Goal: Information Seeking & Learning: Learn about a topic

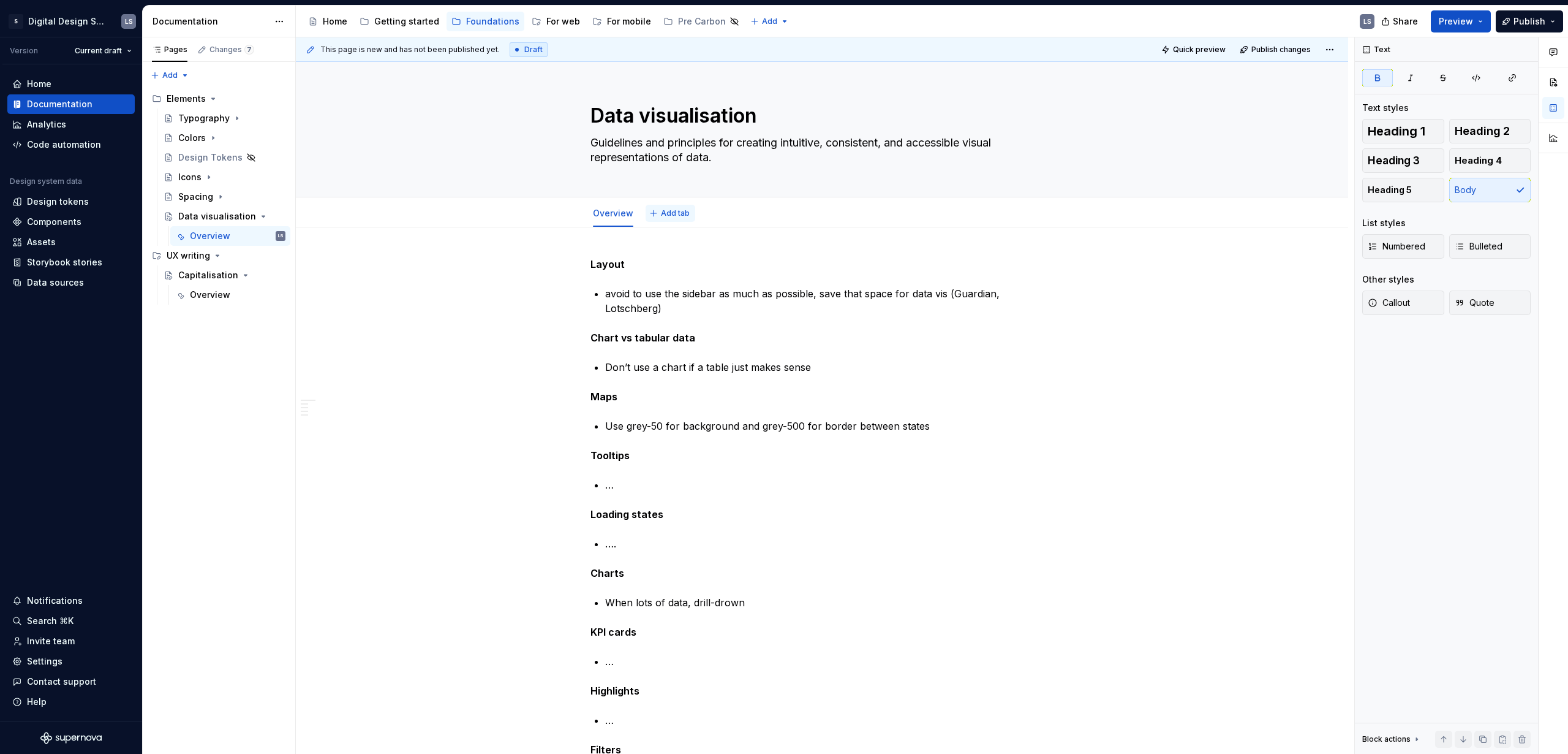
click at [672, 213] on span "Add tab" at bounding box center [675, 213] width 29 height 10
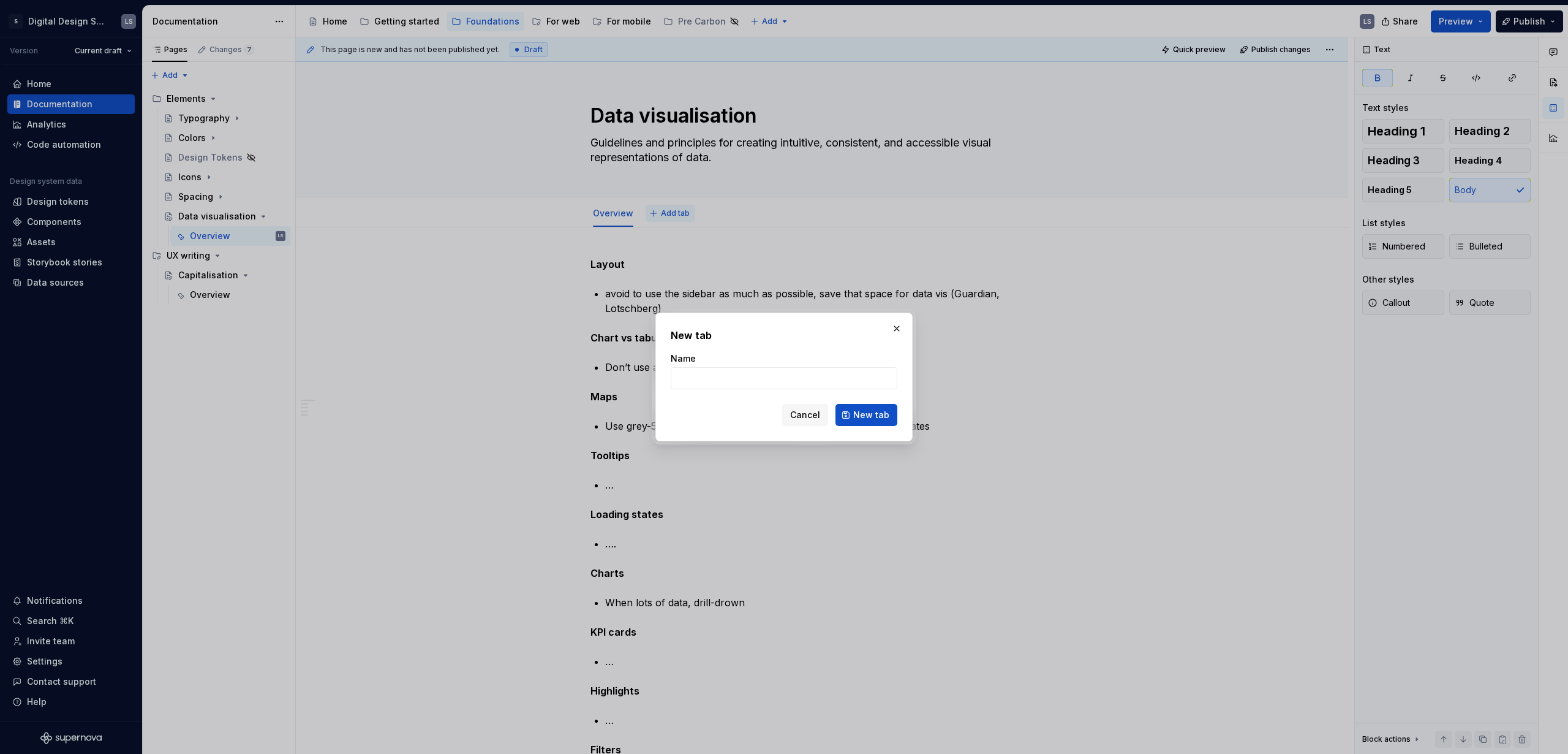
type textarea "*"
type input "T"
type input "_To do"
click at [880, 406] on button "New tab" at bounding box center [867, 415] width 62 height 22
type textarea "*"
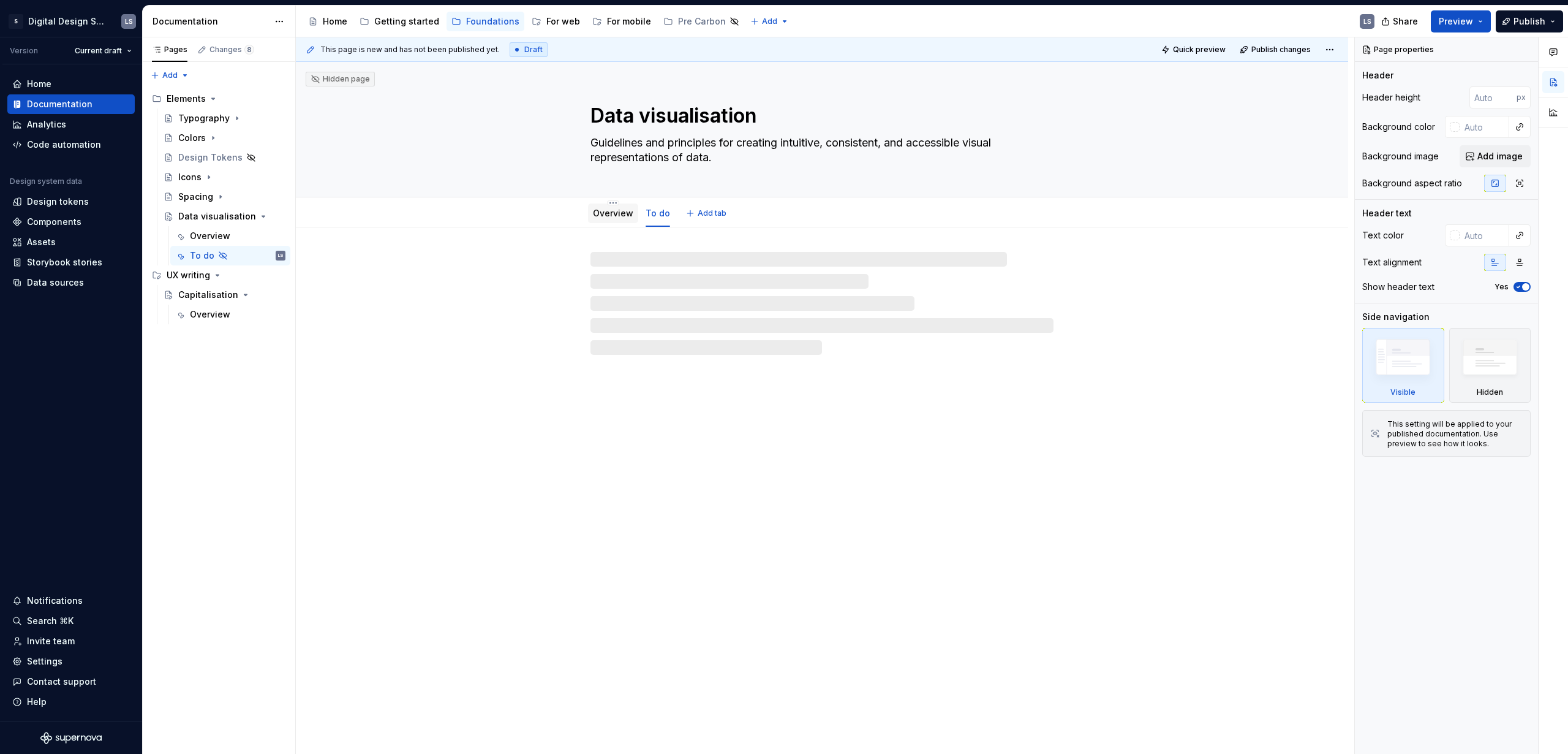
click at [606, 213] on link "Overview" at bounding box center [613, 213] width 40 height 10
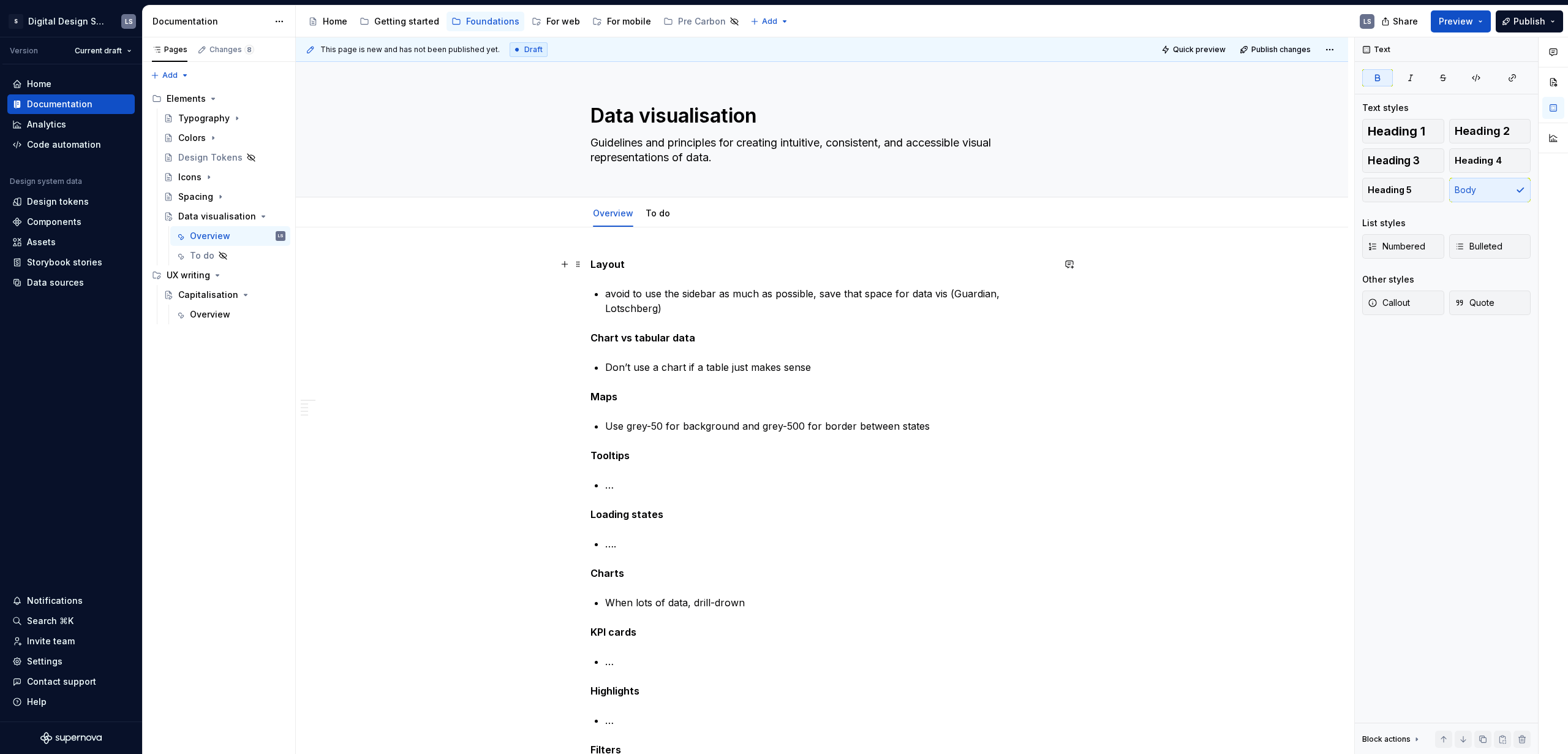
click at [598, 266] on strong "Layout" at bounding box center [608, 264] width 34 height 12
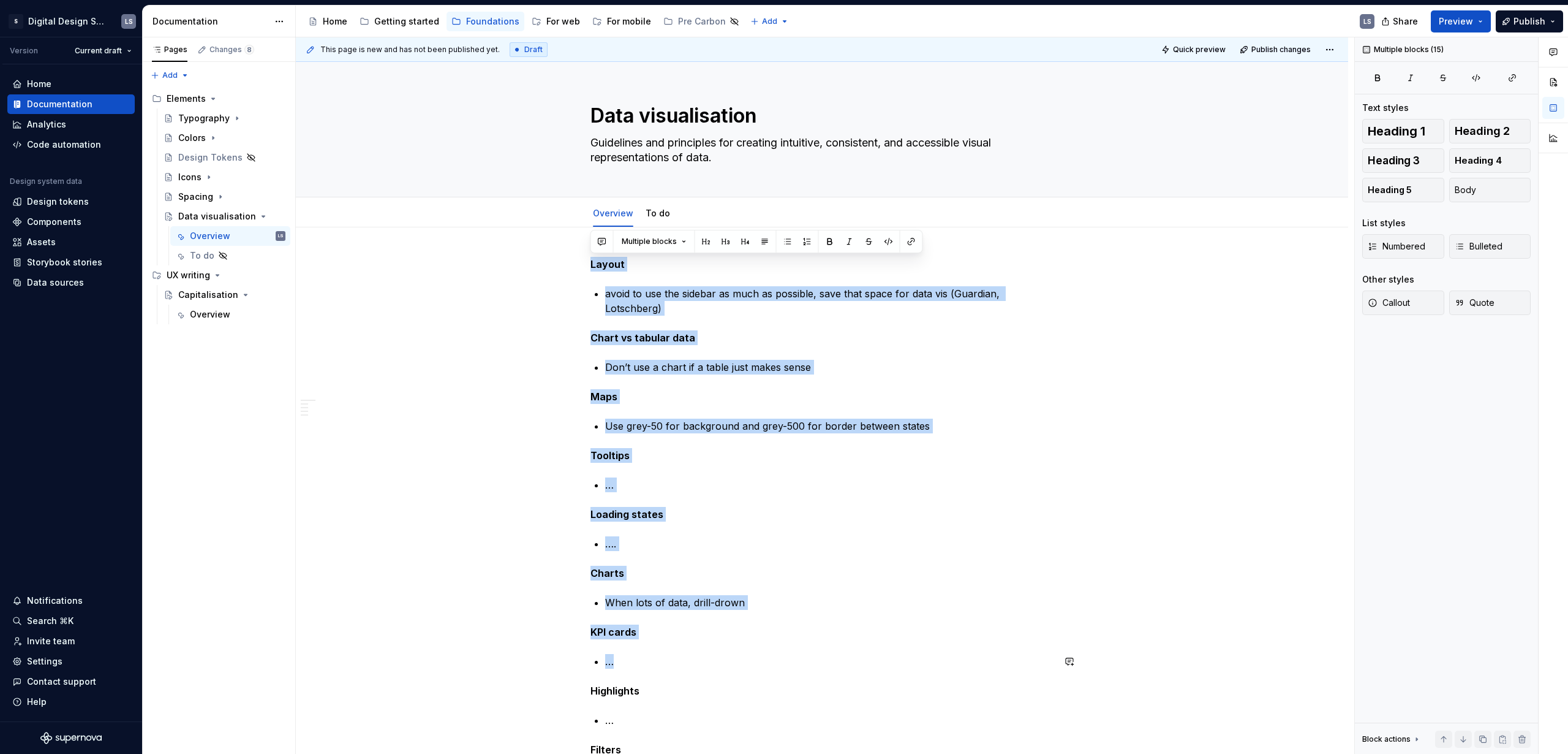
drag, startPoint x: 591, startPoint y: 263, endPoint x: 720, endPoint y: 679, distance: 435.5
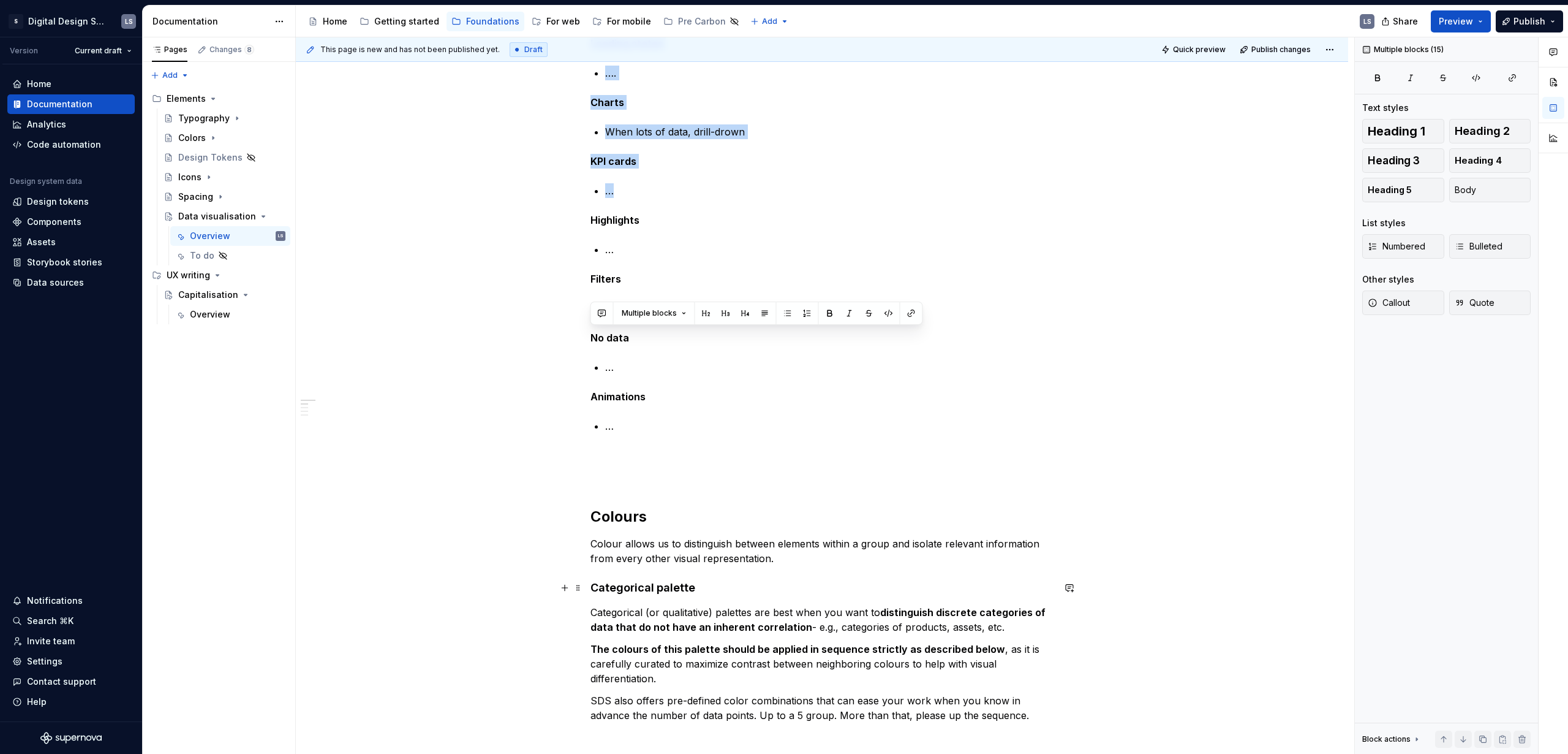
scroll to position [471, 0]
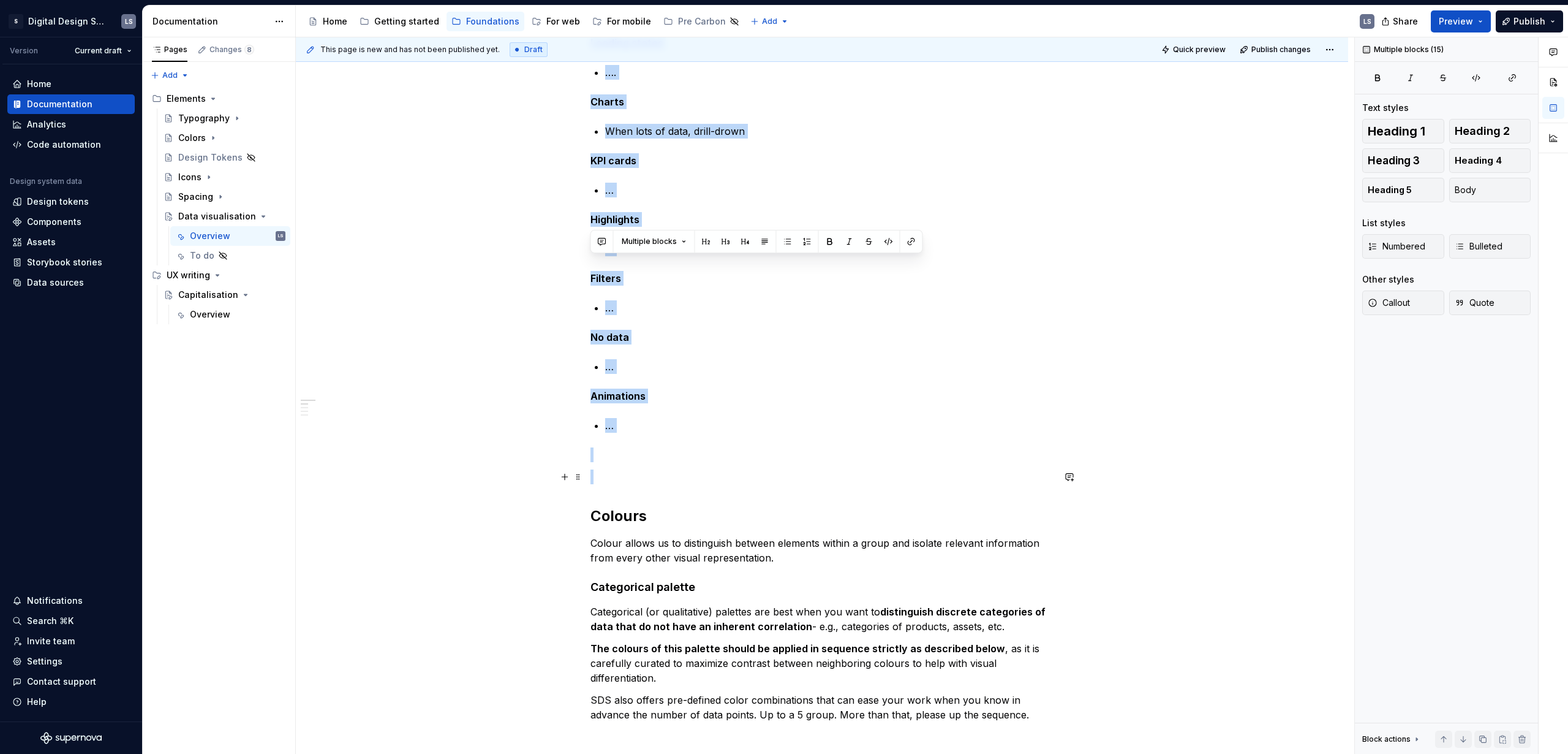
click at [643, 477] on p at bounding box center [822, 477] width 463 height 15
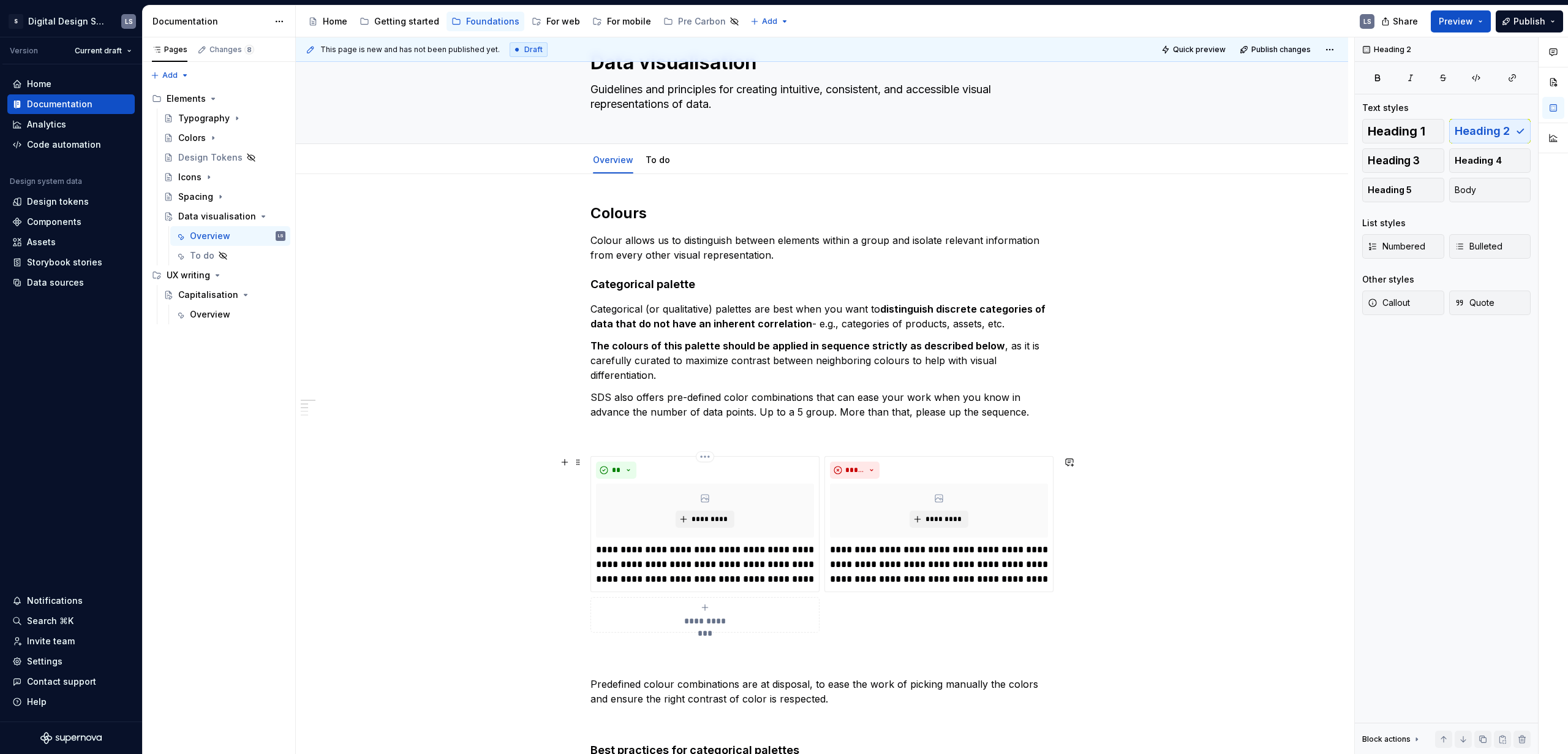
scroll to position [0, 0]
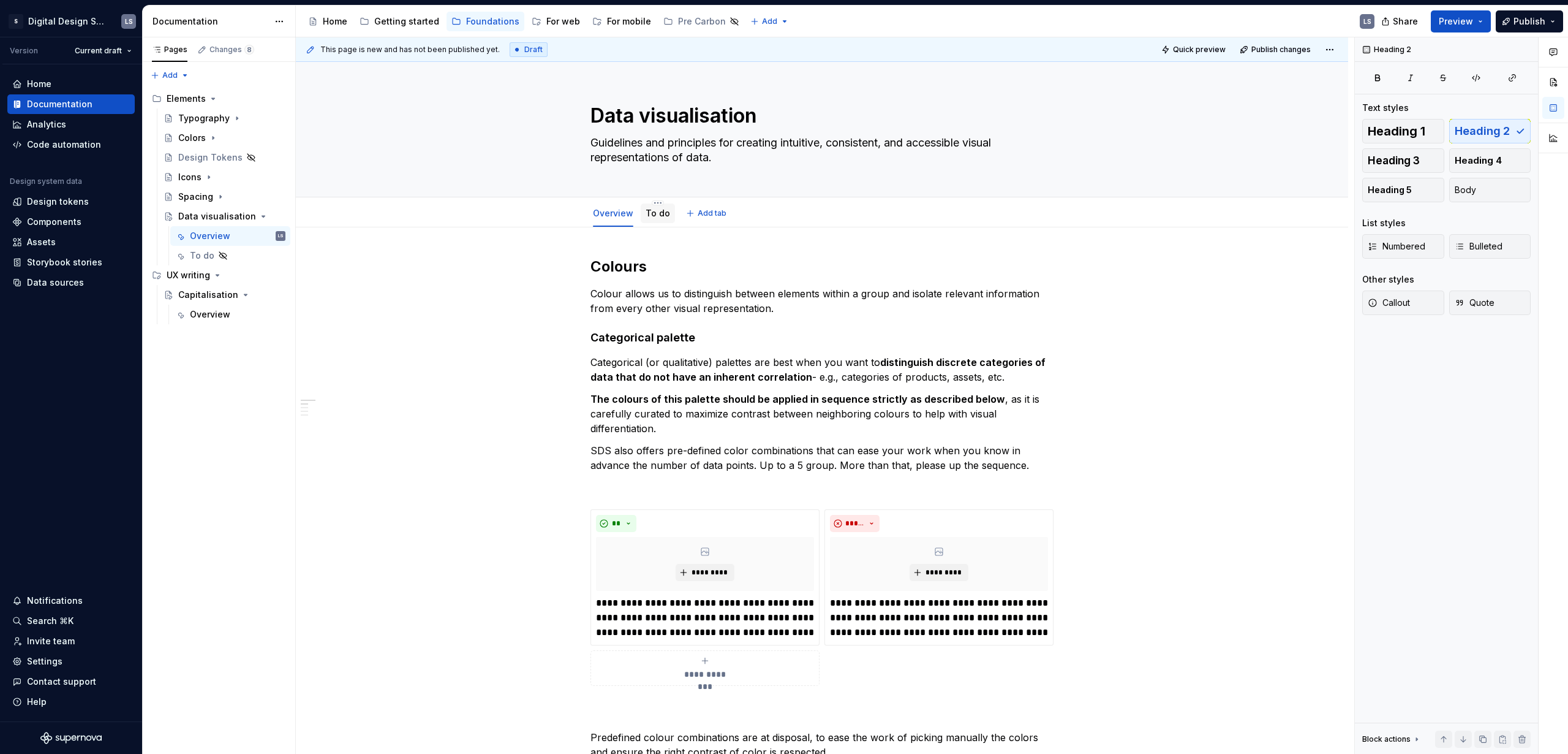
click at [663, 216] on link "To do" at bounding box center [657, 213] width 24 height 10
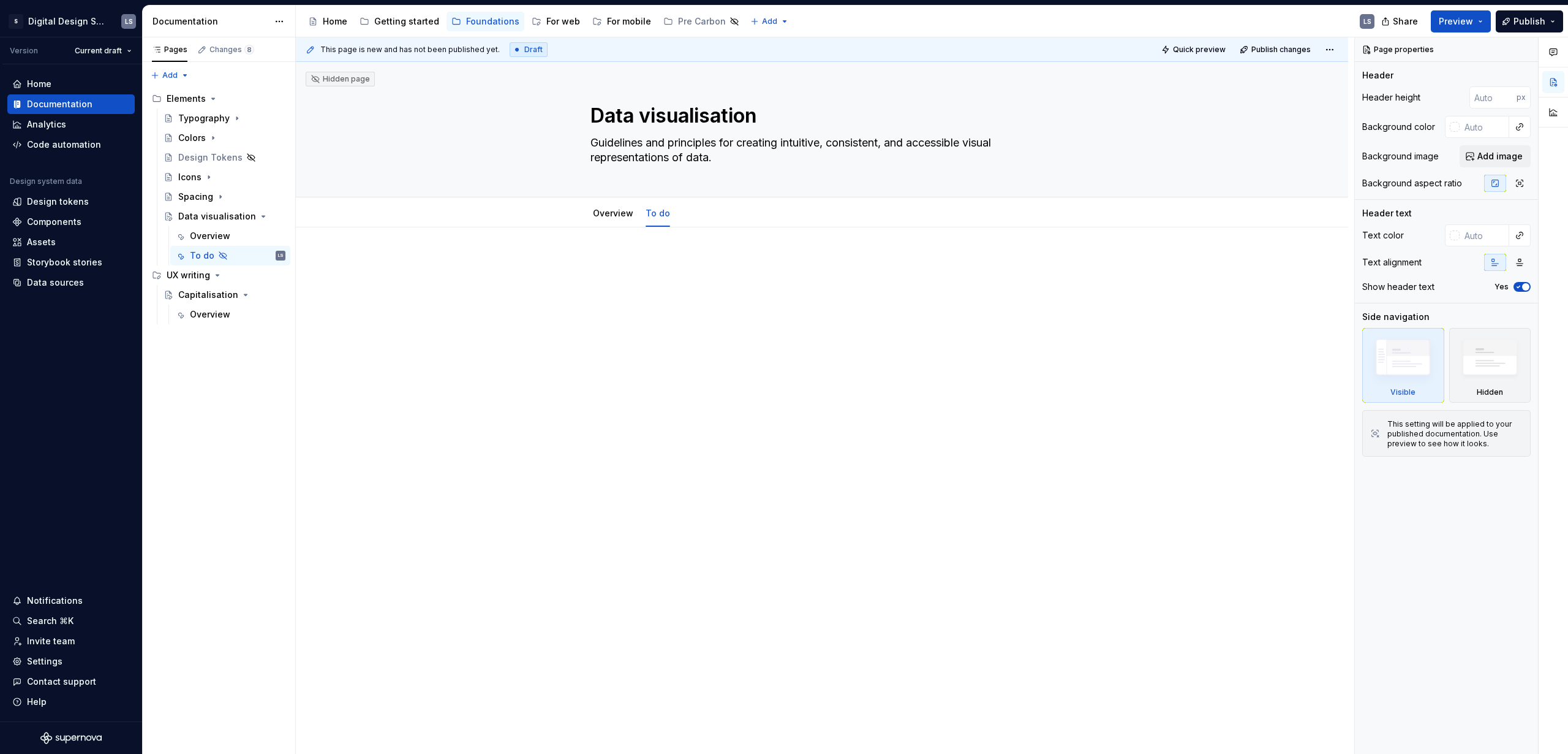
click at [621, 259] on p at bounding box center [822, 264] width 463 height 15
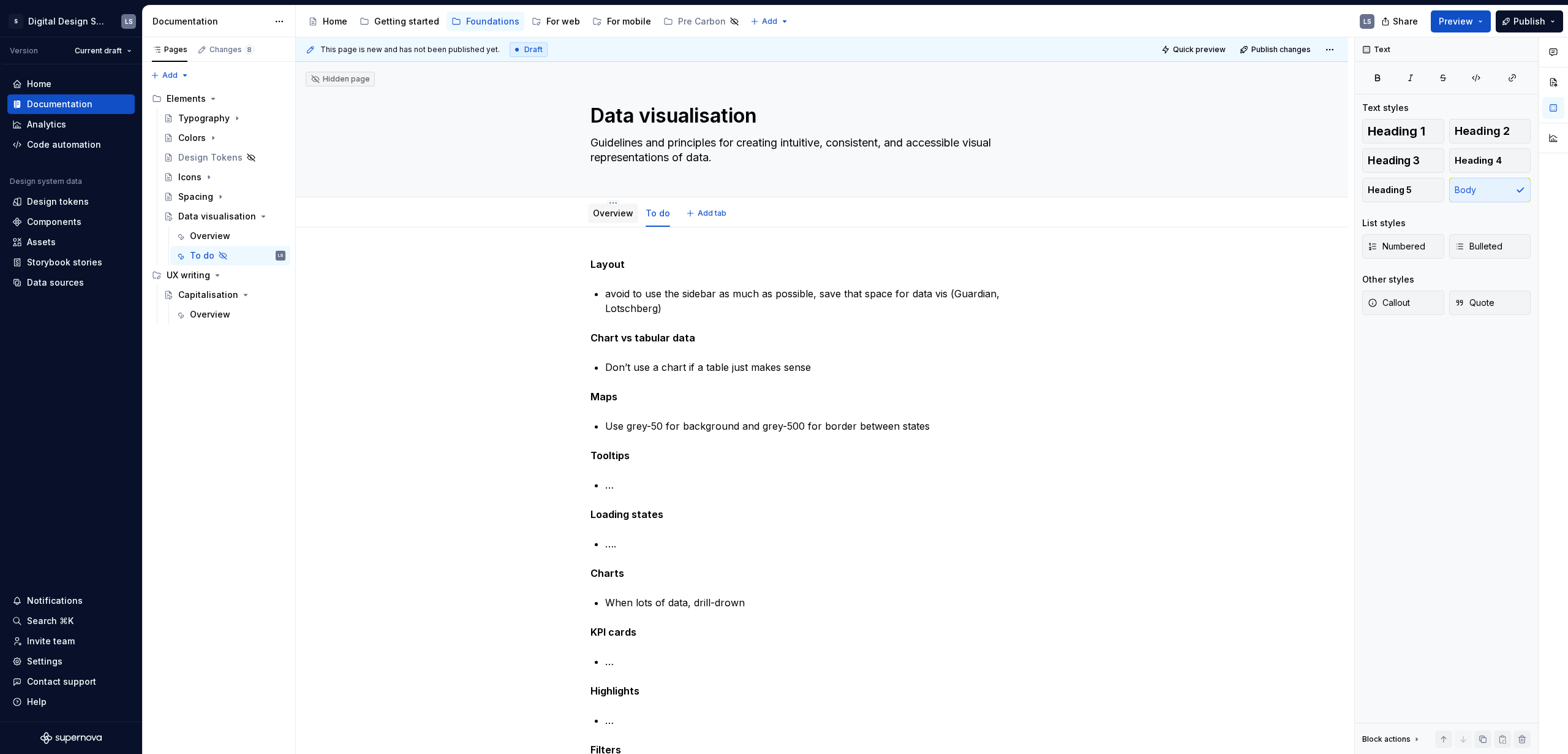
click at [614, 213] on link "Overview" at bounding box center [613, 213] width 40 height 10
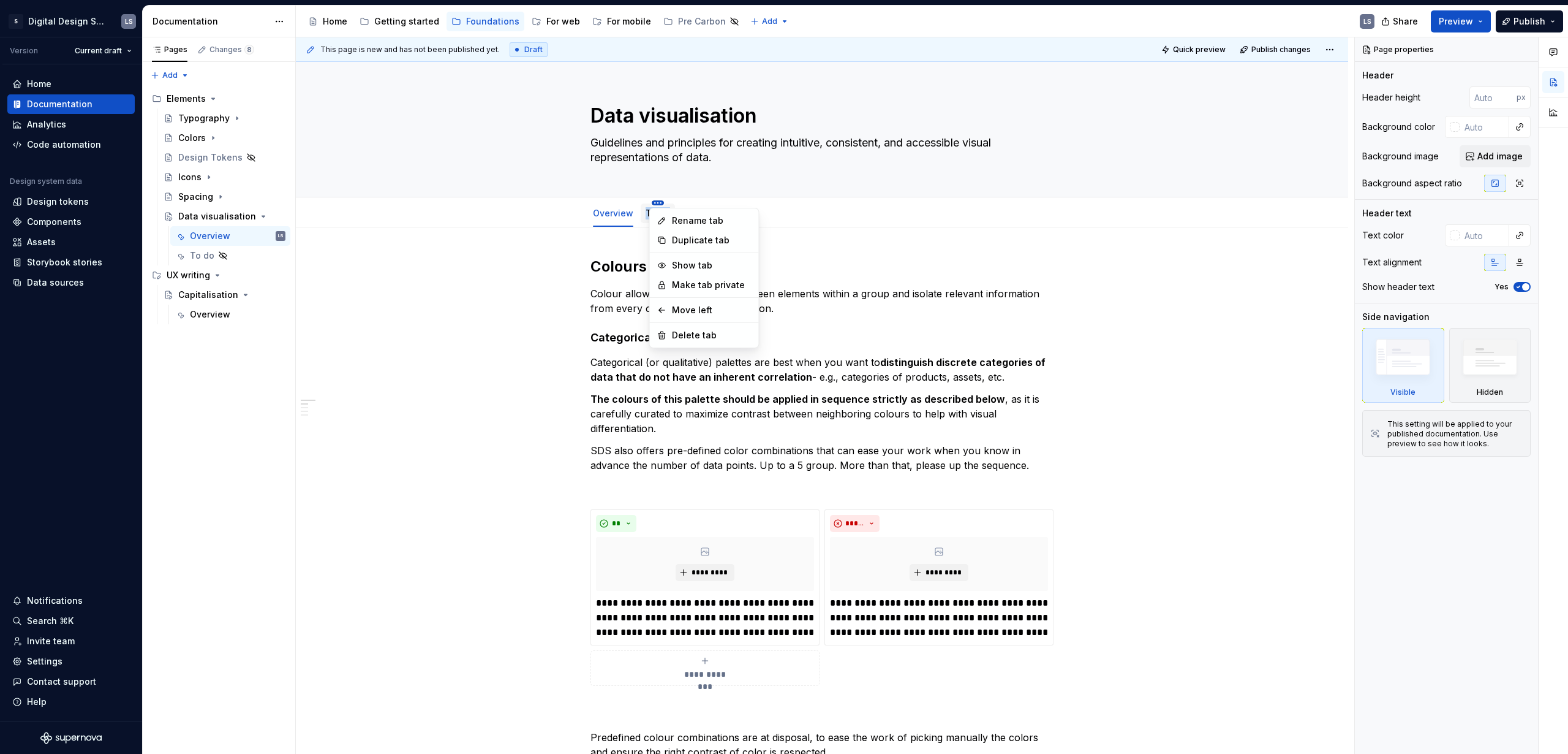
click at [655, 201] on html "S Digital Design System LS Version Current draft Home Documentation Analytics C…" at bounding box center [784, 377] width 1568 height 754
type textarea "*"
click at [953, 247] on html "S Digital Design System LS Version Current draft Home Documentation Analytics C…" at bounding box center [784, 377] width 1568 height 754
click at [622, 267] on h2 "Colours" at bounding box center [822, 266] width 463 height 20
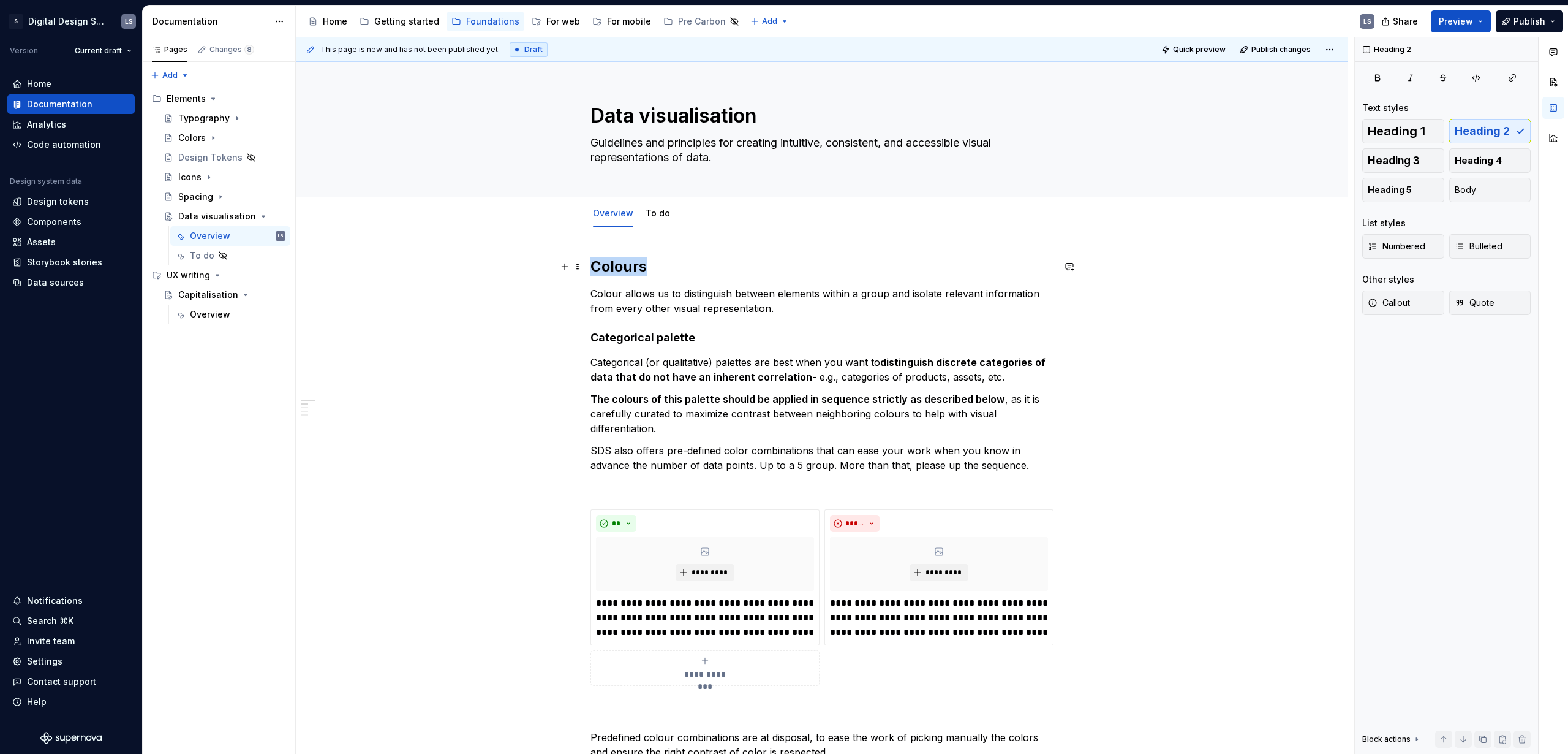
click at [622, 267] on h2 "Colours" at bounding box center [822, 266] width 463 height 20
click at [661, 267] on h2 "Colours" at bounding box center [822, 266] width 463 height 20
drag, startPoint x: 750, startPoint y: 312, endPoint x: 591, endPoint y: 289, distance: 160.7
click at [591, 289] on p "Colour allows us to distinguish between elements within a group and isolate rel…" at bounding box center [822, 301] width 463 height 30
click at [784, 379] on strong "distinguish discrete categories of data that do not have an inherent correlation" at bounding box center [820, 370] width 458 height 27
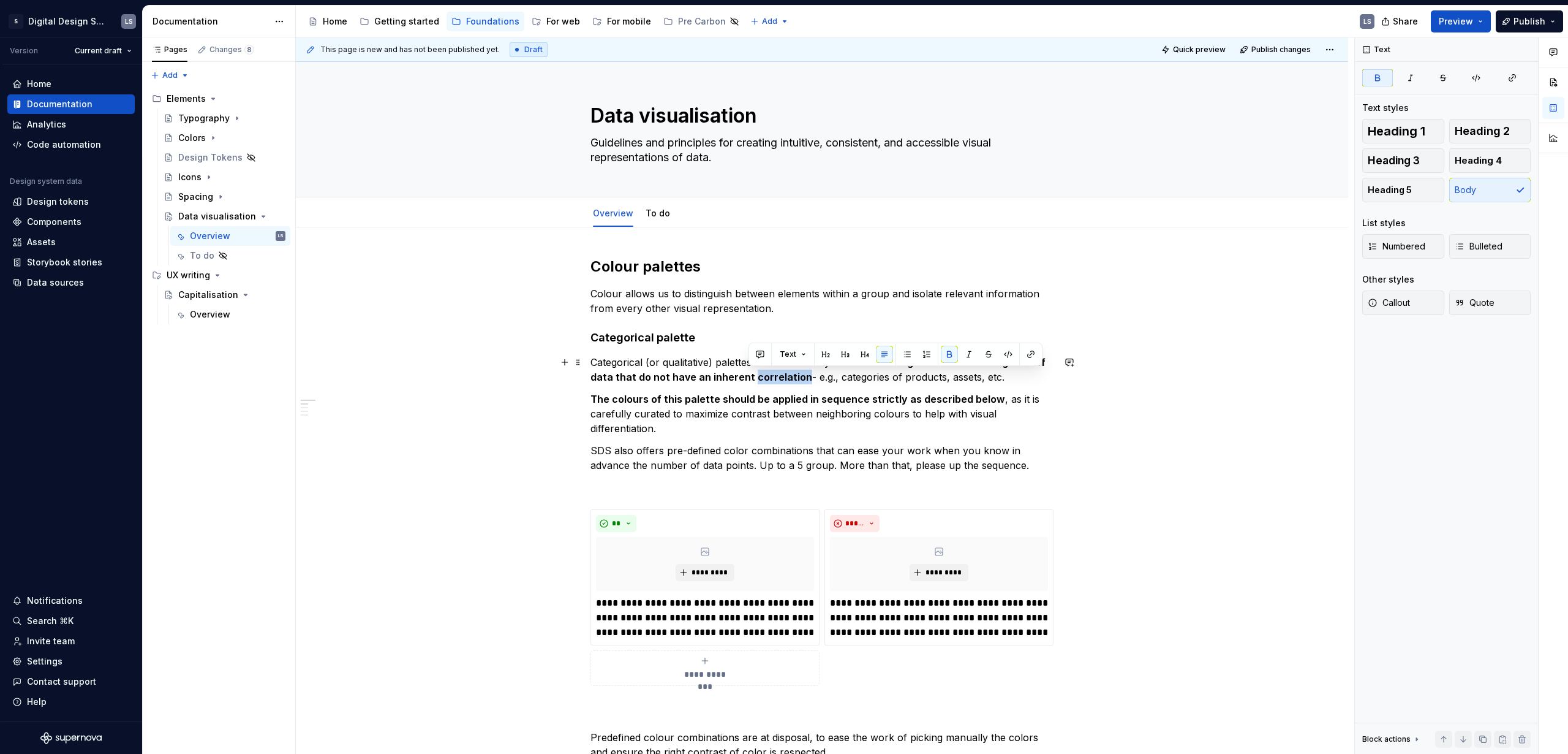
click at [784, 379] on strong "distinguish discrete categories of data that do not have an inherent correlation" at bounding box center [820, 370] width 458 height 27
drag, startPoint x: 592, startPoint y: 397, endPoint x: 666, endPoint y: 430, distance: 81.0
click at [666, 430] on p "The colours of this palette should be applied in sequence strictly as described…" at bounding box center [822, 414] width 463 height 44
click at [826, 379] on button "button" at bounding box center [830, 376] width 17 height 17
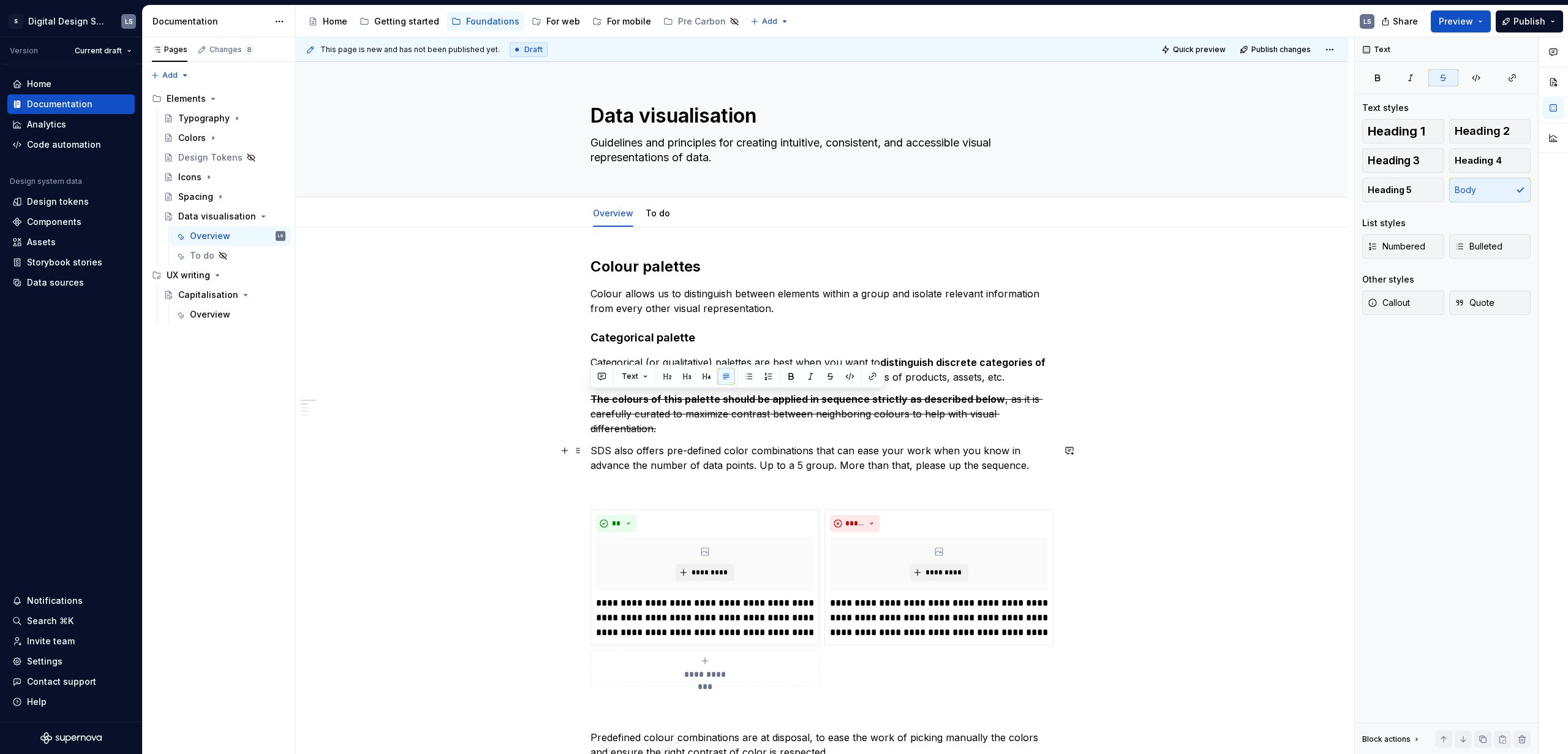
click at [752, 446] on p "SDS also offers pre-defined color combinations that can ease your work when you…" at bounding box center [822, 458] width 463 height 30
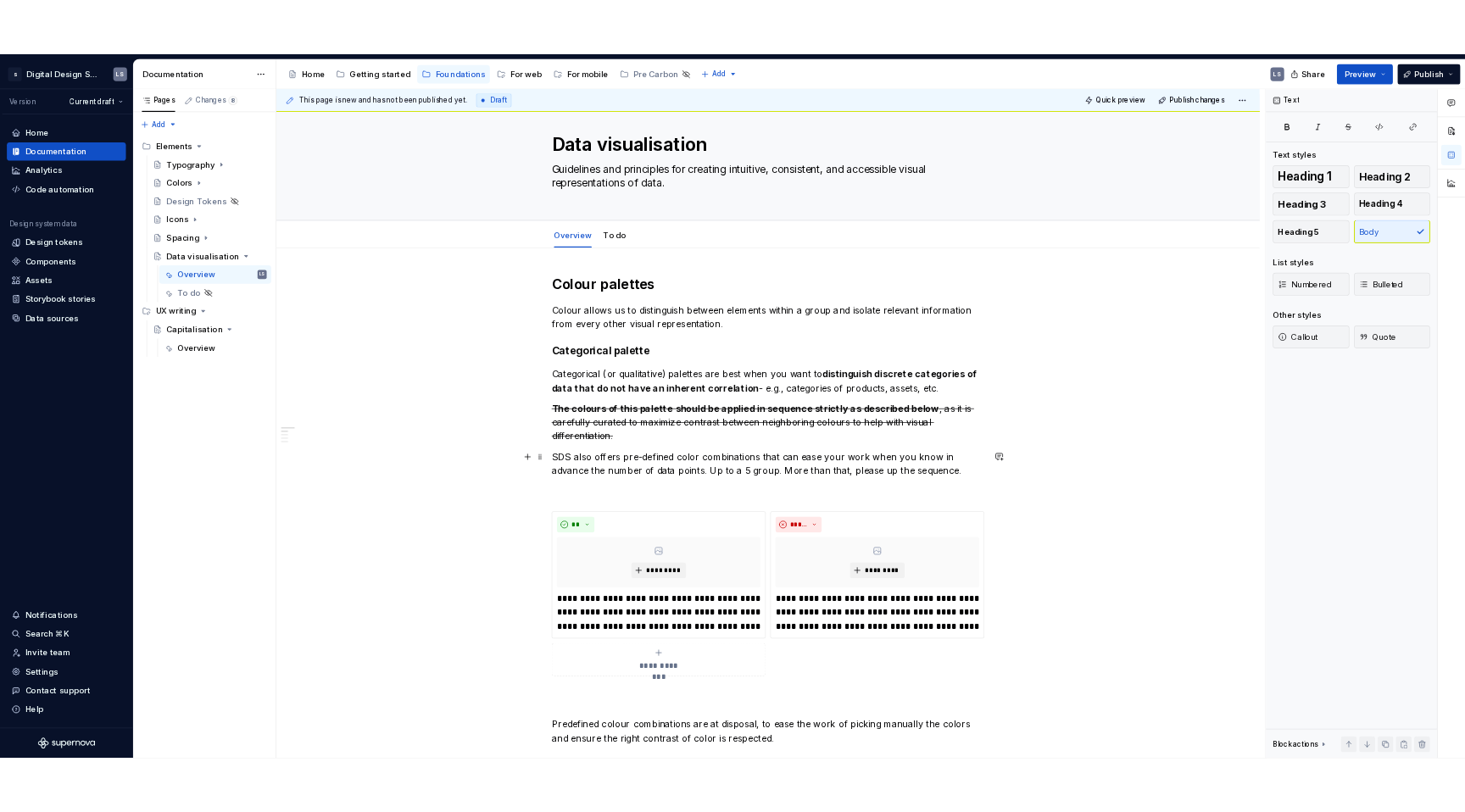
scroll to position [23, 0]
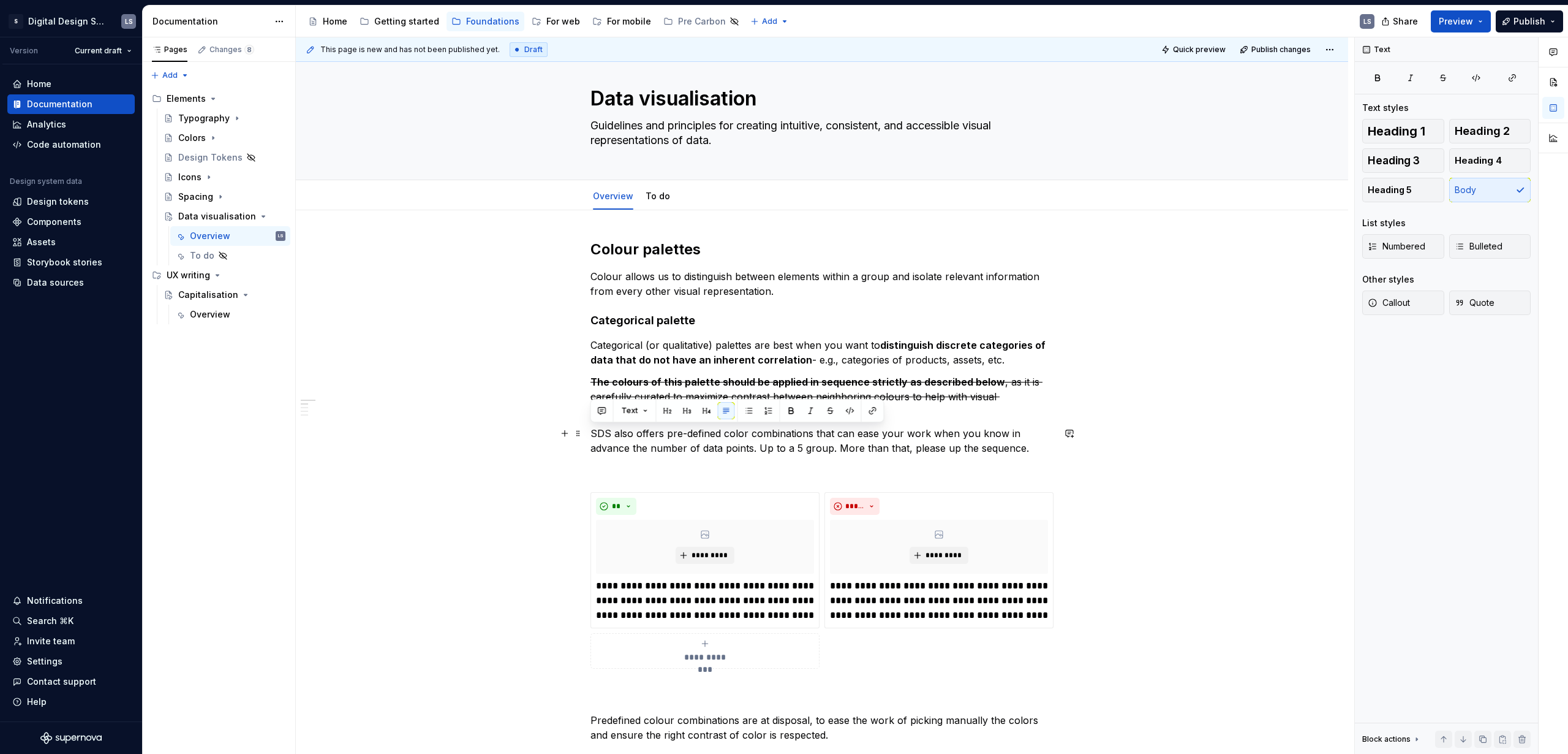
drag, startPoint x: 591, startPoint y: 430, endPoint x: 1037, endPoint y: 448, distance: 446.4
click at [1037, 448] on p "SDS also offers pre-defined color combinations that can ease your work when you…" at bounding box center [822, 441] width 463 height 30
click at [829, 412] on button "button" at bounding box center [830, 410] width 17 height 17
click at [804, 471] on p at bounding box center [822, 470] width 463 height 15
click at [754, 463] on p at bounding box center [822, 470] width 463 height 15
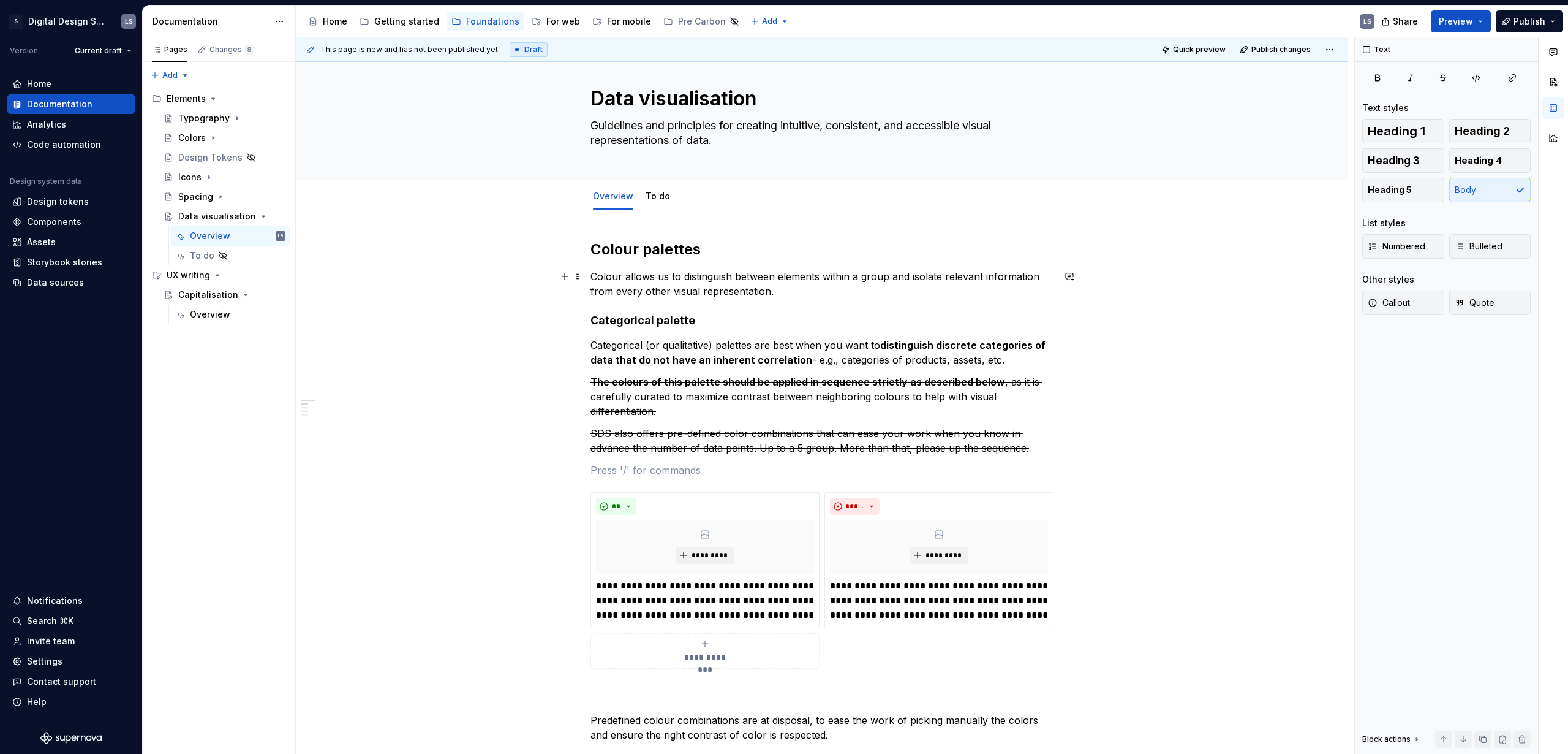
click at [804, 284] on p "Colour allows us to distinguish between elements within a group and isolate rel…" at bounding box center [822, 284] width 463 height 30
drag, startPoint x: 773, startPoint y: 284, endPoint x: 568, endPoint y: 267, distance: 205.7
click at [830, 254] on button "button" at bounding box center [830, 253] width 17 height 17
click at [837, 318] on h4 "Categorical palette" at bounding box center [822, 320] width 463 height 15
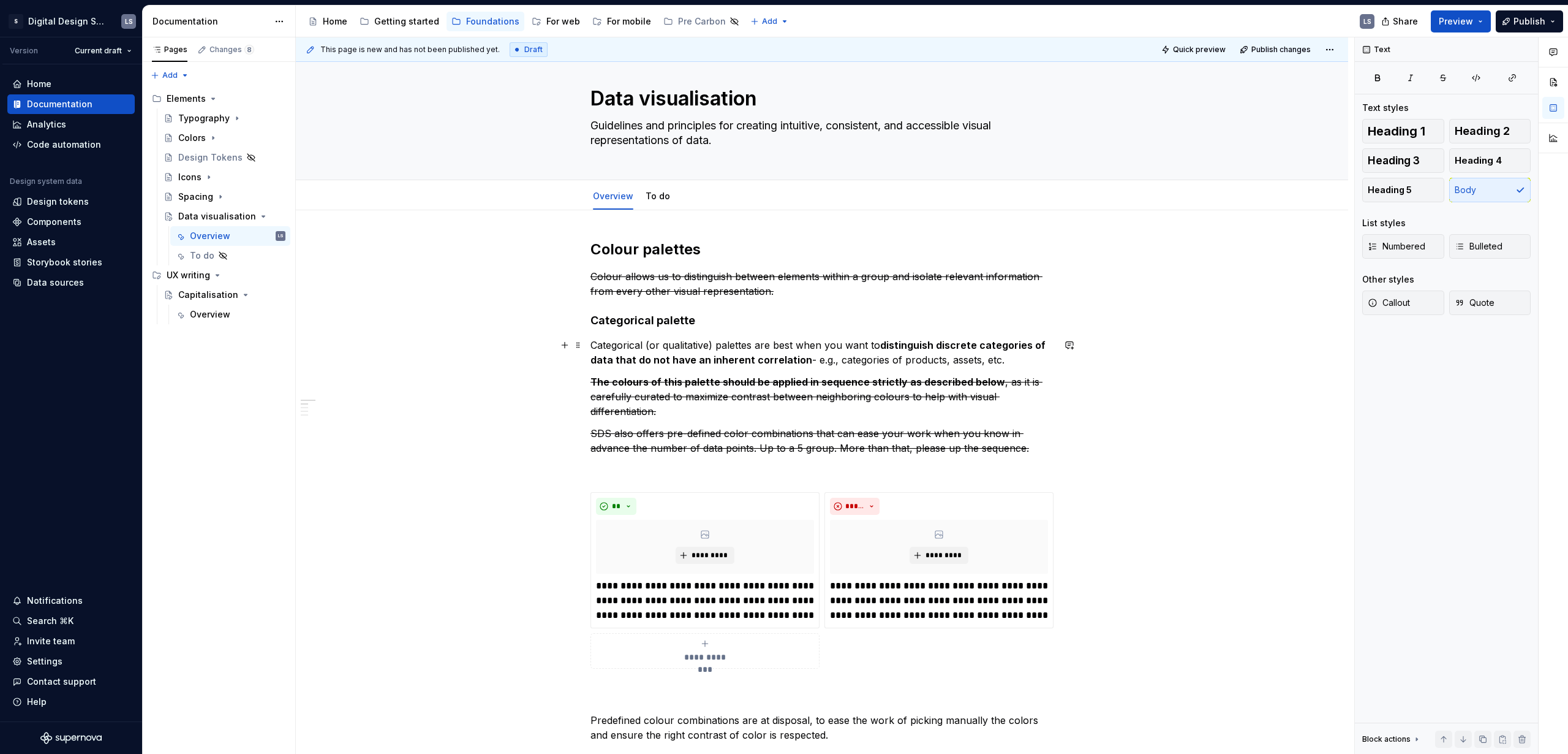
click at [946, 358] on p "Categorical (or qualitative) palettes are best when you want to distinguish dis…" at bounding box center [822, 353] width 463 height 30
drag, startPoint x: 998, startPoint y: 357, endPoint x: 590, endPoint y: 322, distance: 409.5
copy div "Categorical palette Categorical (or qualitative) palettes are best when you wan…"
click at [1022, 363] on p "Categorical (or qualitative) palettes are best when you want to distinguish dis…" at bounding box center [822, 353] width 463 height 30
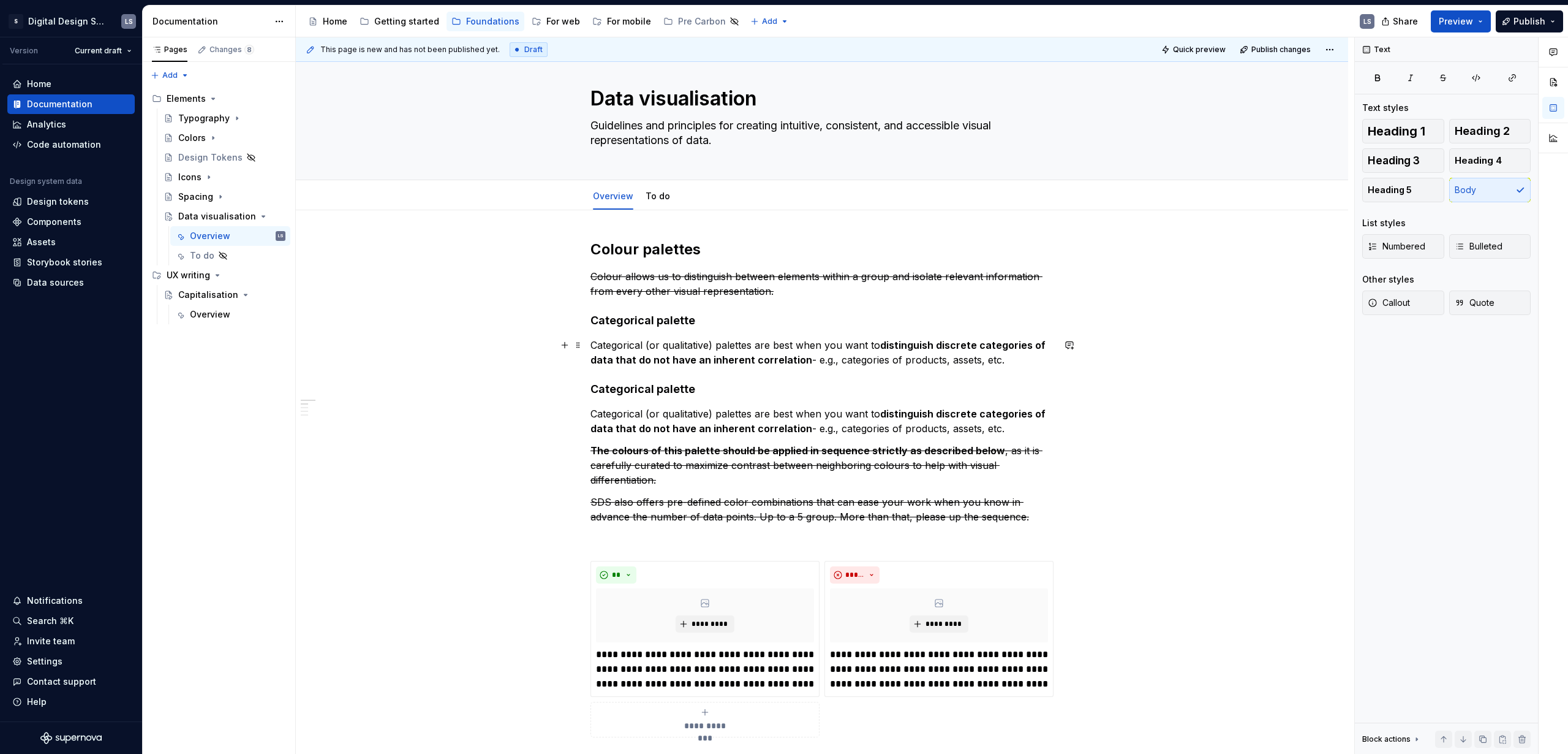
click at [994, 355] on p "Categorical (or qualitative) palettes are best when you want to distinguish dis…" at bounding box center [822, 353] width 463 height 30
click at [1034, 360] on p "Categorical (or qualitative) palettes are best when you want to distinguish dis…" at bounding box center [822, 353] width 463 height 30
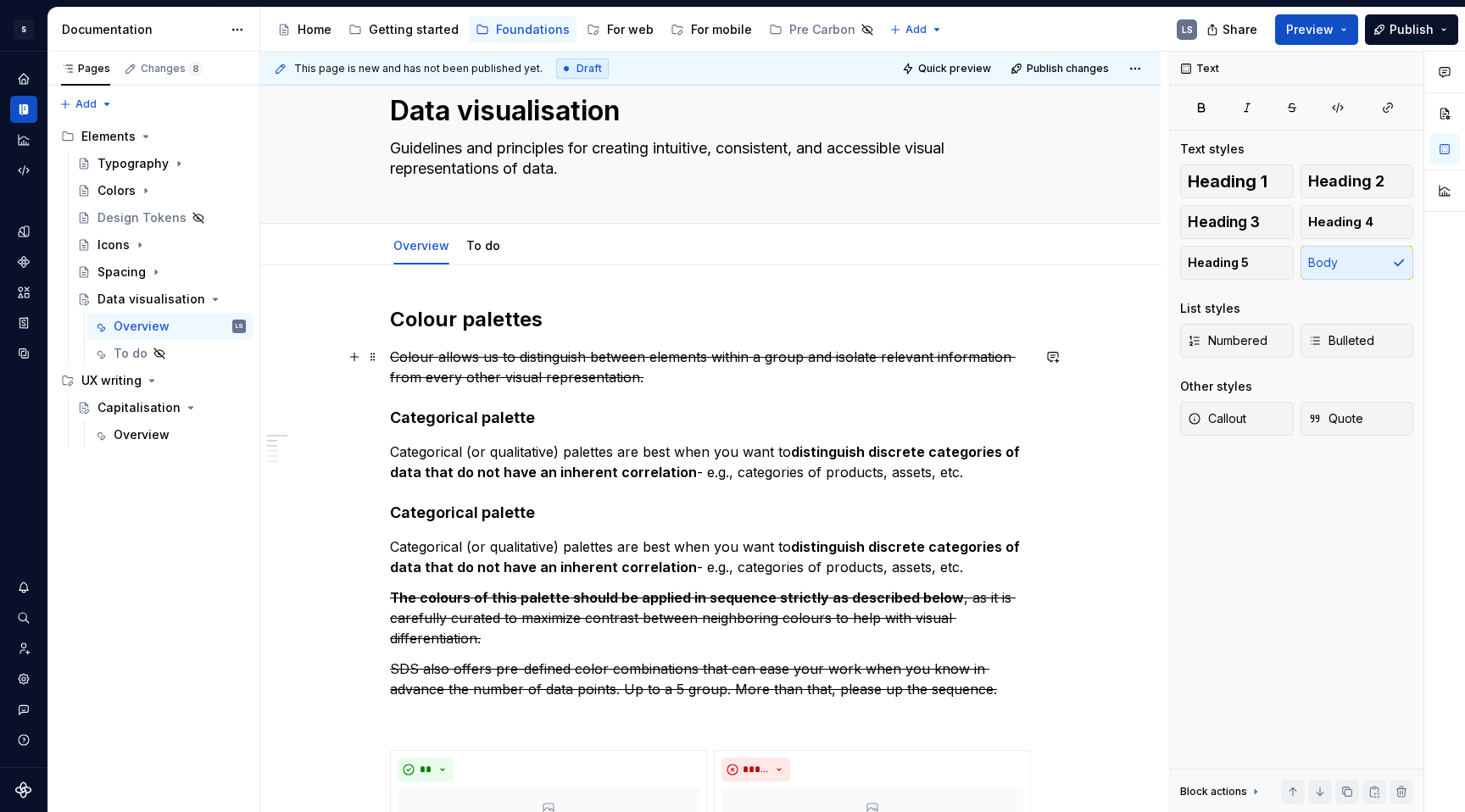
scroll to position [156, 0]
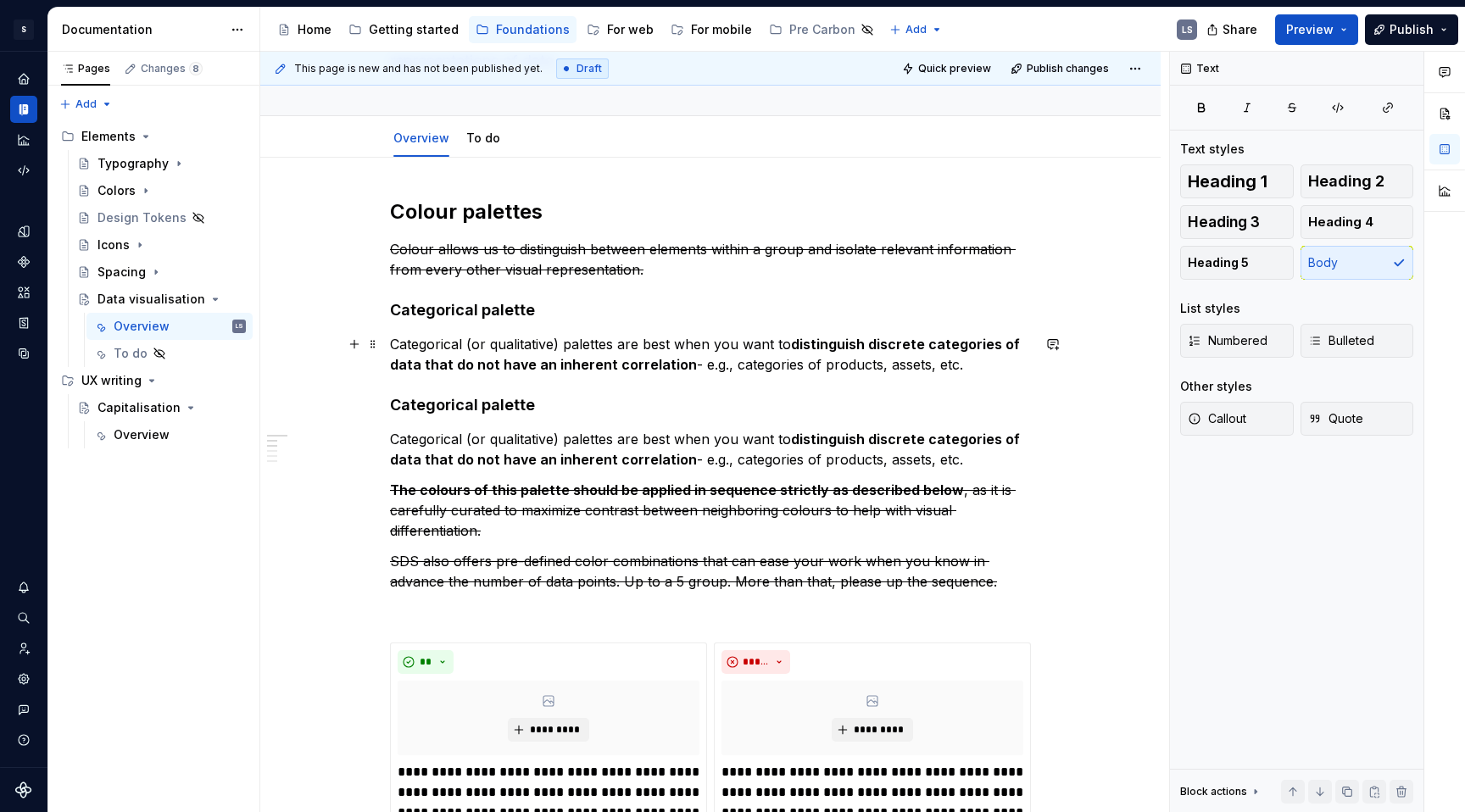
click at [959, 365] on p "Categorical (or qualitative) palettes are best when you want to distinguish dis…" at bounding box center [711, 355] width 641 height 41
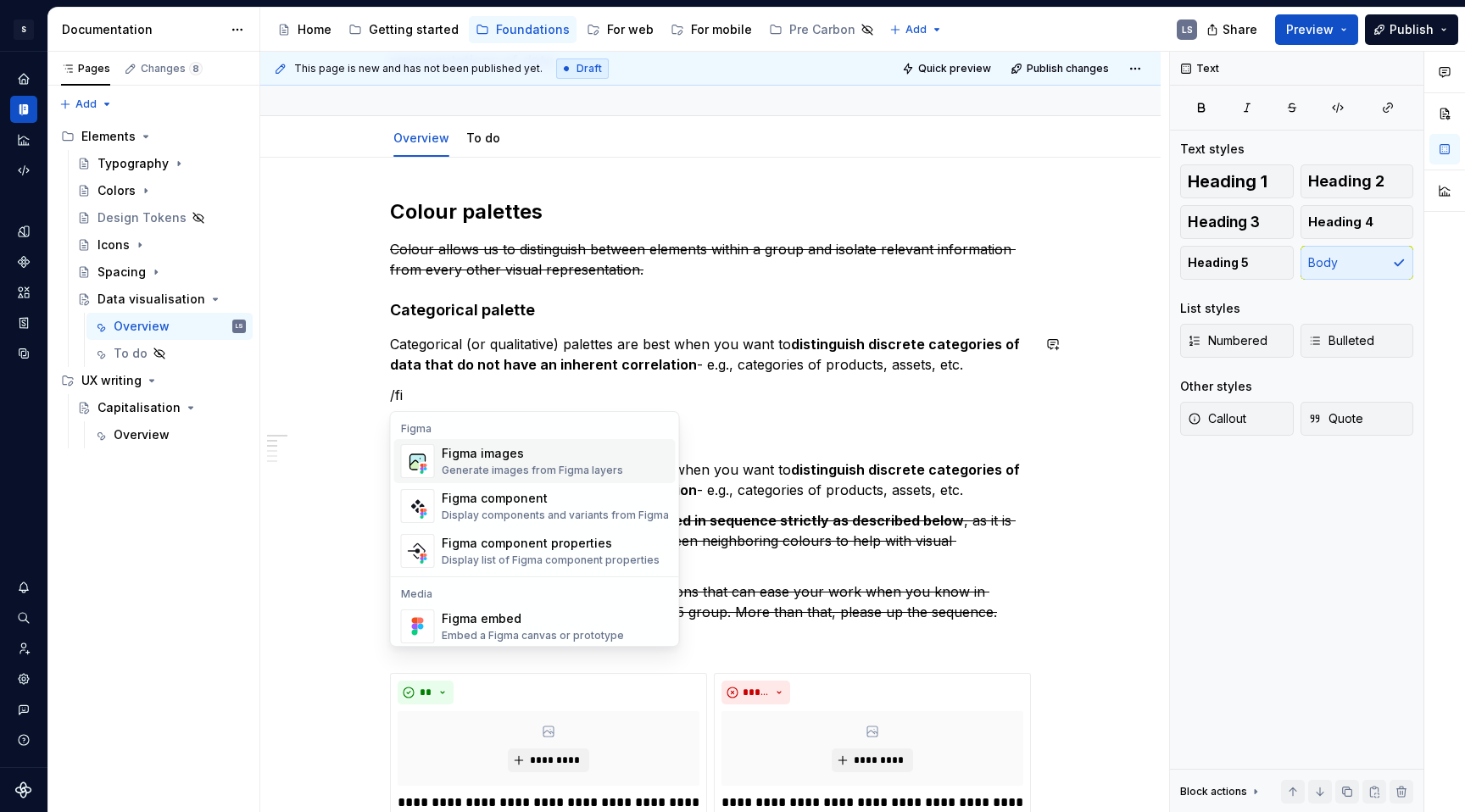
click at [540, 462] on div "Figma images Generate images from Figma layers" at bounding box center [532, 461] width 182 height 33
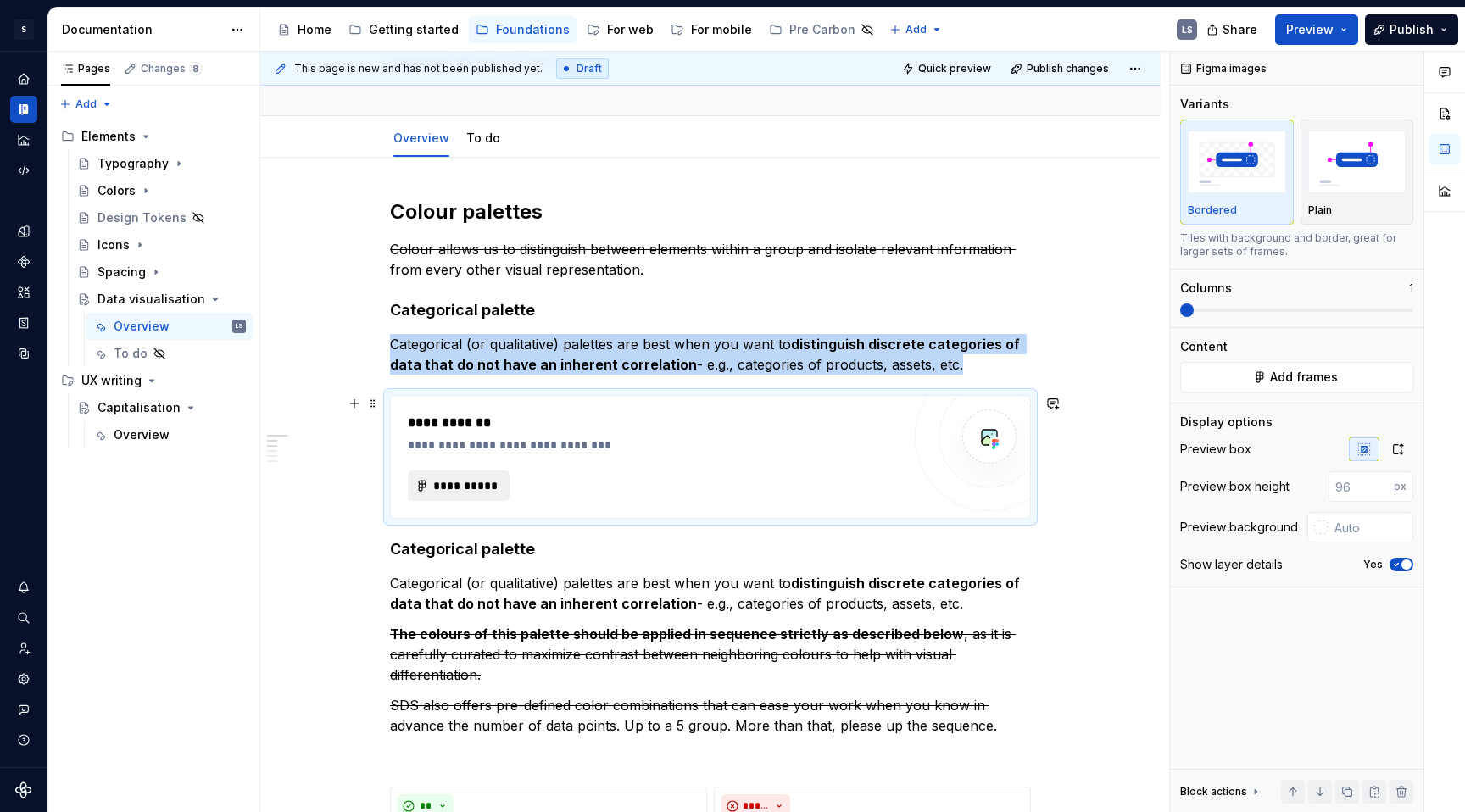
click at [475, 471] on button "**********" at bounding box center [458, 485] width 102 height 31
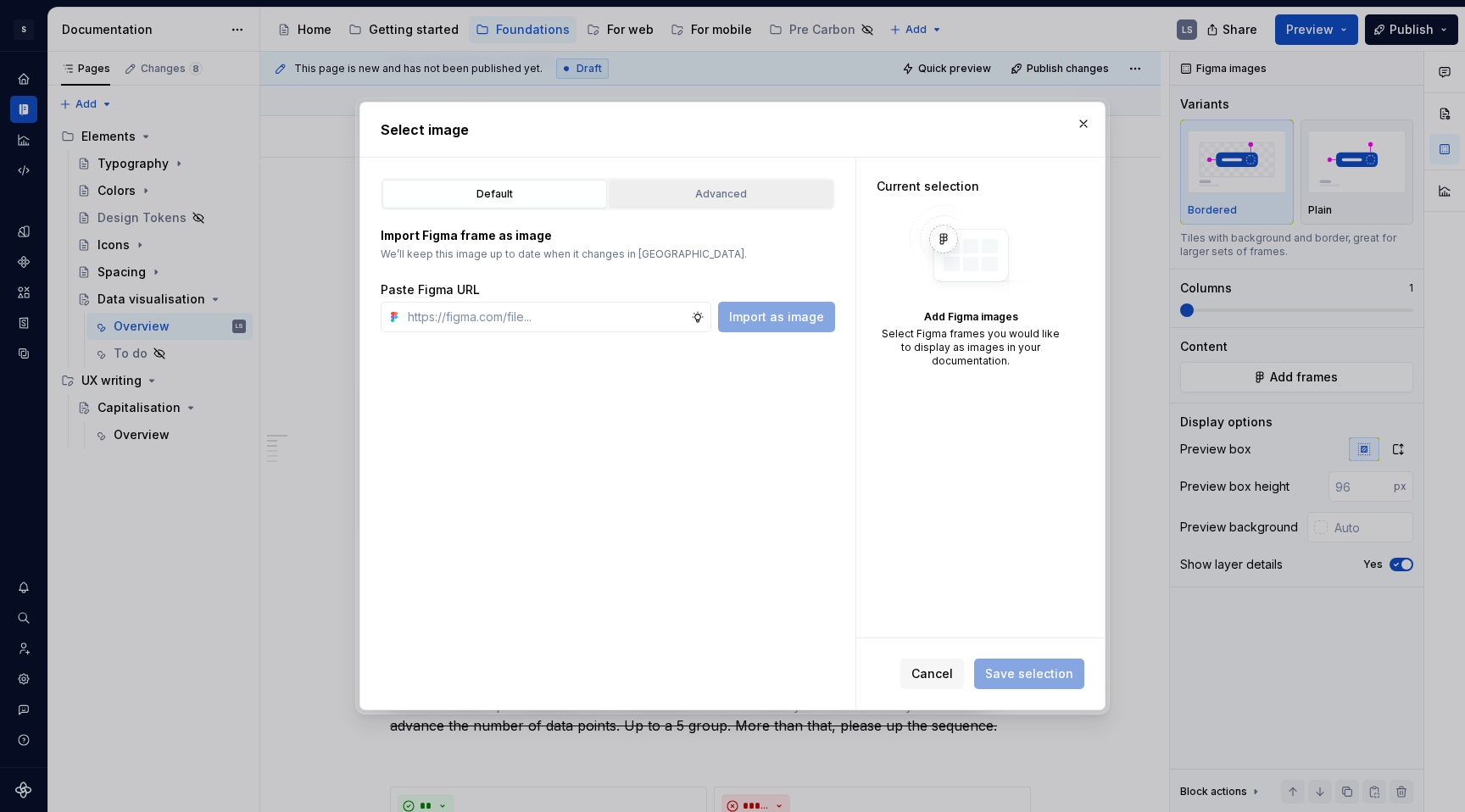
click at [754, 191] on div "Advanced" at bounding box center [721, 194] width 212 height 17
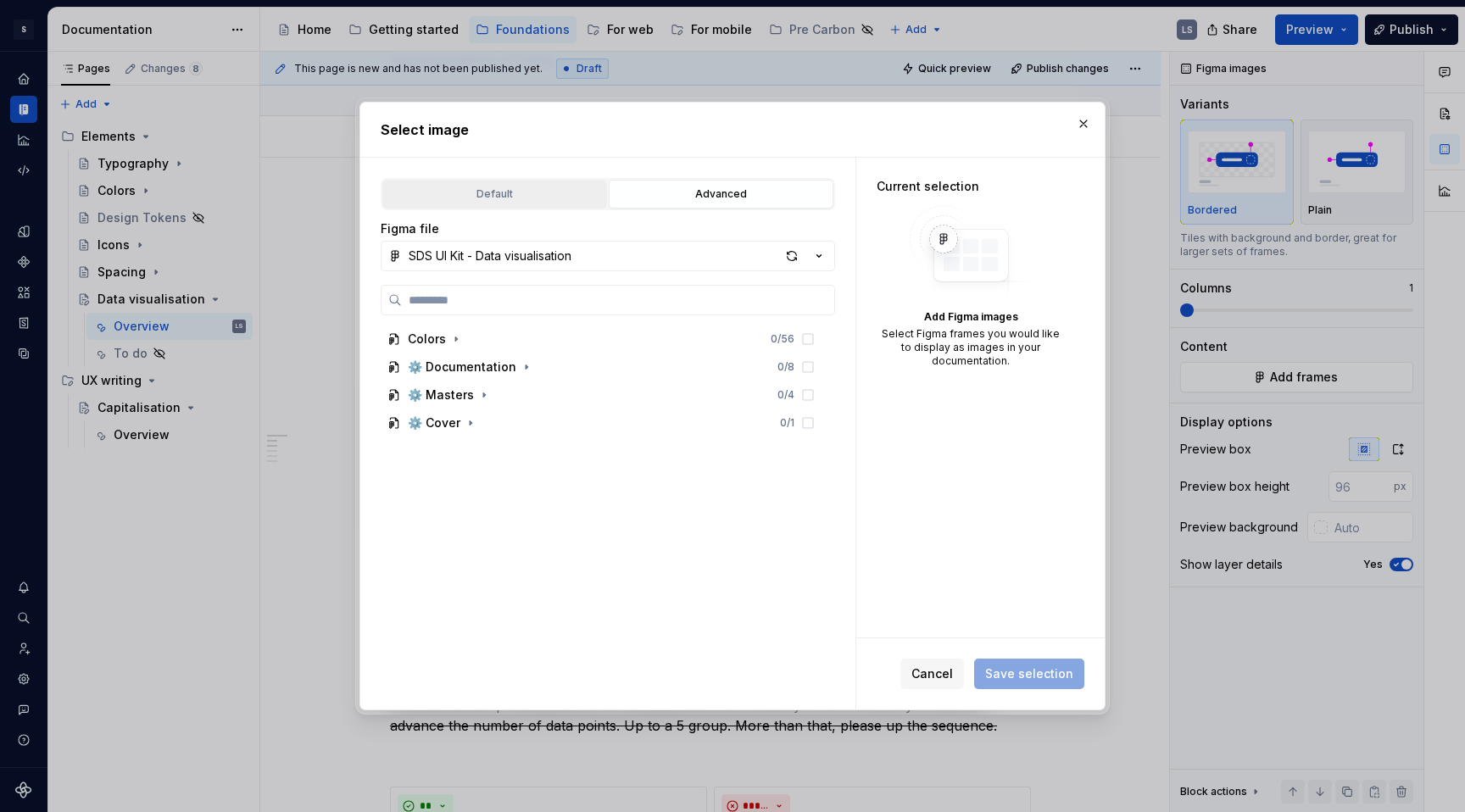
click at [561, 196] on div "Default" at bounding box center [495, 194] width 212 height 17
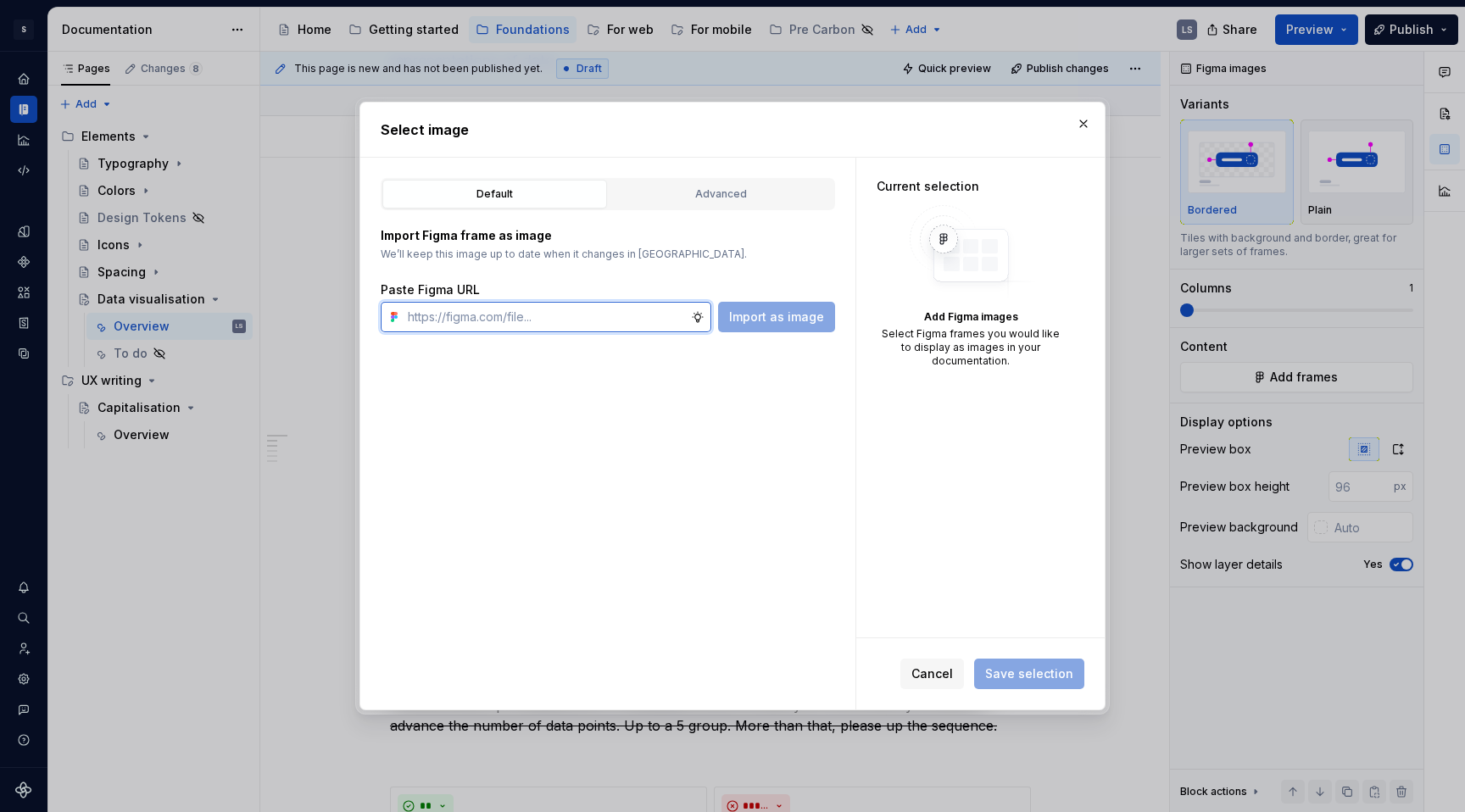
click at [644, 326] on input "text" at bounding box center [546, 317] width 290 height 31
click at [658, 196] on div "Advanced" at bounding box center [721, 194] width 212 height 17
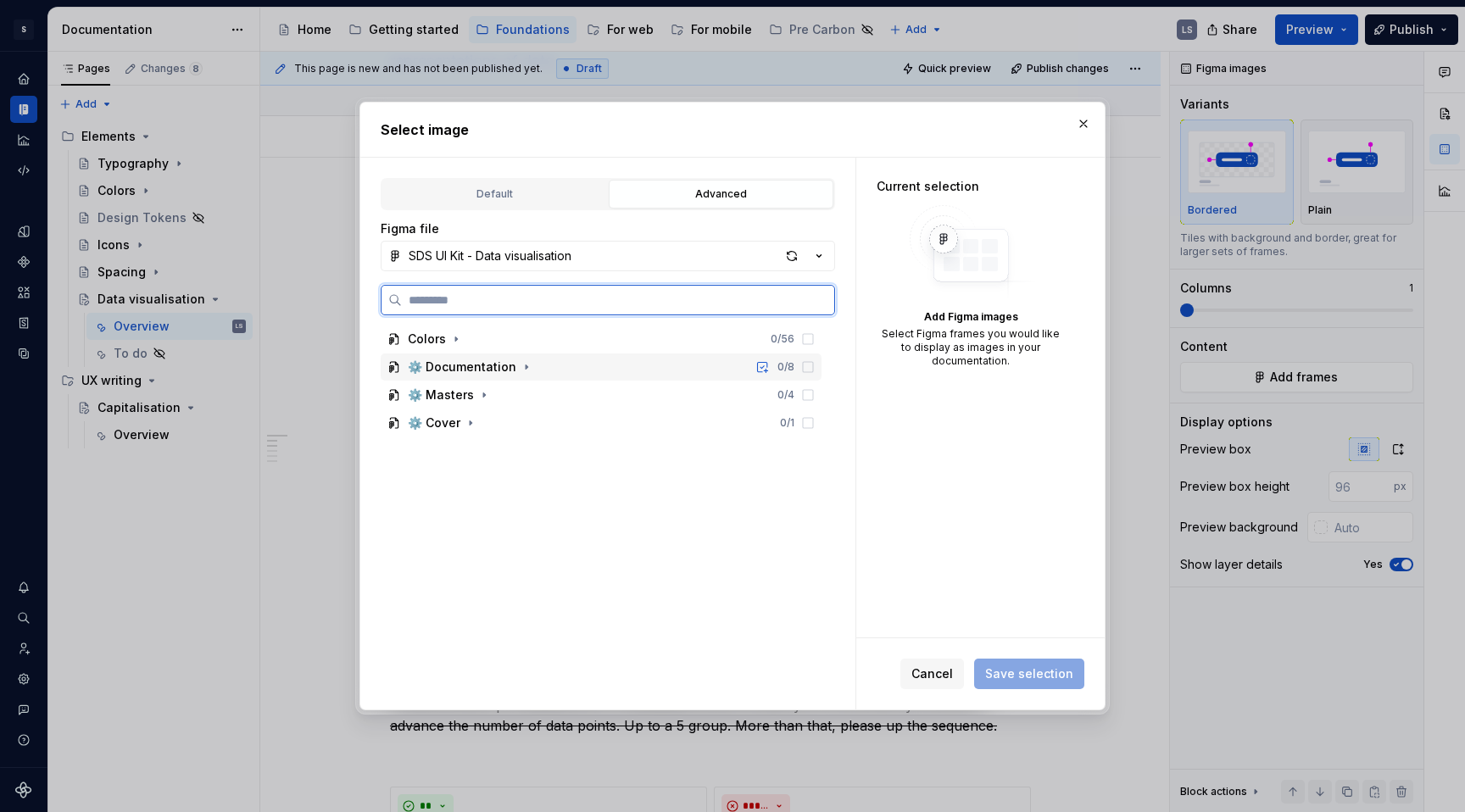
click at [543, 369] on div "⚙️ Documentation 0 / 8" at bounding box center [601, 367] width 441 height 27
click at [422, 399] on div "Body" at bounding box center [438, 395] width 69 height 17
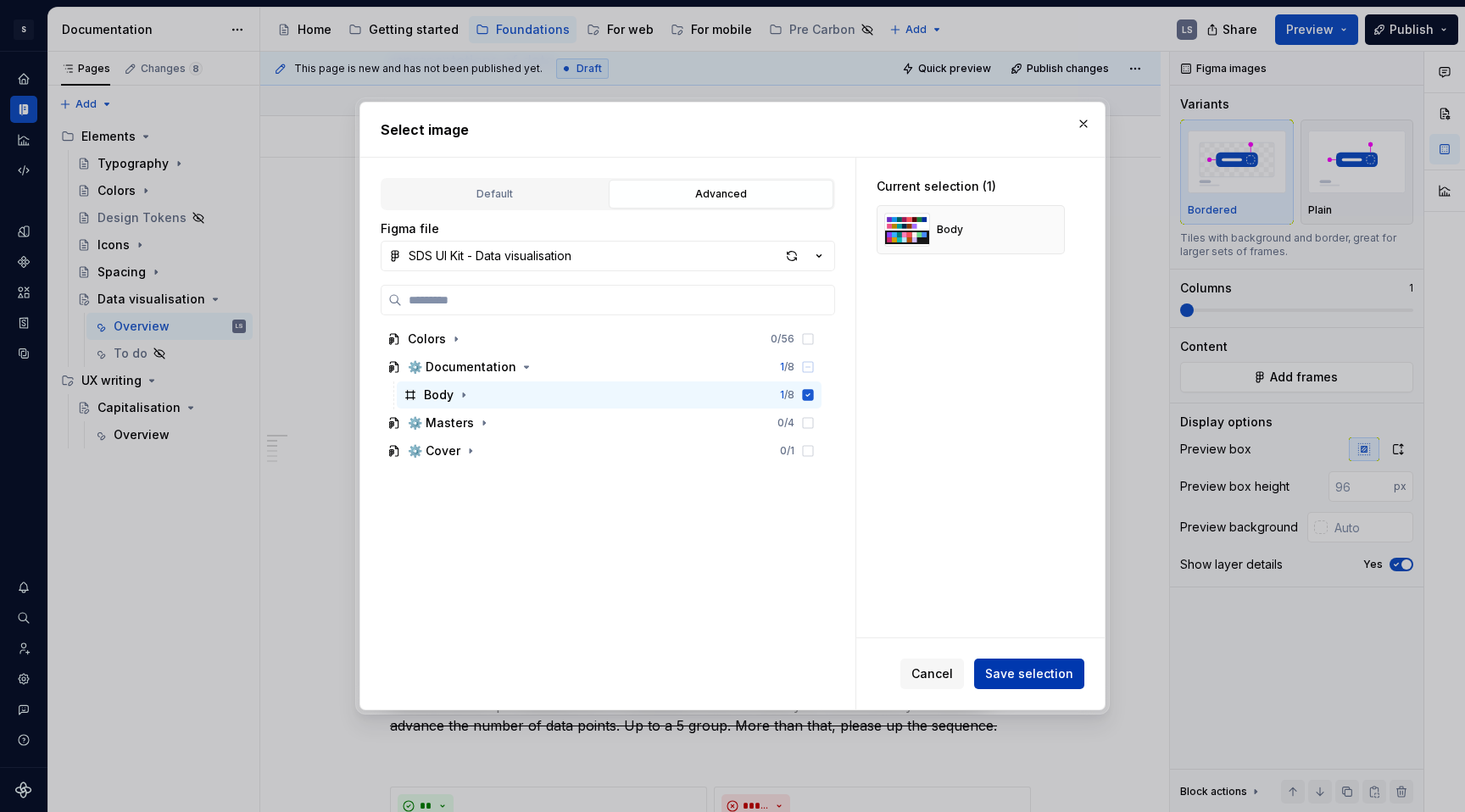
click at [1035, 676] on span "Save selection" at bounding box center [1029, 674] width 88 height 17
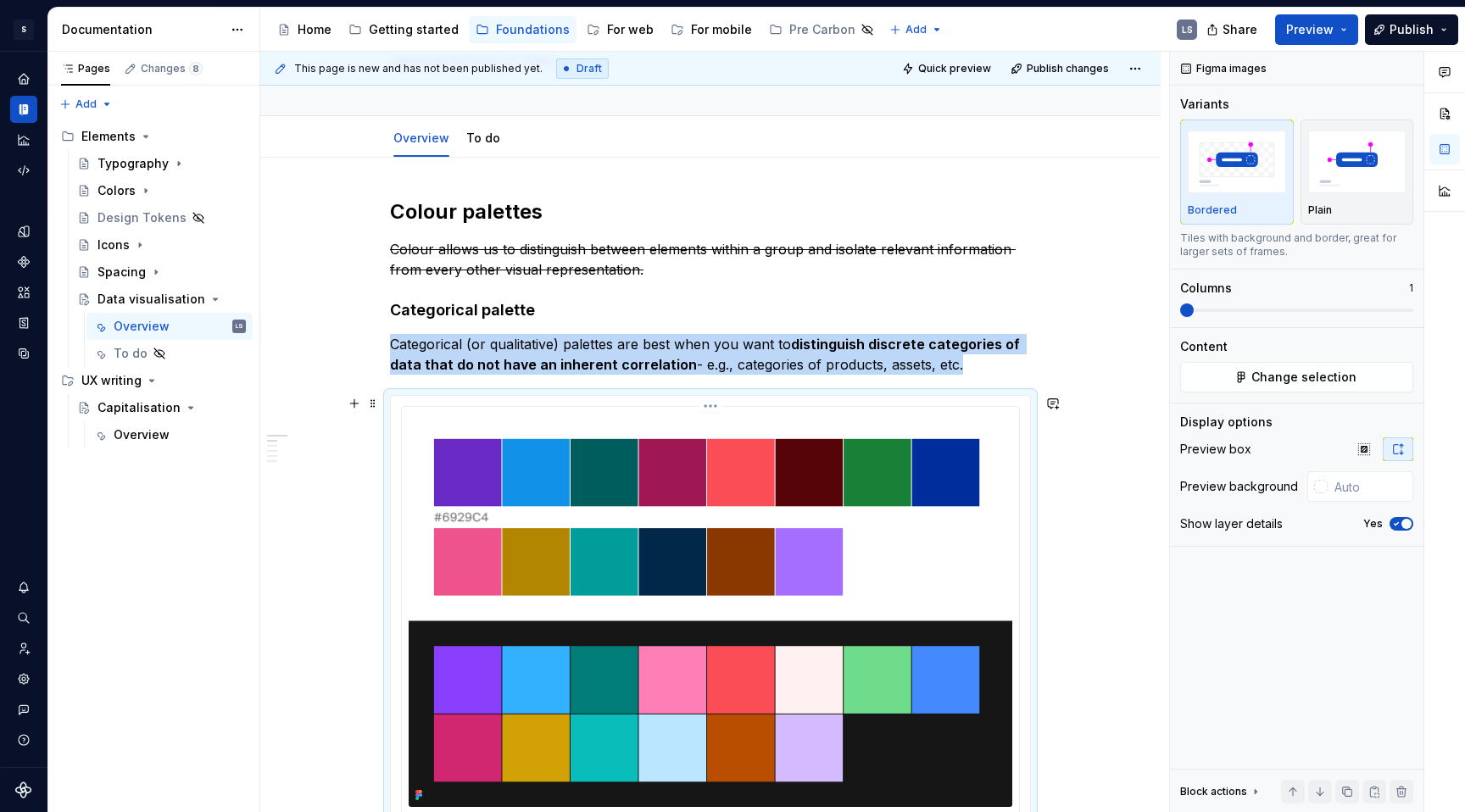
scroll to position [217, 0]
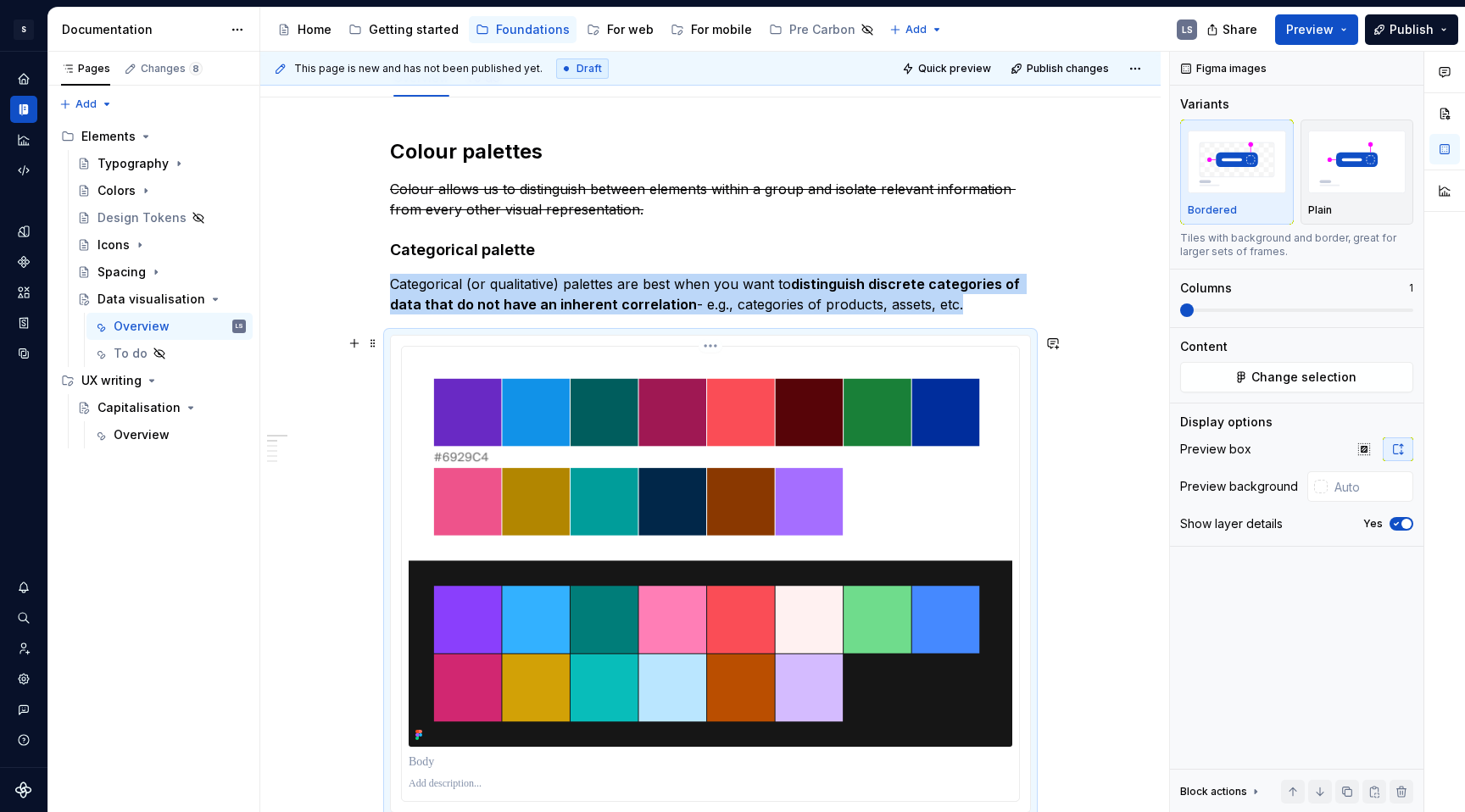
click at [706, 347] on html "S Digital Design System LS Design system data Documentation Accessibility guide…" at bounding box center [732, 406] width 1465 height 812
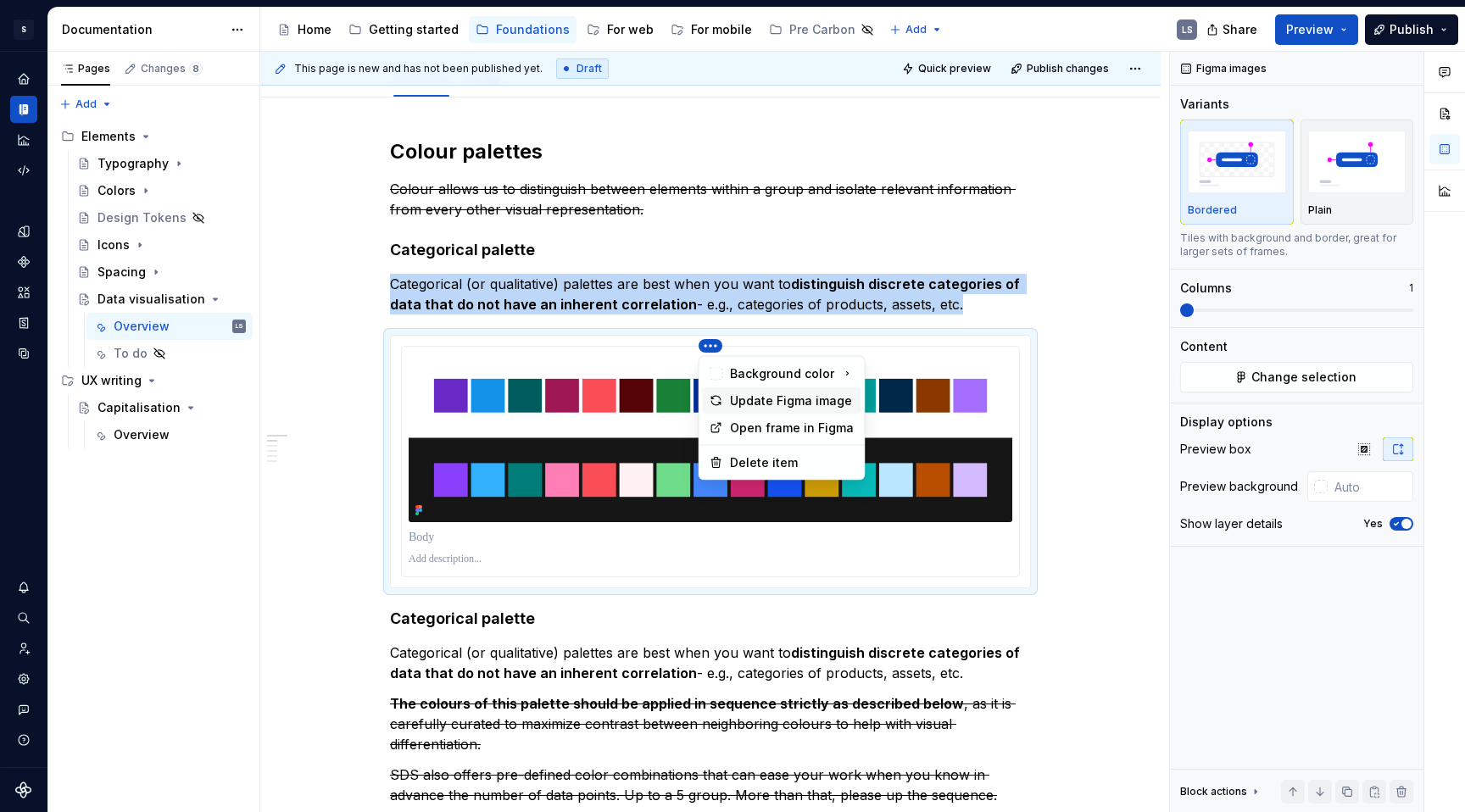
click at [780, 401] on div "Update Figma image" at bounding box center [793, 400] width 125 height 17
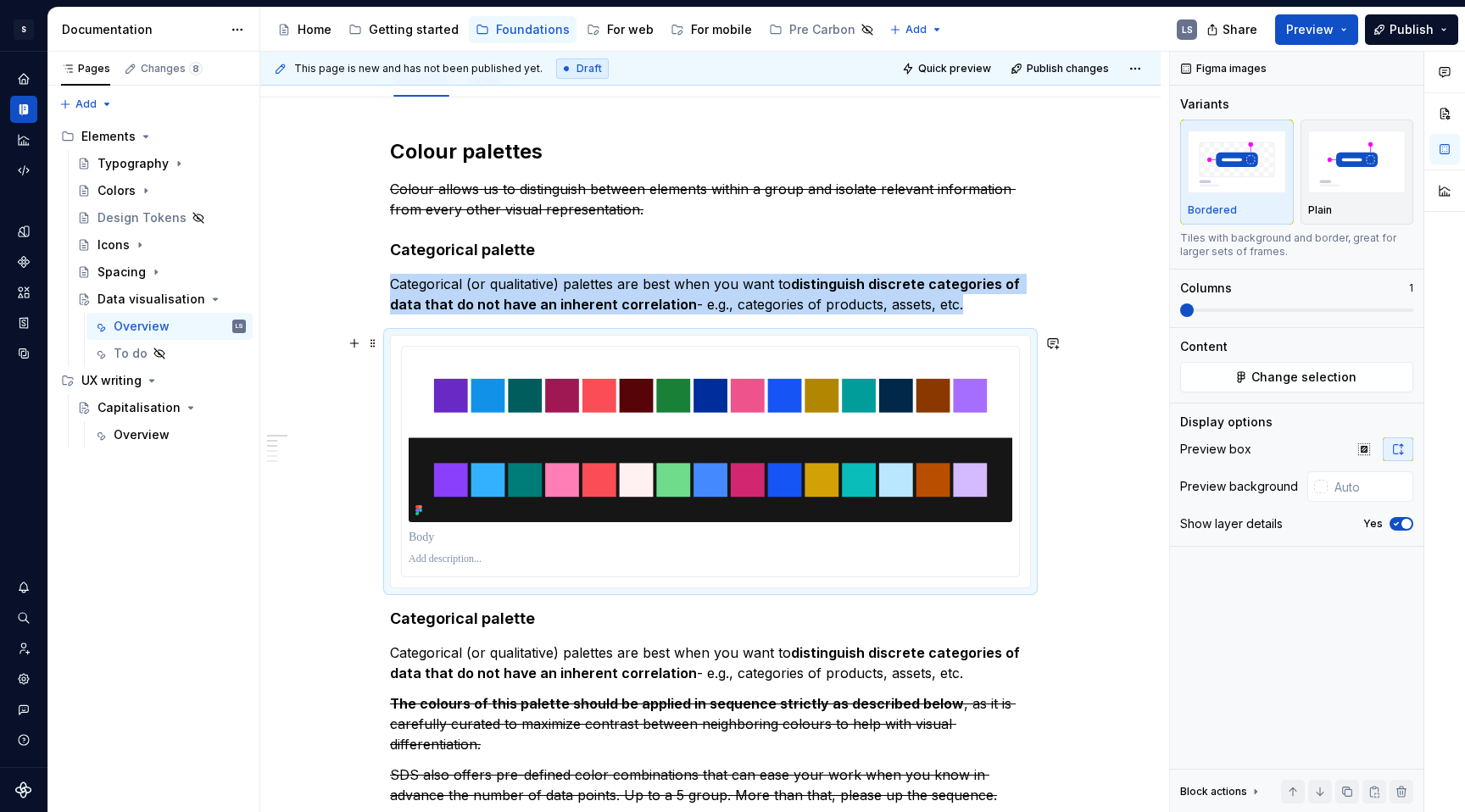
click at [1339, 206] on div "Plain" at bounding box center [1358, 210] width 99 height 14
click at [1404, 524] on span "button" at bounding box center [1406, 523] width 10 height 10
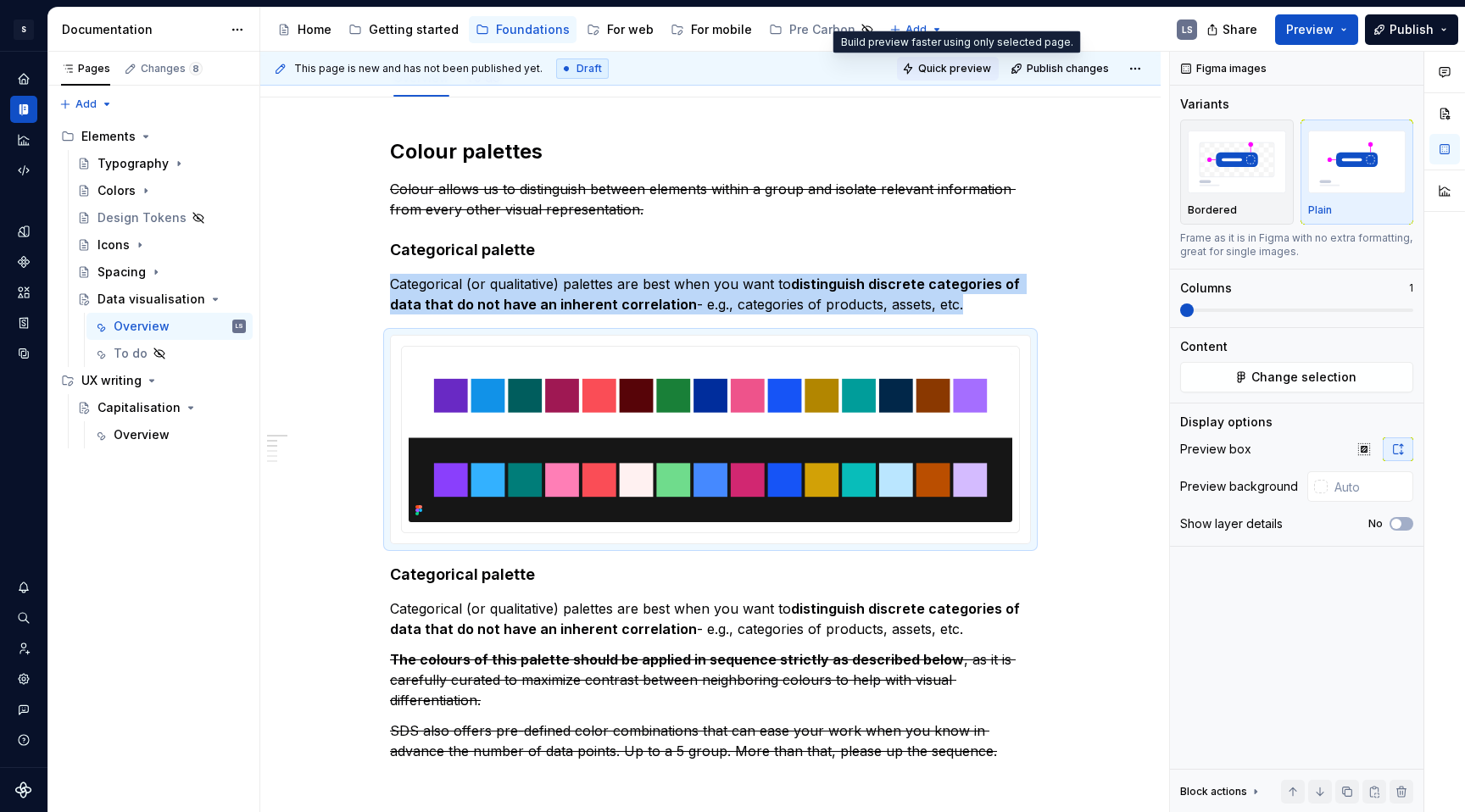
click at [955, 74] on span "Quick preview" at bounding box center [955, 68] width 73 height 14
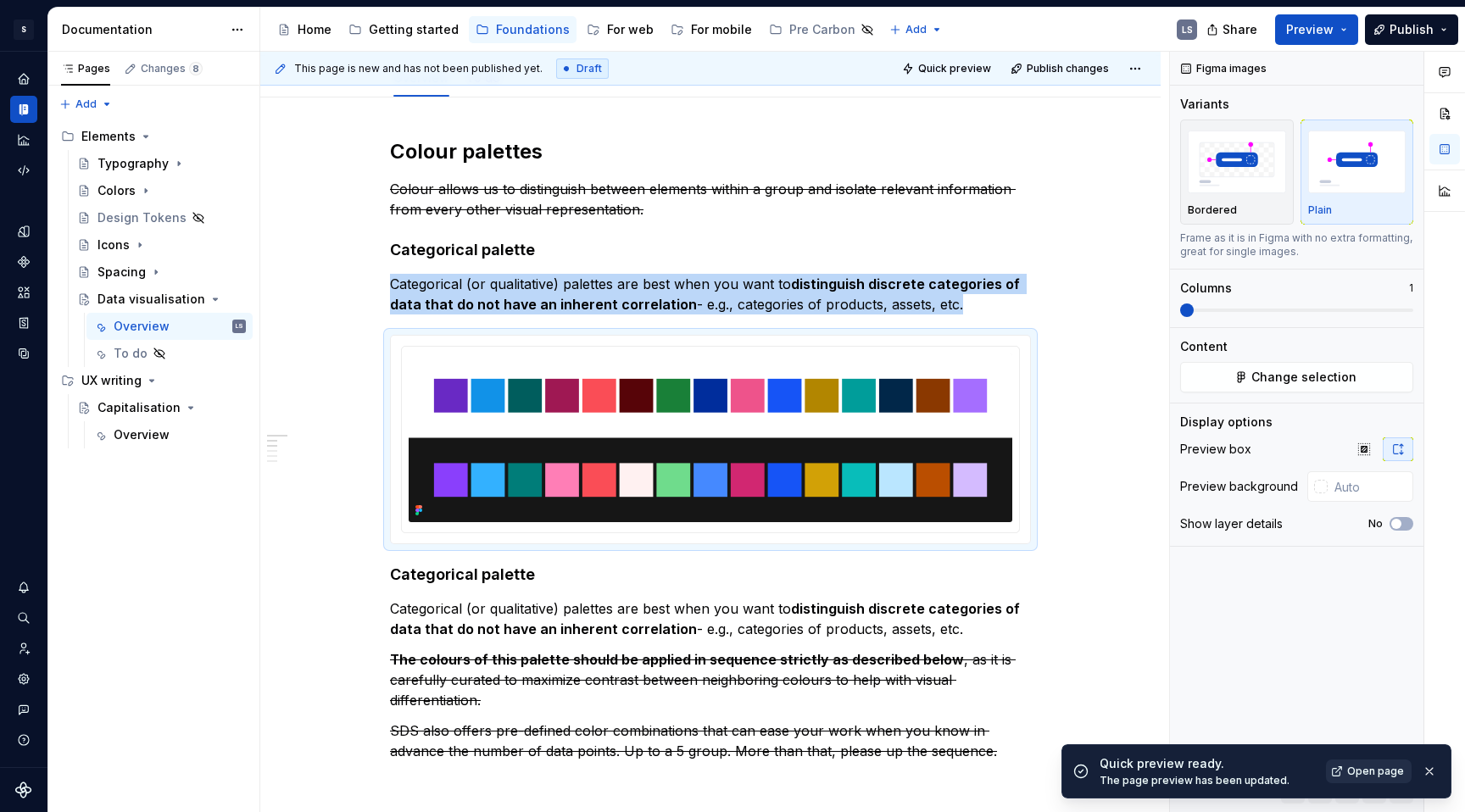
click at [1374, 780] on link "Open page" at bounding box center [1369, 771] width 86 height 23
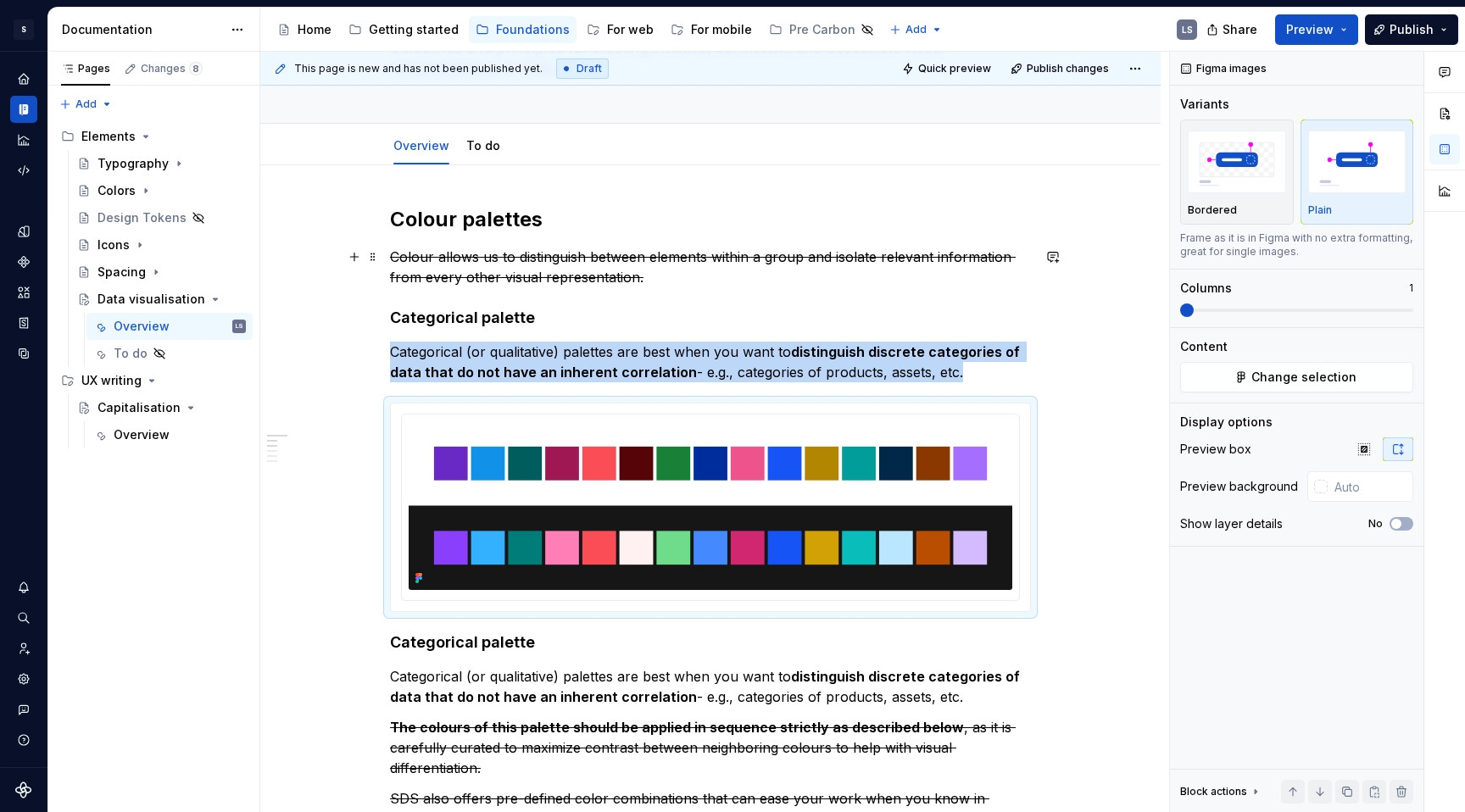
scroll to position [148, 0]
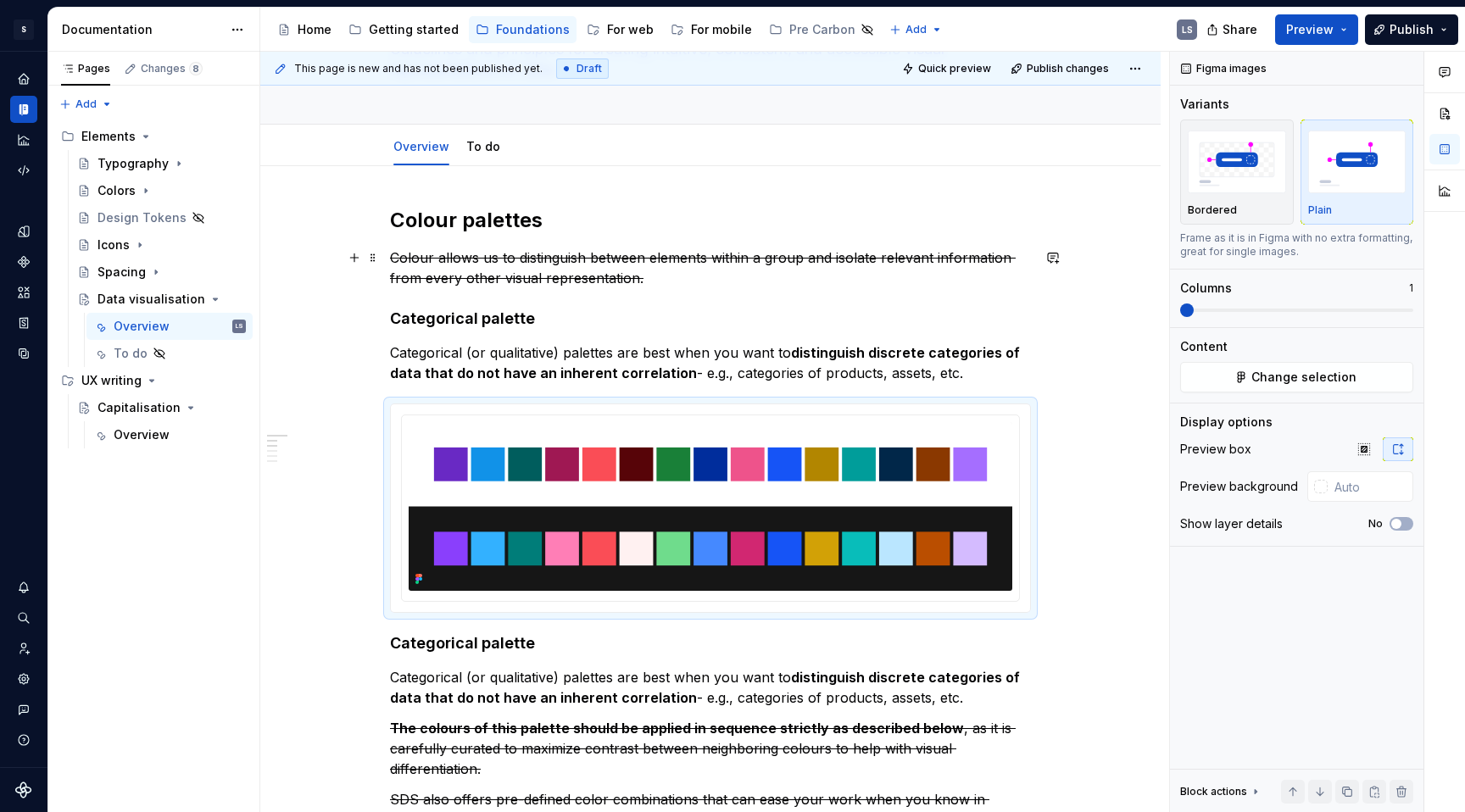
click at [609, 264] on s "Colour allows us to distinguish between elements within a group and isolate rel…" at bounding box center [703, 268] width 626 height 37
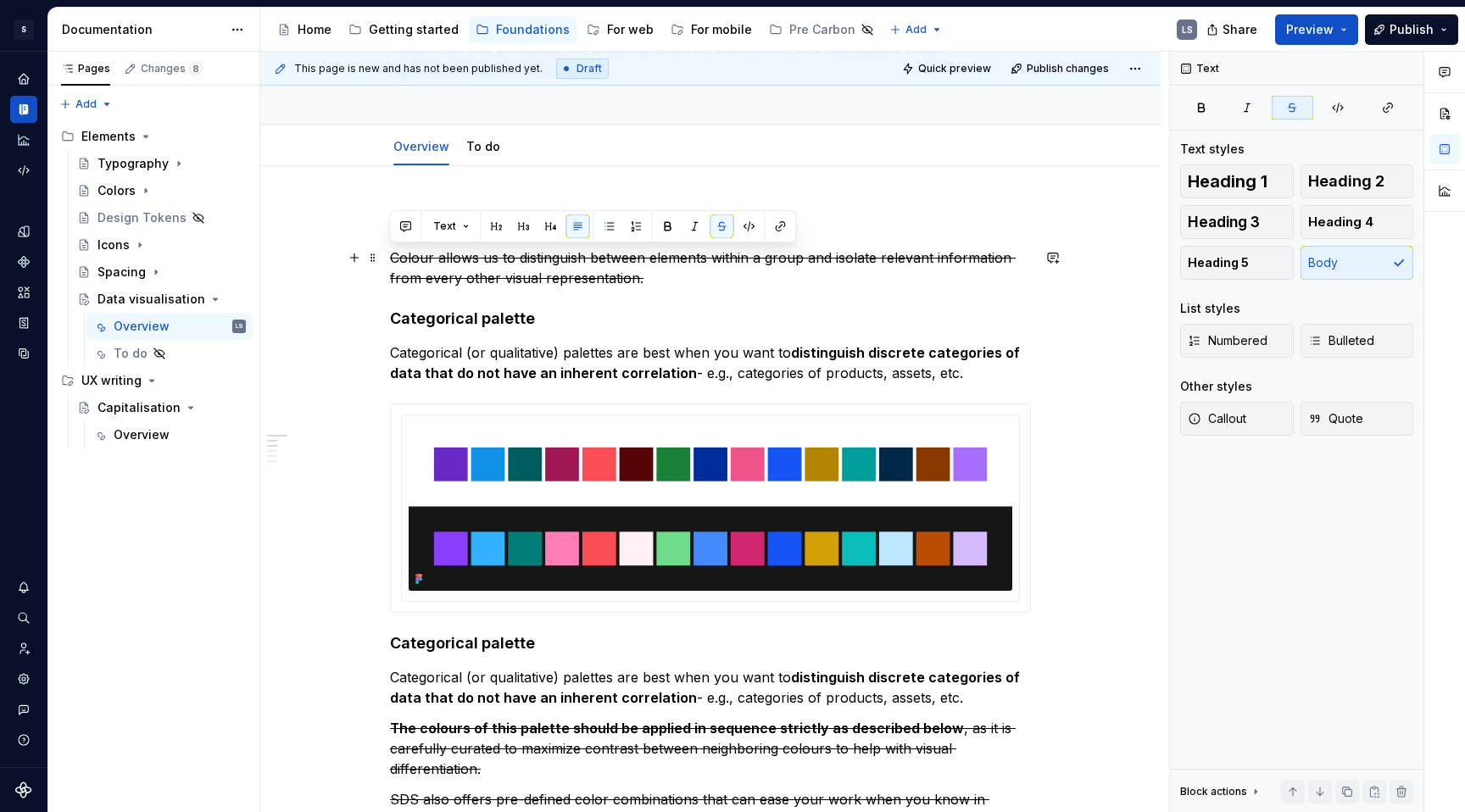
drag, startPoint x: 580, startPoint y: 277, endPoint x: 392, endPoint y: 260, distance: 188.8
click at [392, 260] on p "Colour allows us to distinguish between elements within a group and isolate rel…" at bounding box center [711, 268] width 641 height 41
click at [718, 228] on button "button" at bounding box center [722, 225] width 23 height 23
click at [695, 288] on p "Colour allows us to distinguish between elements within a group and isolate rel…" at bounding box center [711, 268] width 641 height 41
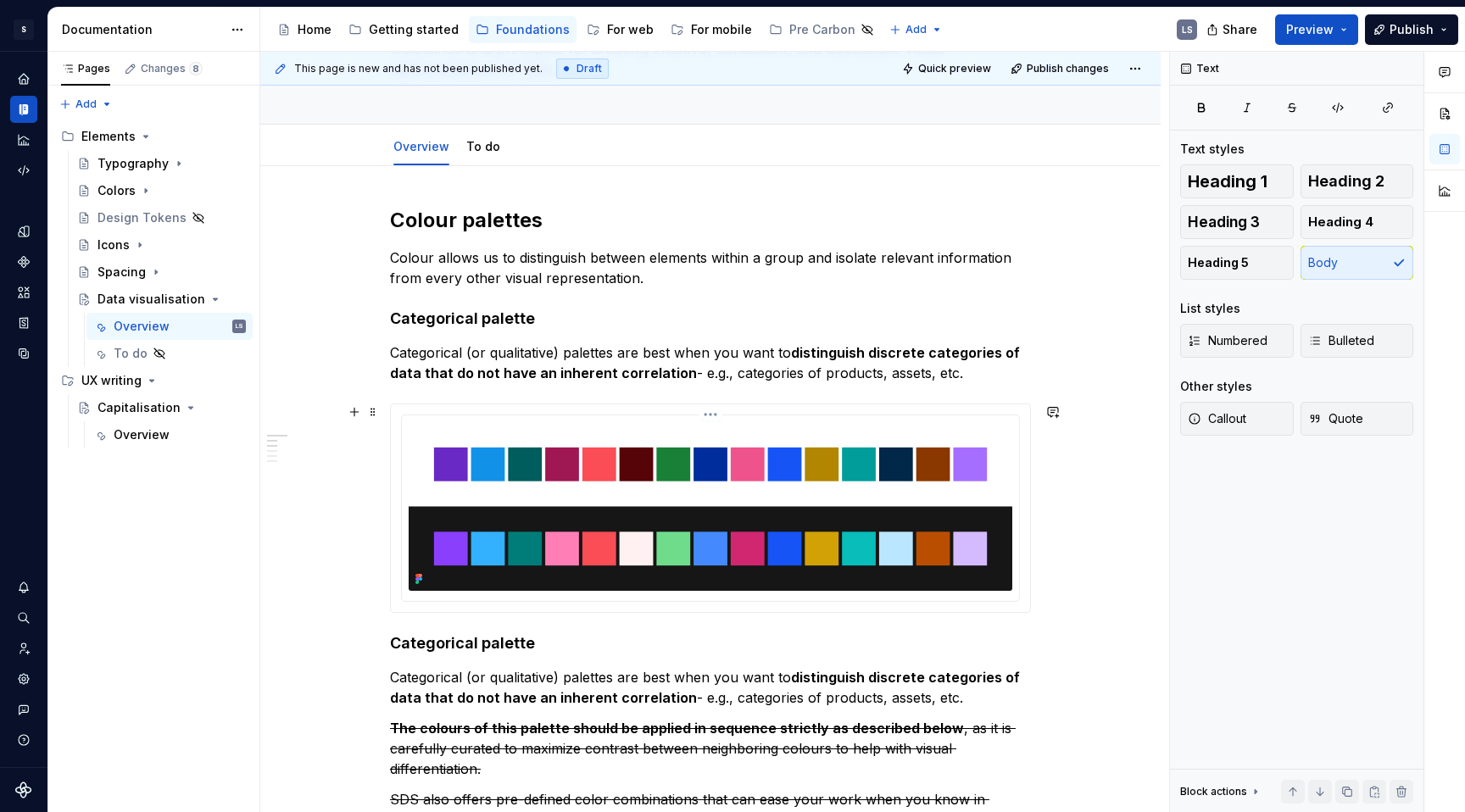
click at [715, 414] on html "S Digital Design System LS Design system data Documentation Accessibility guide…" at bounding box center [732, 406] width 1465 height 812
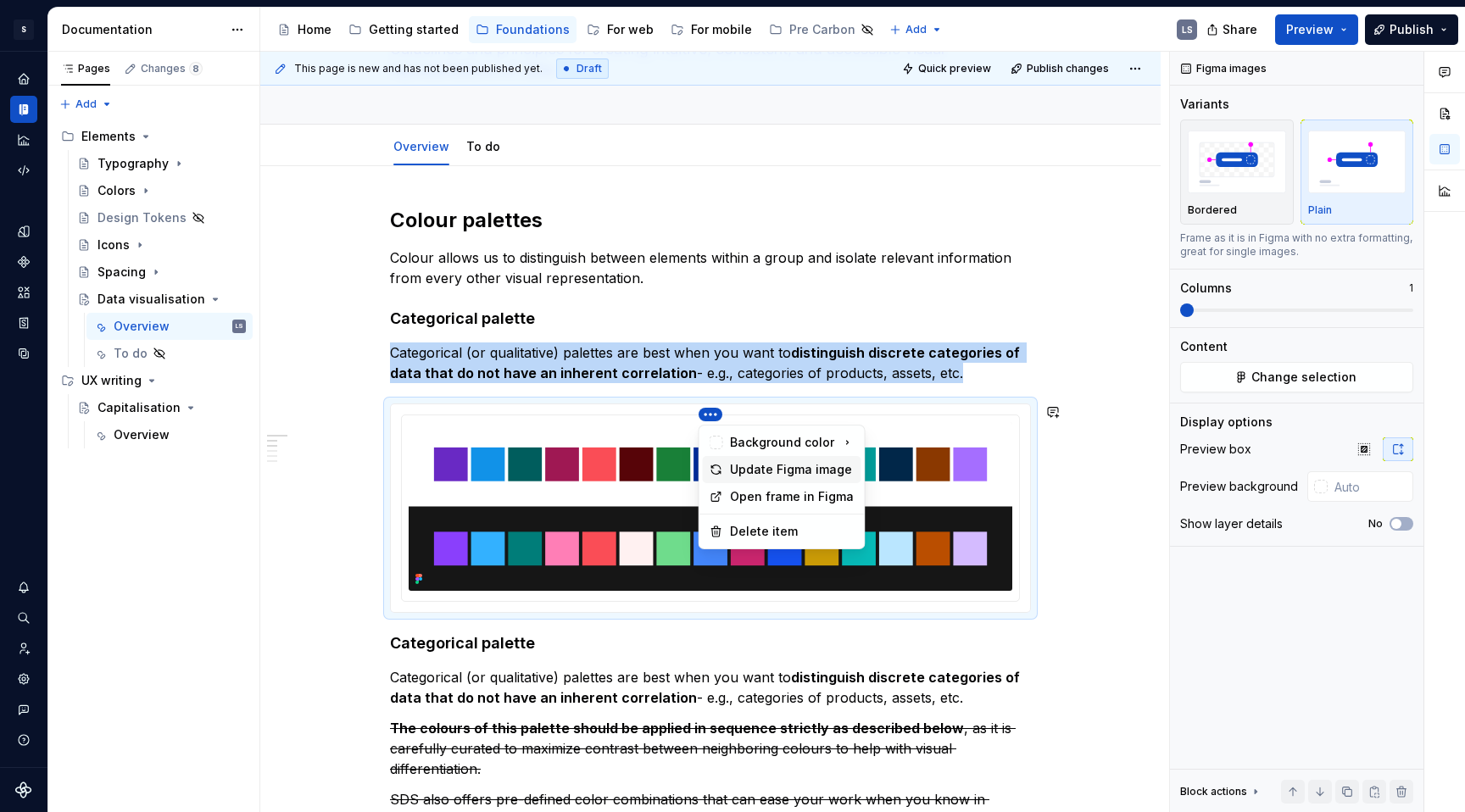
click at [761, 467] on div "Update Figma image" at bounding box center [793, 469] width 125 height 17
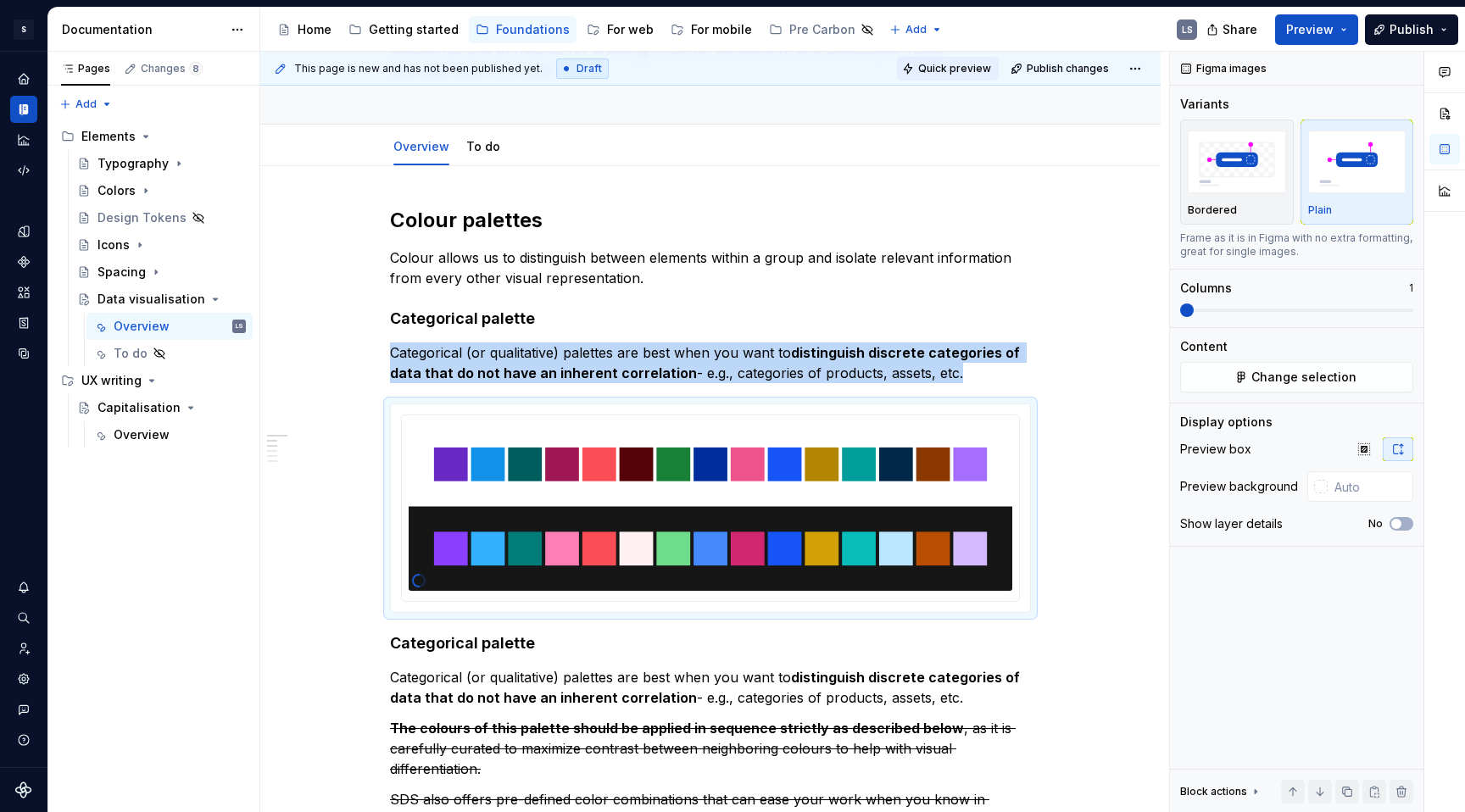
click at [977, 74] on span "Quick preview" at bounding box center [955, 68] width 73 height 14
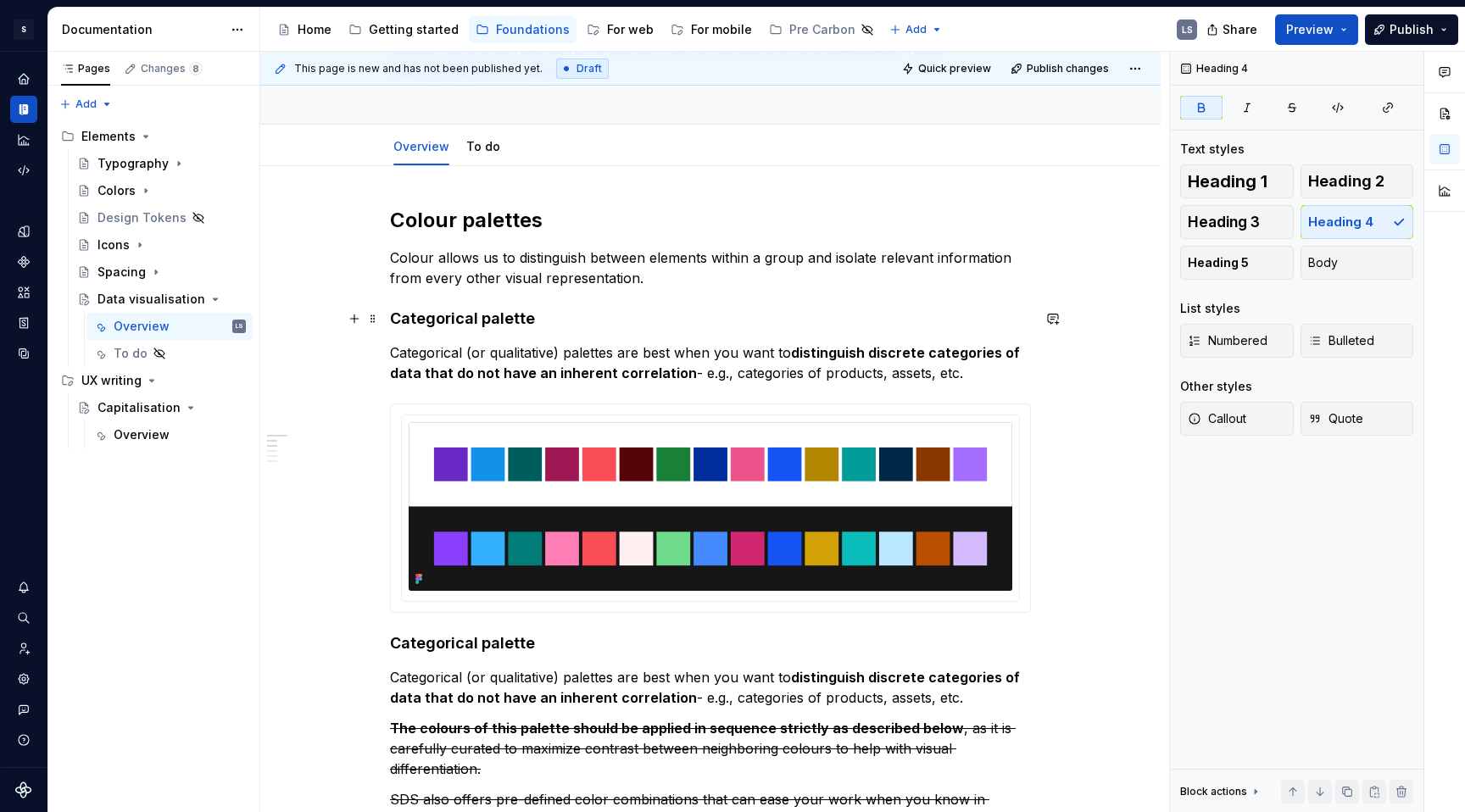
click at [531, 312] on h4 "Categorical palette" at bounding box center [711, 318] width 641 height 20
click at [514, 317] on strong "Categorical palette" at bounding box center [463, 318] width 145 height 18
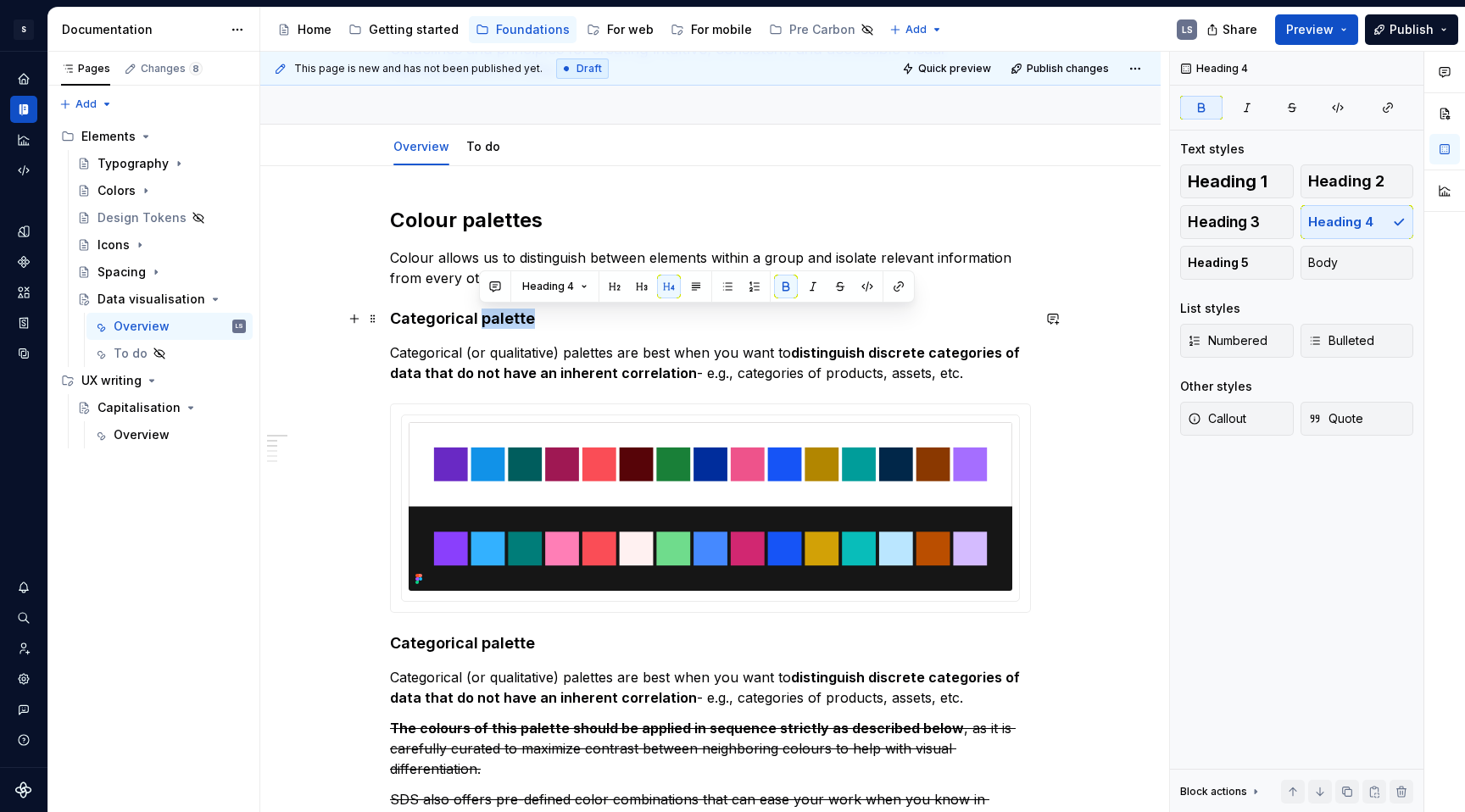
click at [479, 323] on strong "Categorical palette" at bounding box center [463, 318] width 145 height 18
drag, startPoint x: 392, startPoint y: 318, endPoint x: 529, endPoint y: 324, distance: 137.1
click at [529, 324] on strong "Categorical palette" at bounding box center [463, 318] width 145 height 18
click at [558, 289] on button "button" at bounding box center [552, 286] width 23 height 23
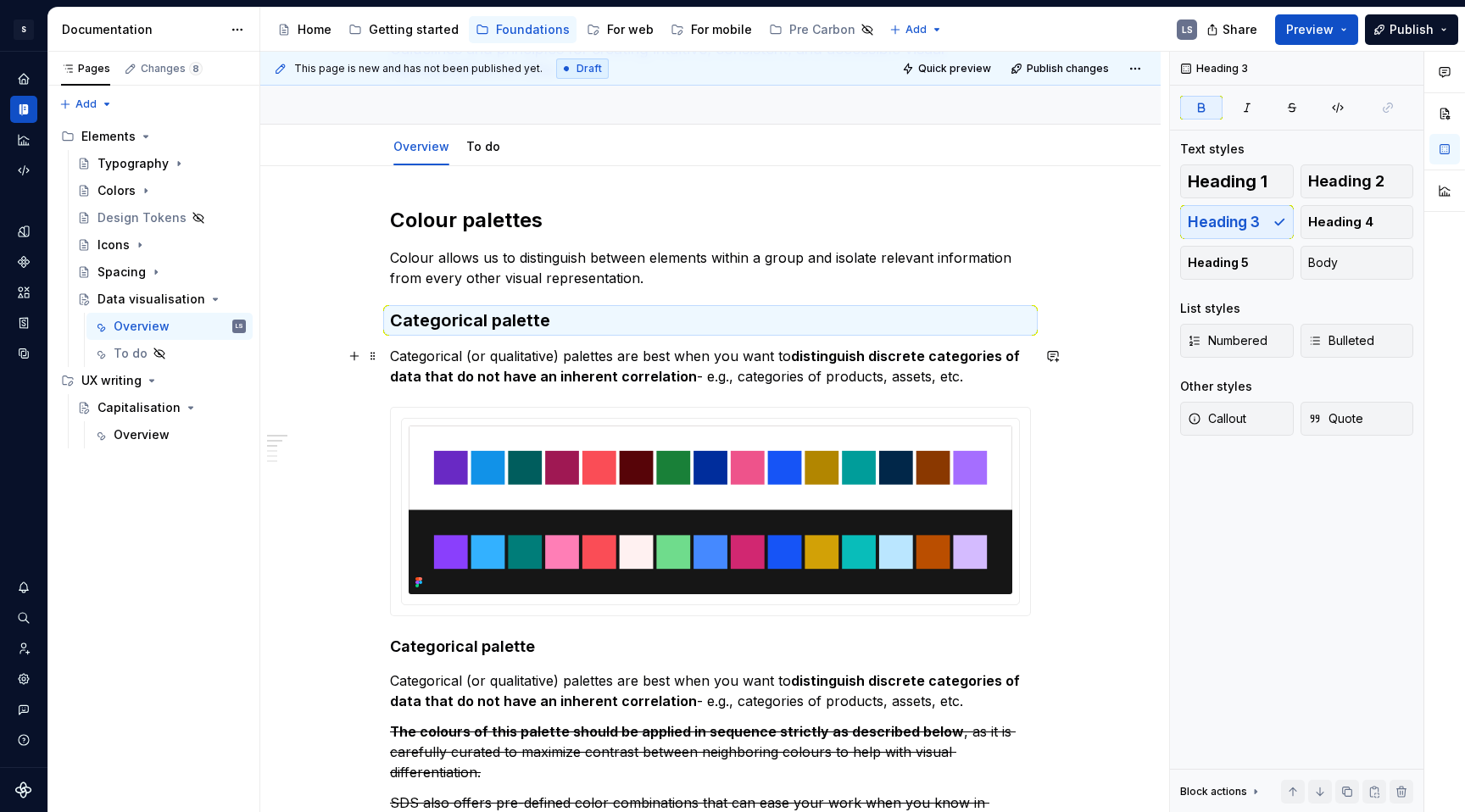
click at [572, 346] on p "Categorical (or qualitative) palettes are best when you want to distinguish dis…" at bounding box center [711, 366] width 641 height 41
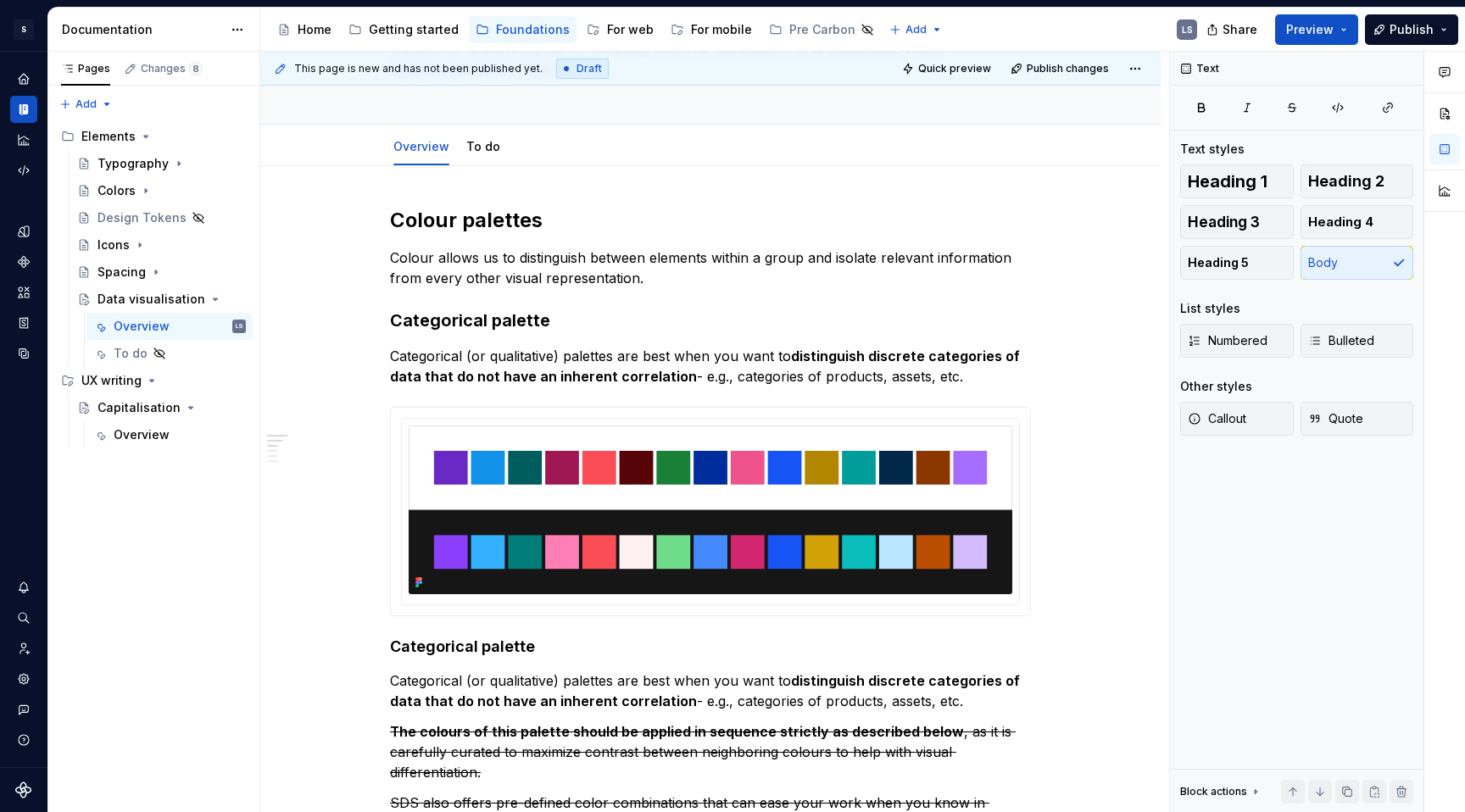
type textarea "*"
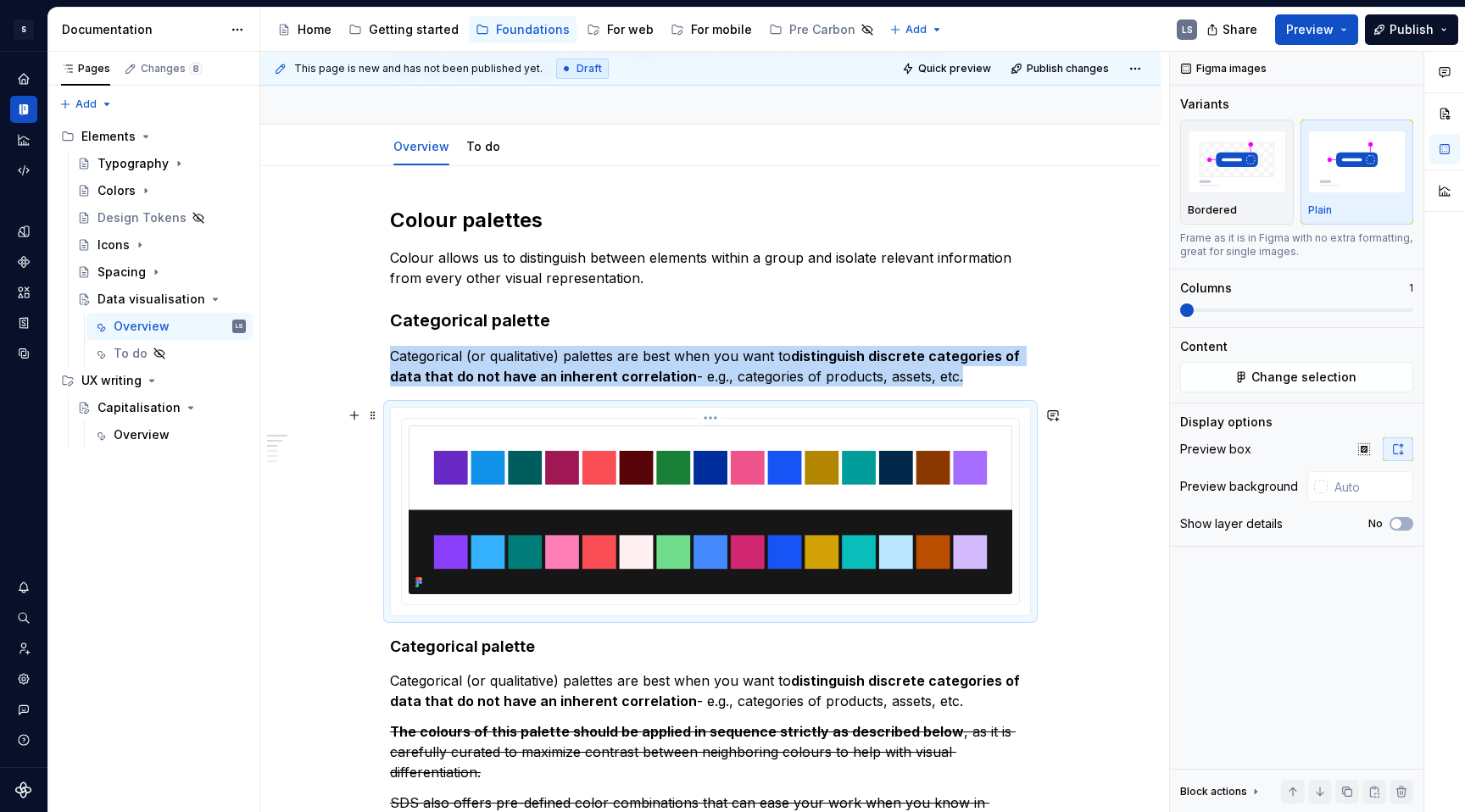
click at [950, 454] on img at bounding box center [711, 509] width 604 height 169
click at [1053, 410] on button "button" at bounding box center [1052, 414] width 23 height 23
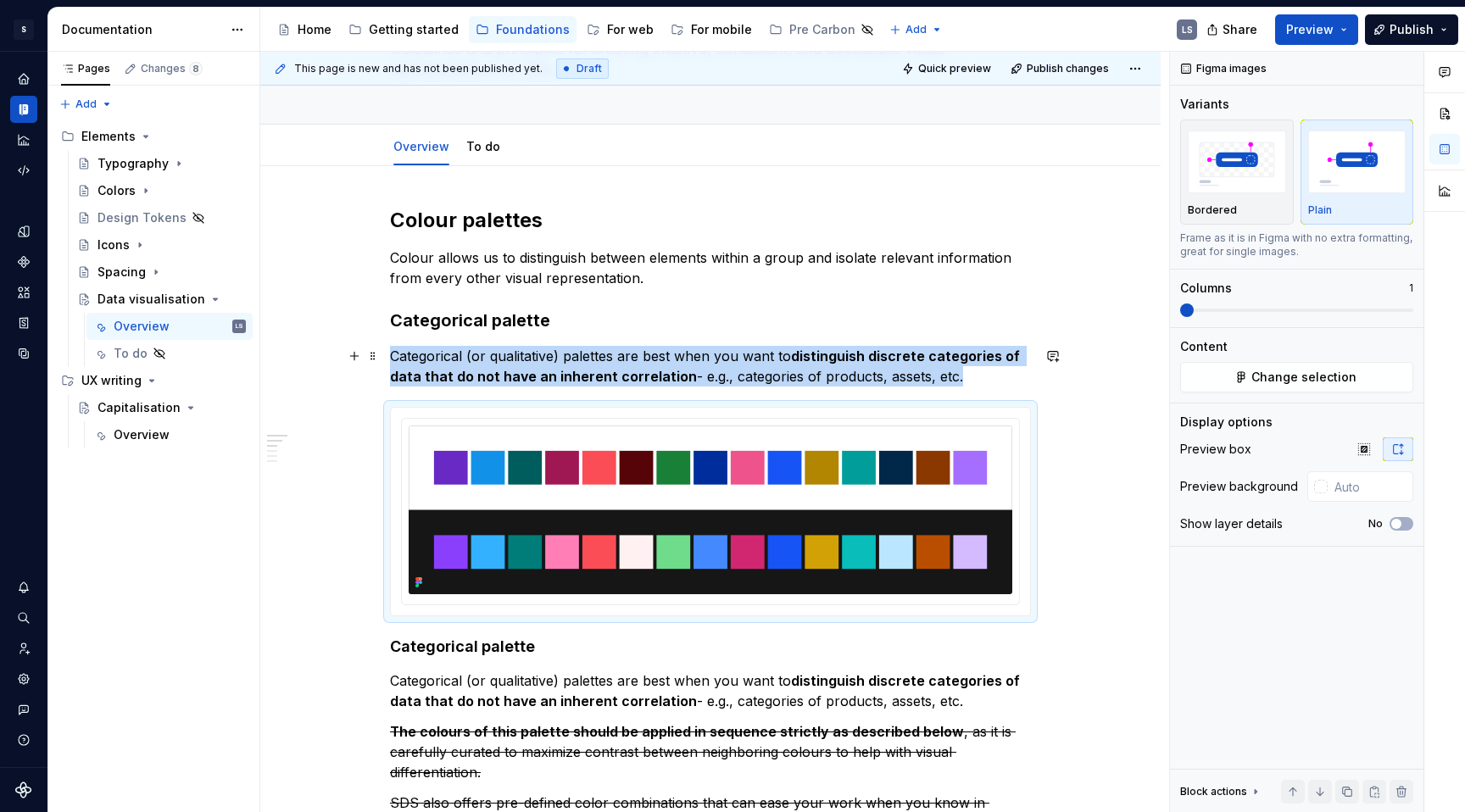
click at [966, 381] on p "Categorical (or qualitative) palettes are best when you want to distinguish dis…" at bounding box center [711, 366] width 641 height 41
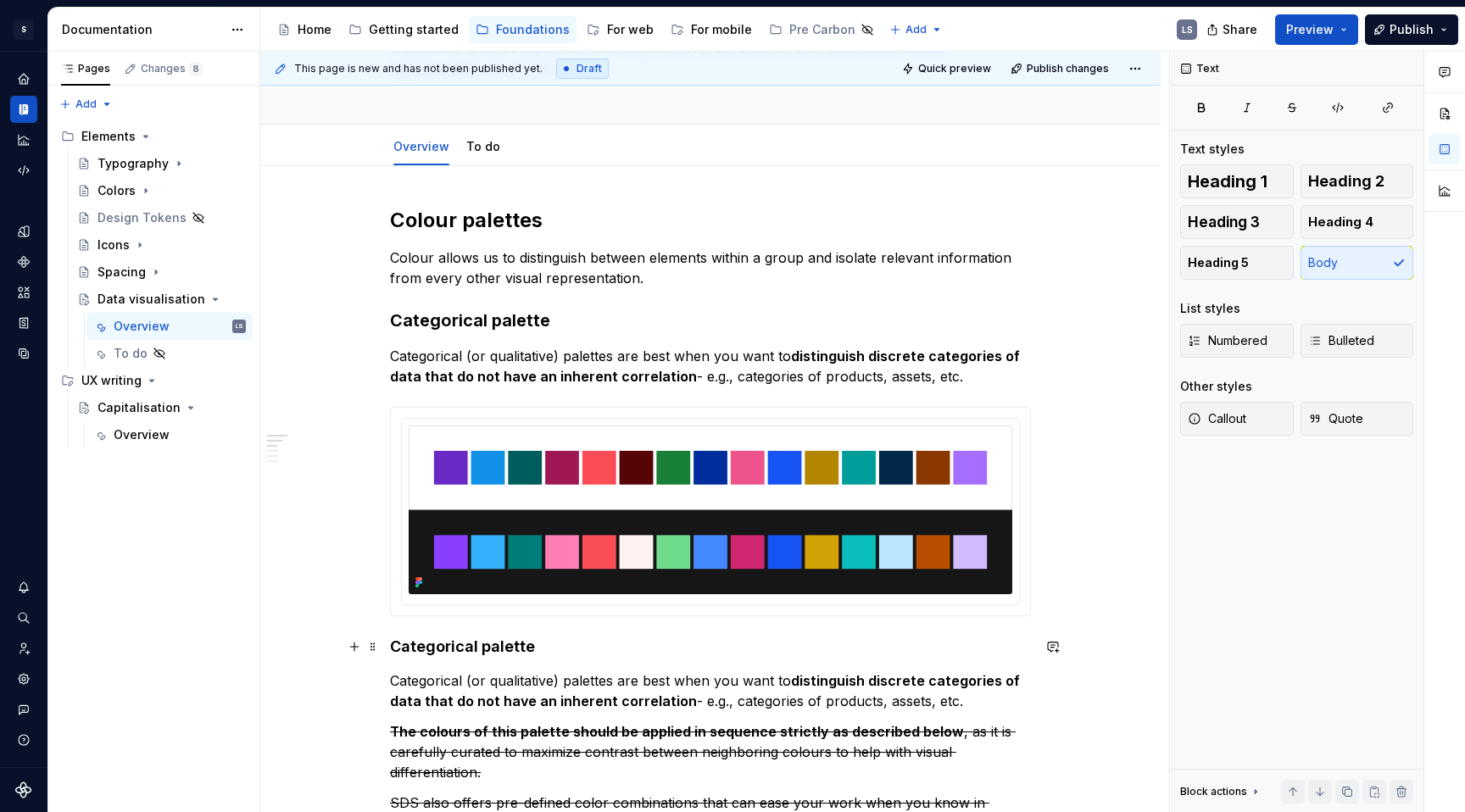
click at [457, 653] on strong "Categorical palette" at bounding box center [463, 646] width 145 height 18
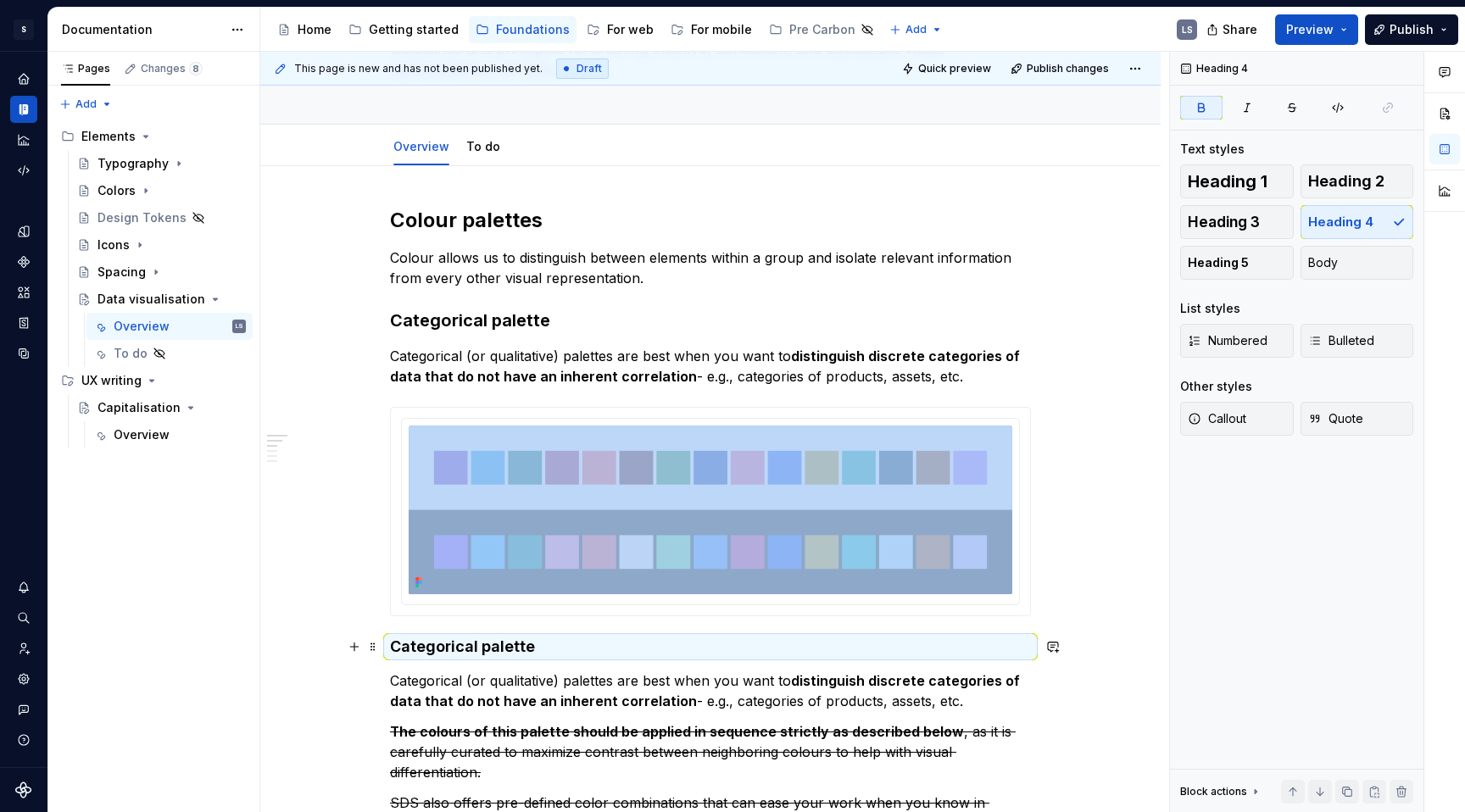
click at [457, 653] on strong "Categorical palette" at bounding box center [463, 646] width 145 height 18
click at [449, 650] on strong "Categorical palette" at bounding box center [463, 646] width 145 height 18
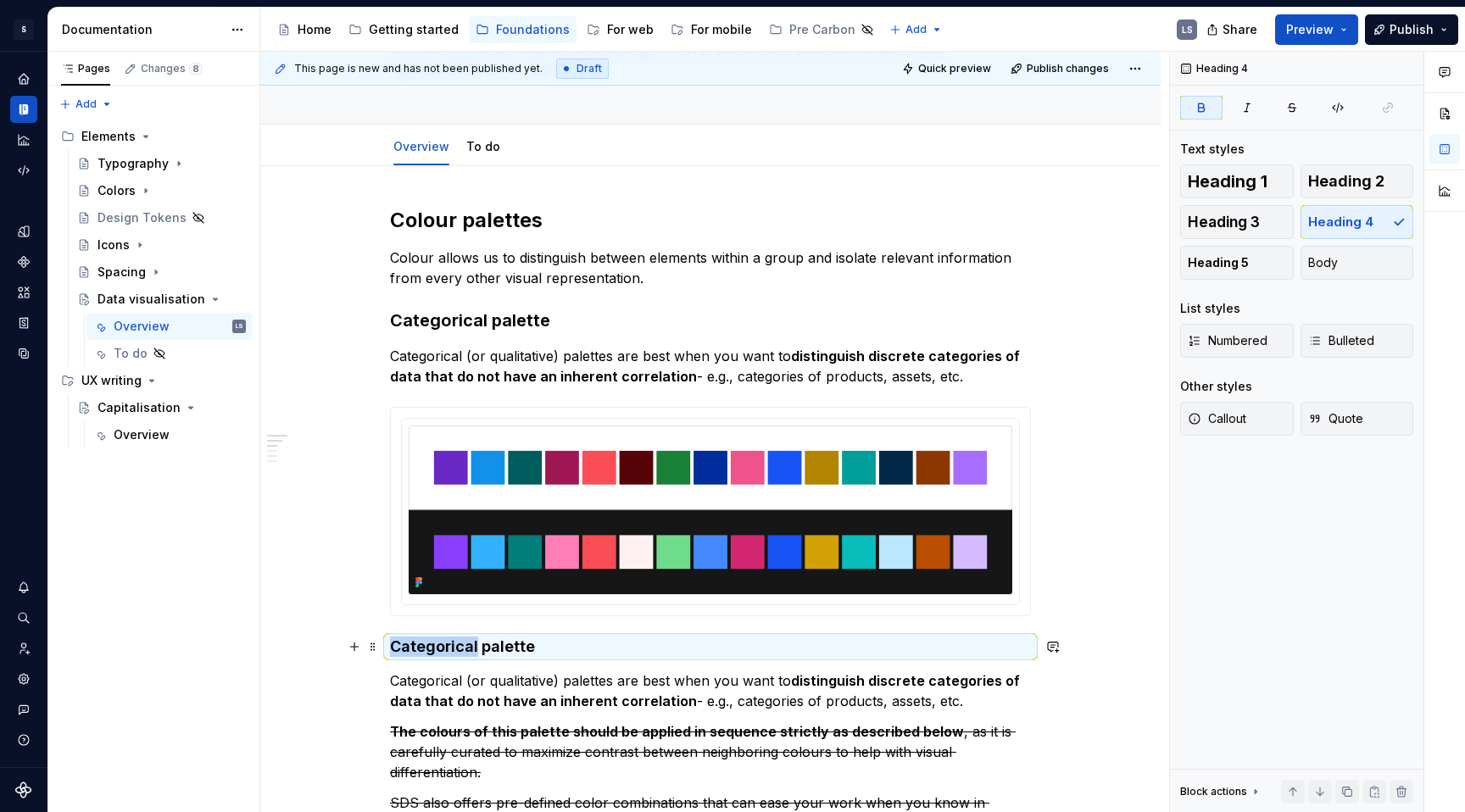
click at [449, 650] on strong "Categorical palette" at bounding box center [463, 646] width 145 height 18
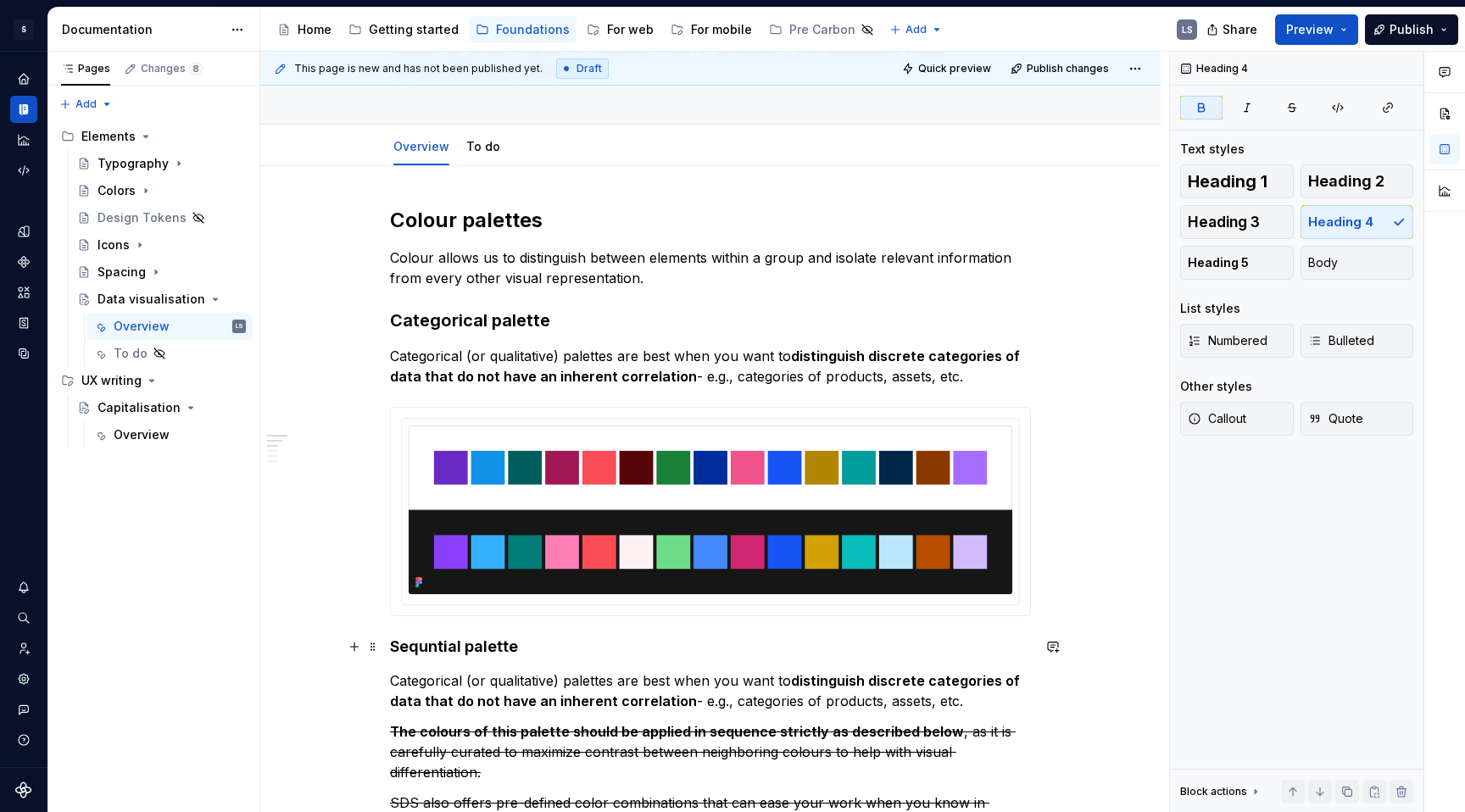
click at [427, 651] on strong "Sequntial palette" at bounding box center [454, 646] width 128 height 18
click at [406, 674] on p "Categorical (or qualitative) palettes are best when you want to distinguish dis…" at bounding box center [711, 691] width 641 height 41
click at [518, 683] on p "Sequential (or qualitative) palettes are best when you want to distinguish disc…" at bounding box center [711, 691] width 641 height 41
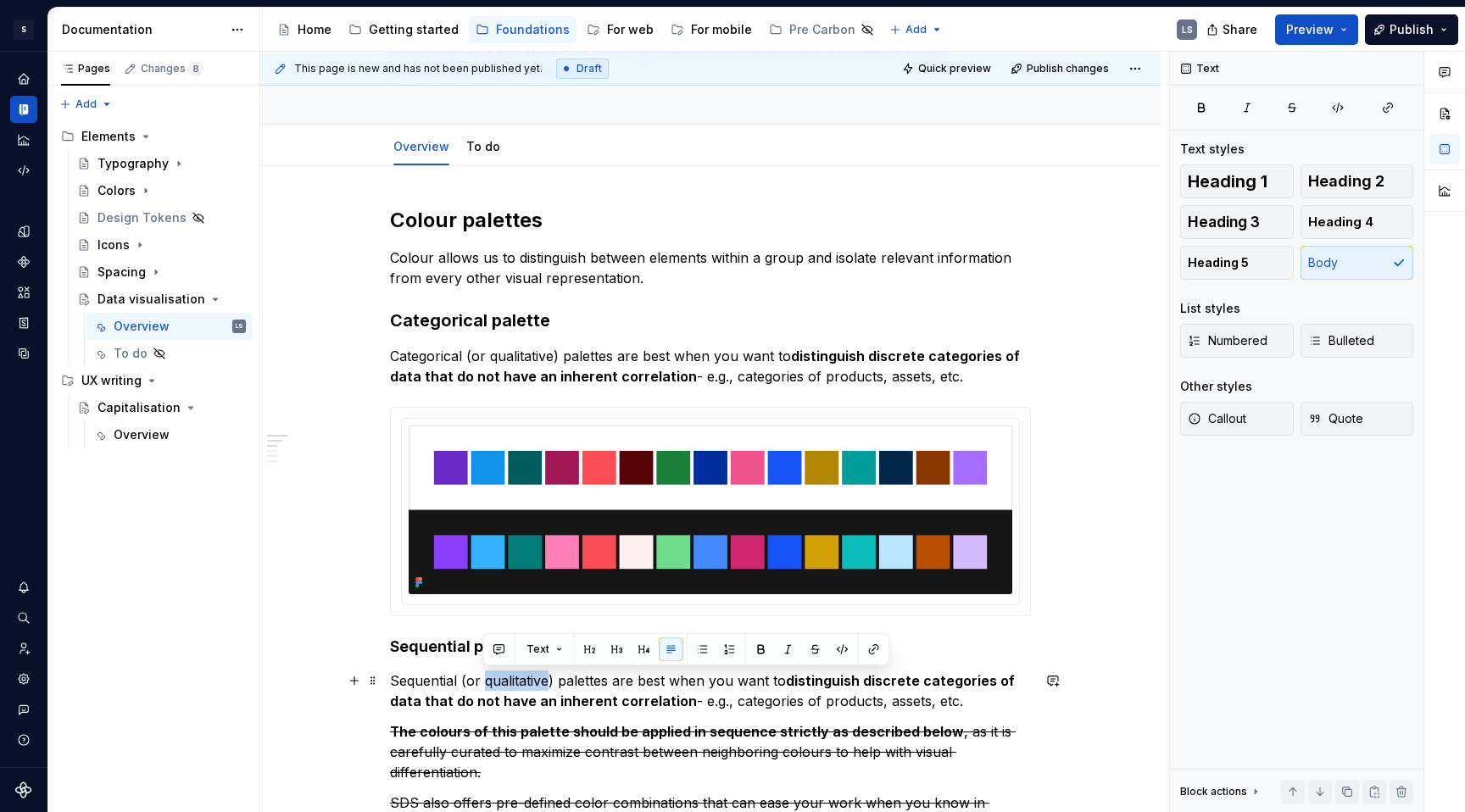
click at [522, 684] on p "Sequential (or qualitative) palettes are best when you want to distinguish disc…" at bounding box center [711, 691] width 641 height 41
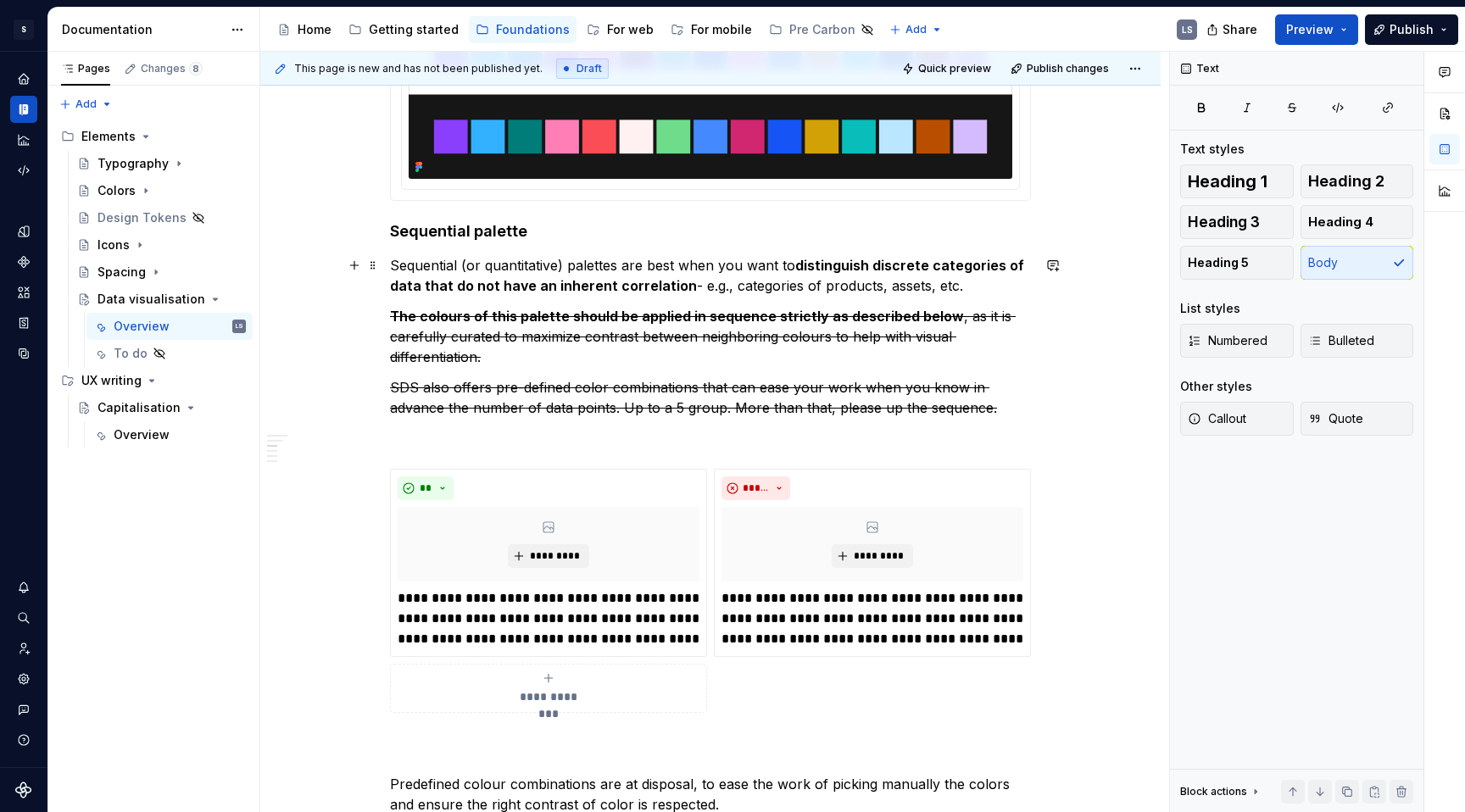
scroll to position [579, 0]
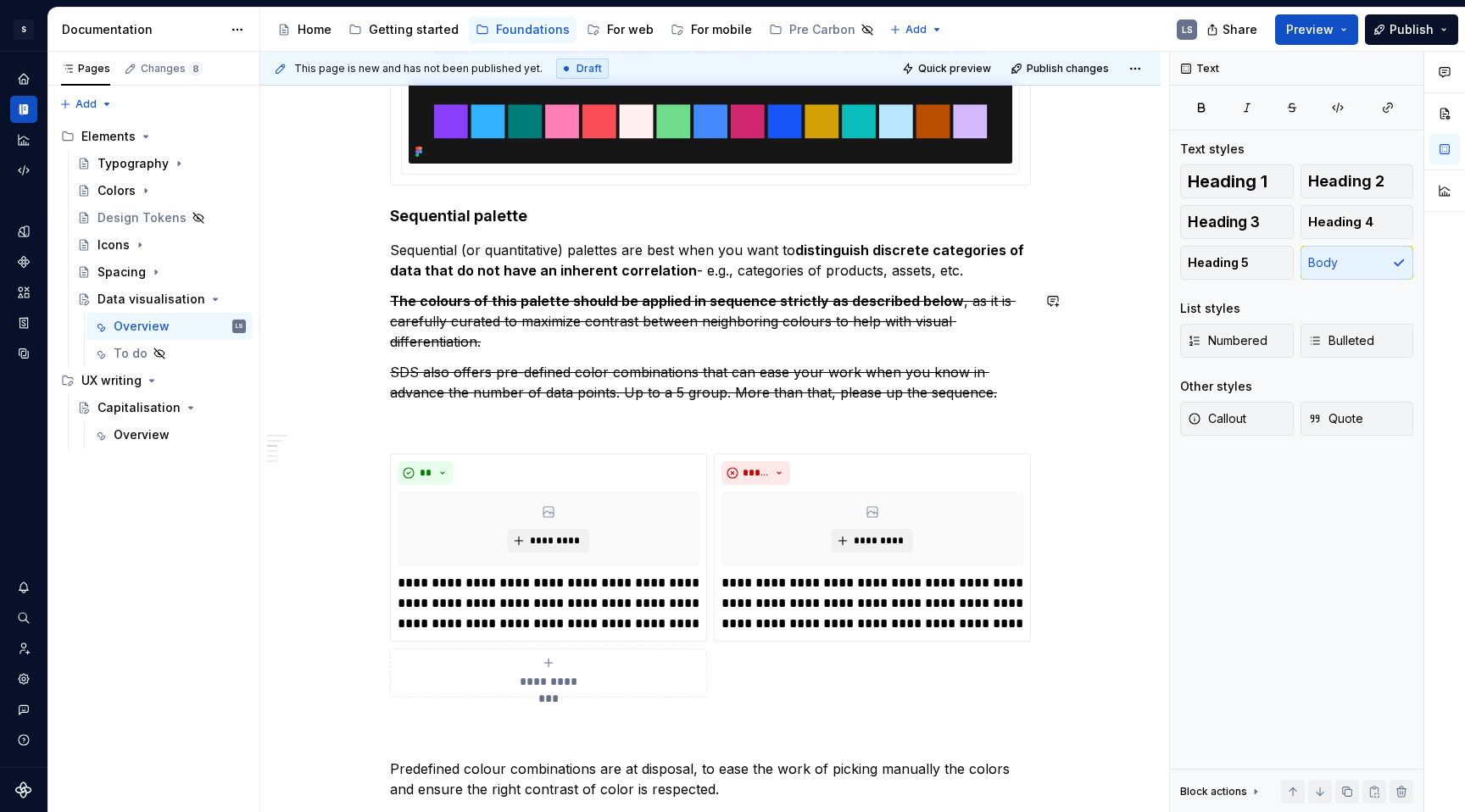
click at [984, 269] on p "Sequential (or quantitative) palettes are best when you want to distinguish dis…" at bounding box center [711, 261] width 641 height 41
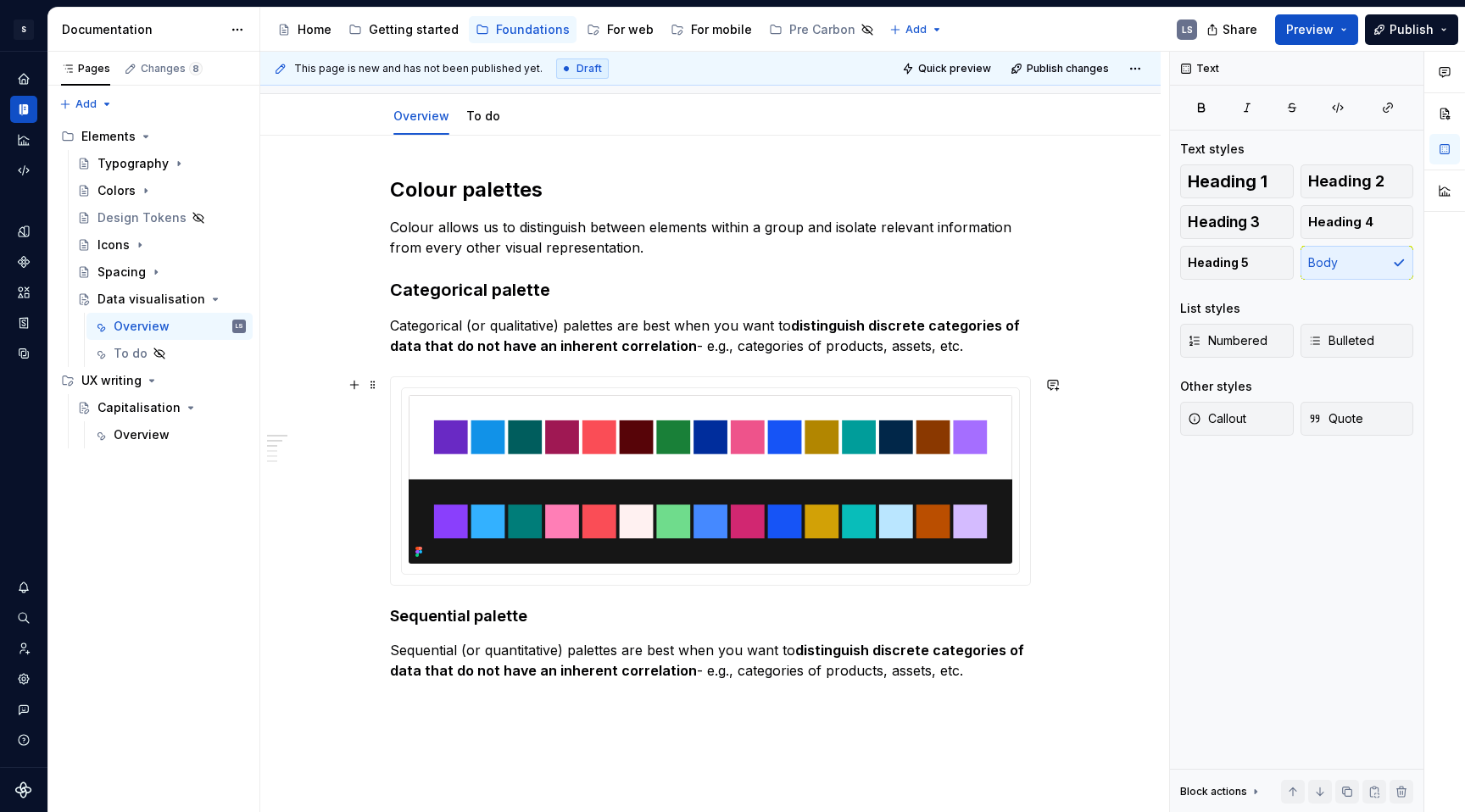
scroll to position [180, 0]
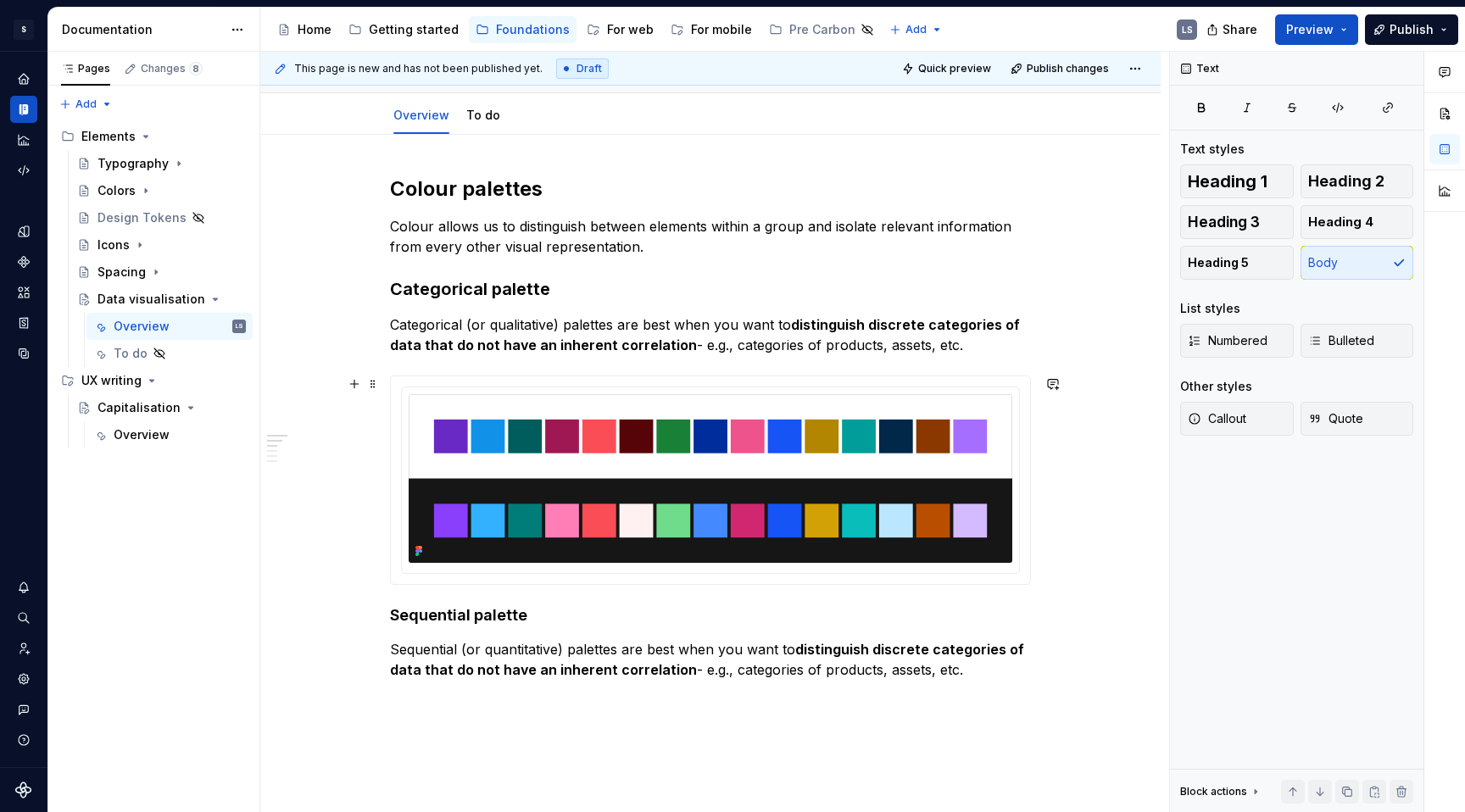
click at [991, 345] on p "Categorical (or qualitative) palettes are best when you want to distinguish dis…" at bounding box center [711, 335] width 641 height 41
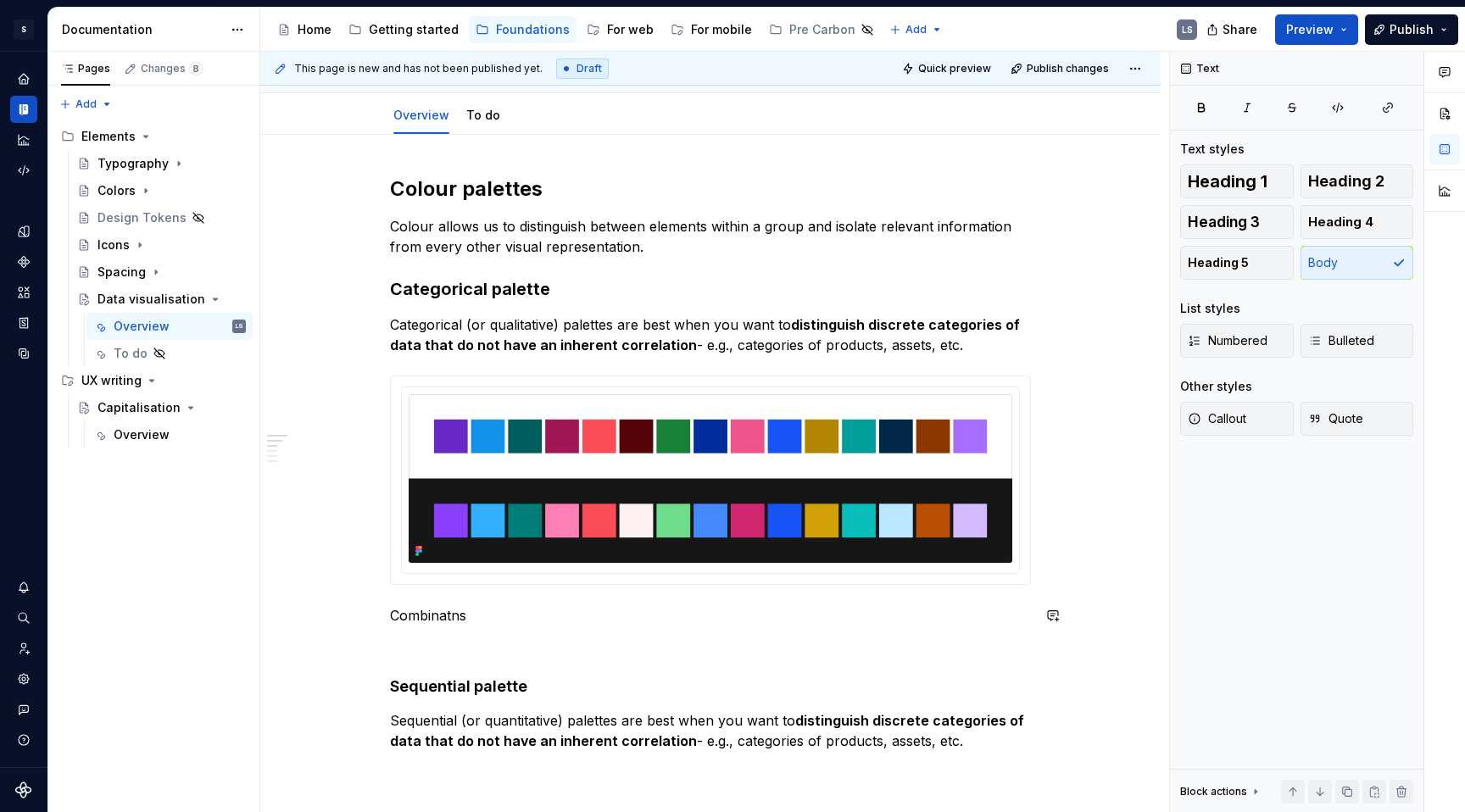
click at [445, 610] on p "Combinatns" at bounding box center [711, 616] width 641 height 20
click at [521, 585] on div at bounding box center [711, 480] width 641 height 210
click at [427, 616] on p "Combinatns" at bounding box center [711, 616] width 641 height 20
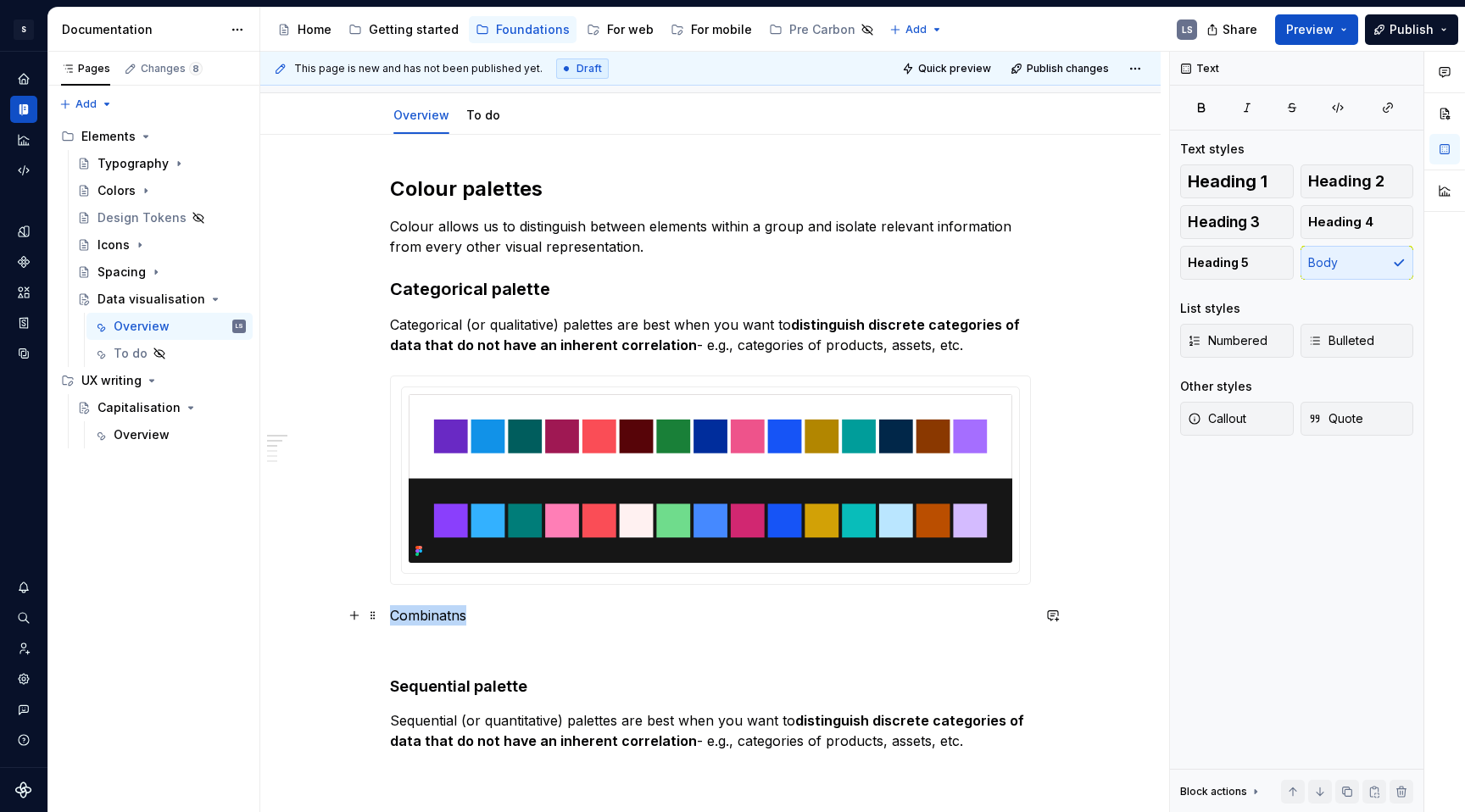
click at [427, 616] on p "Combinatns" at bounding box center [711, 616] width 641 height 20
click at [518, 589] on button "button" at bounding box center [523, 583] width 23 height 23
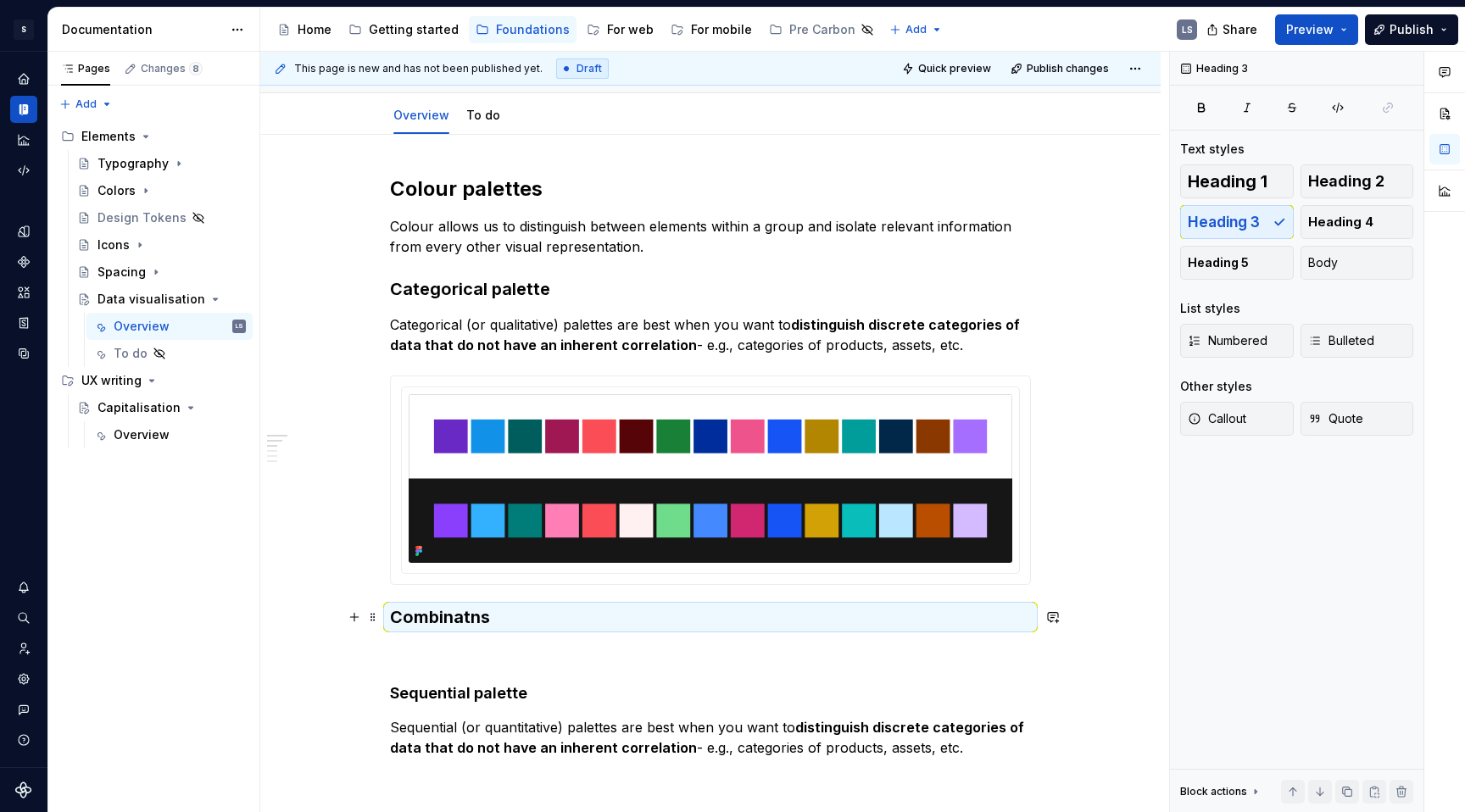
click at [460, 620] on h3 "Combinatns" at bounding box center [711, 616] width 641 height 23
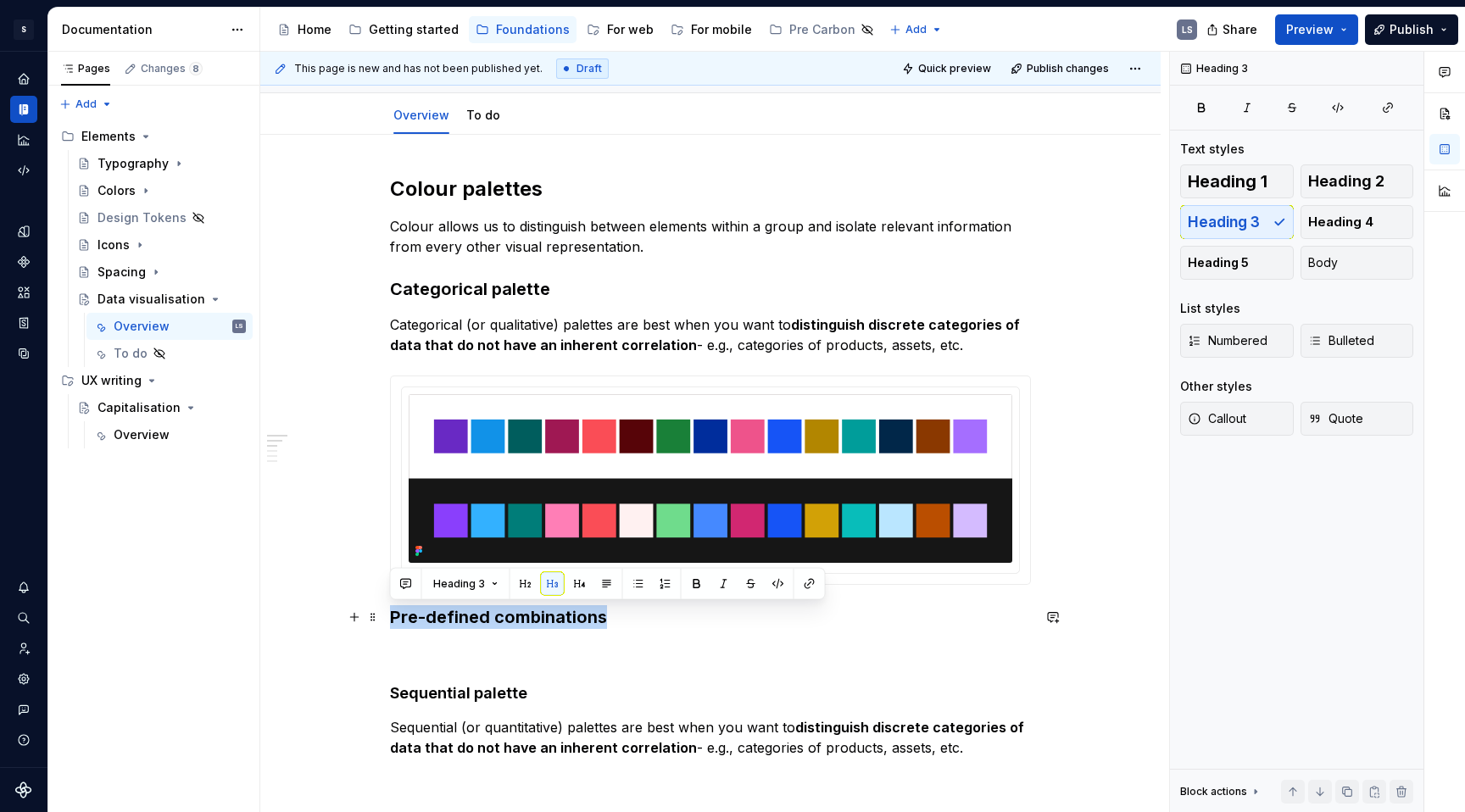
drag, startPoint x: 603, startPoint y: 619, endPoint x: 390, endPoint y: 627, distance: 213.2
click at [390, 627] on h3 "Pre-defined combinations" at bounding box center [711, 616] width 641 height 23
click at [576, 587] on button "button" at bounding box center [579, 583] width 23 height 23
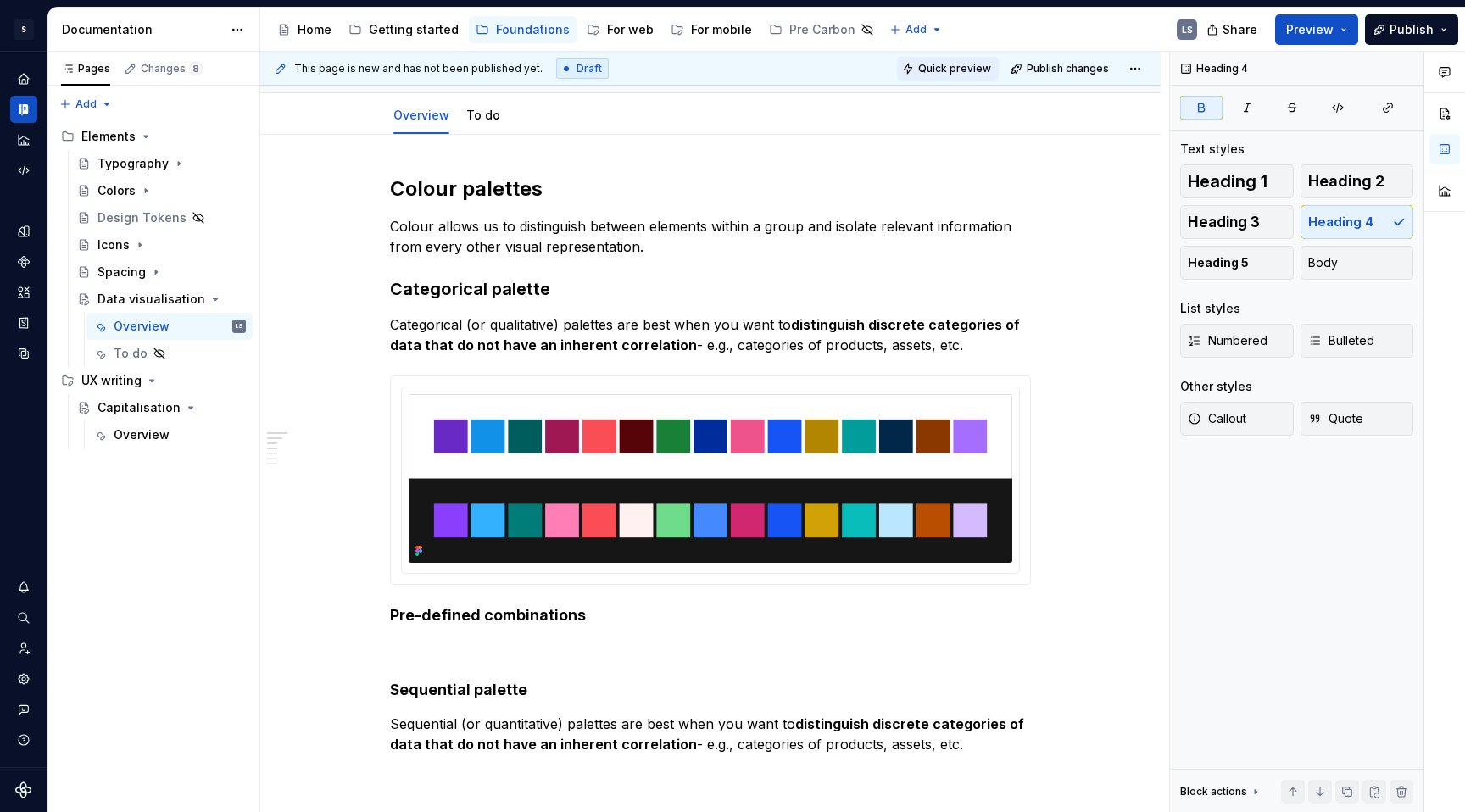
click at [944, 64] on span "Quick preview" at bounding box center [955, 68] width 73 height 14
click at [404, 691] on strong "Sequential palette" at bounding box center [458, 689] width 137 height 18
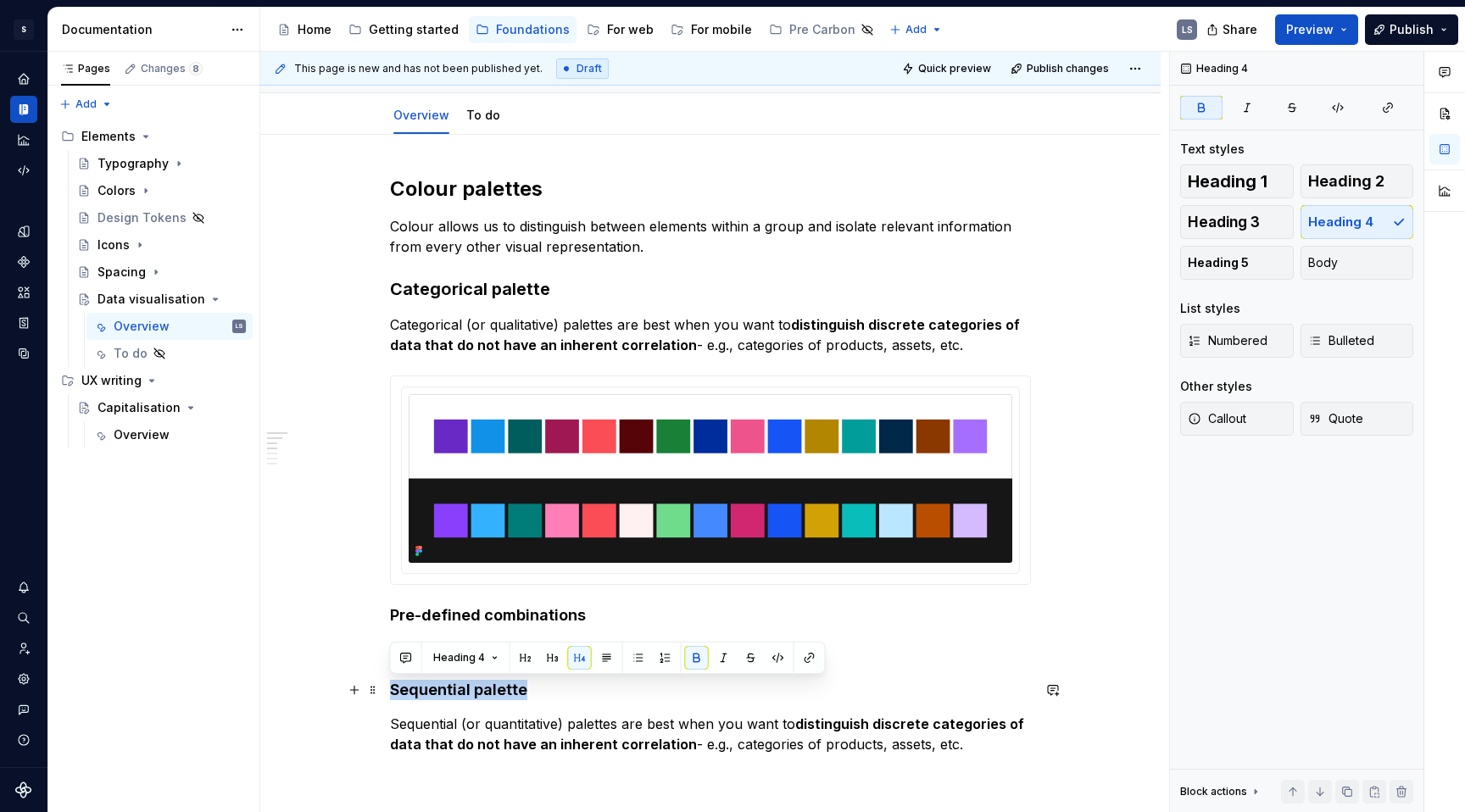
drag, startPoint x: 390, startPoint y: 684, endPoint x: 529, endPoint y: 690, distance: 139.1
click at [529, 690] on h4 "Sequential palette" at bounding box center [711, 690] width 641 height 20
click at [550, 658] on button "button" at bounding box center [552, 657] width 23 height 23
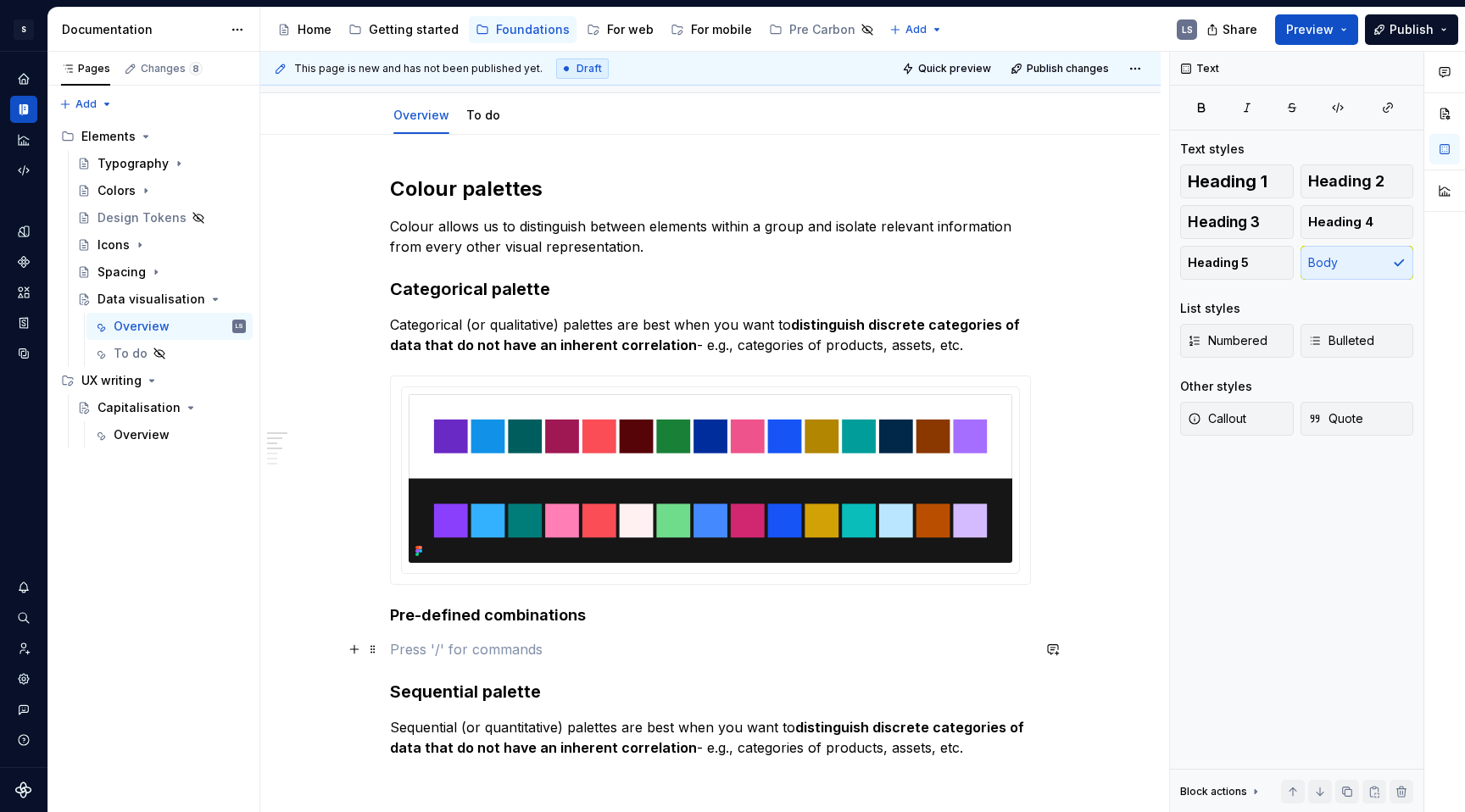
click at [549, 643] on p at bounding box center [711, 649] width 641 height 20
click at [962, 62] on span "Quick preview" at bounding box center [955, 68] width 73 height 14
type textarea "*"
